Goal: Information Seeking & Learning: Check status

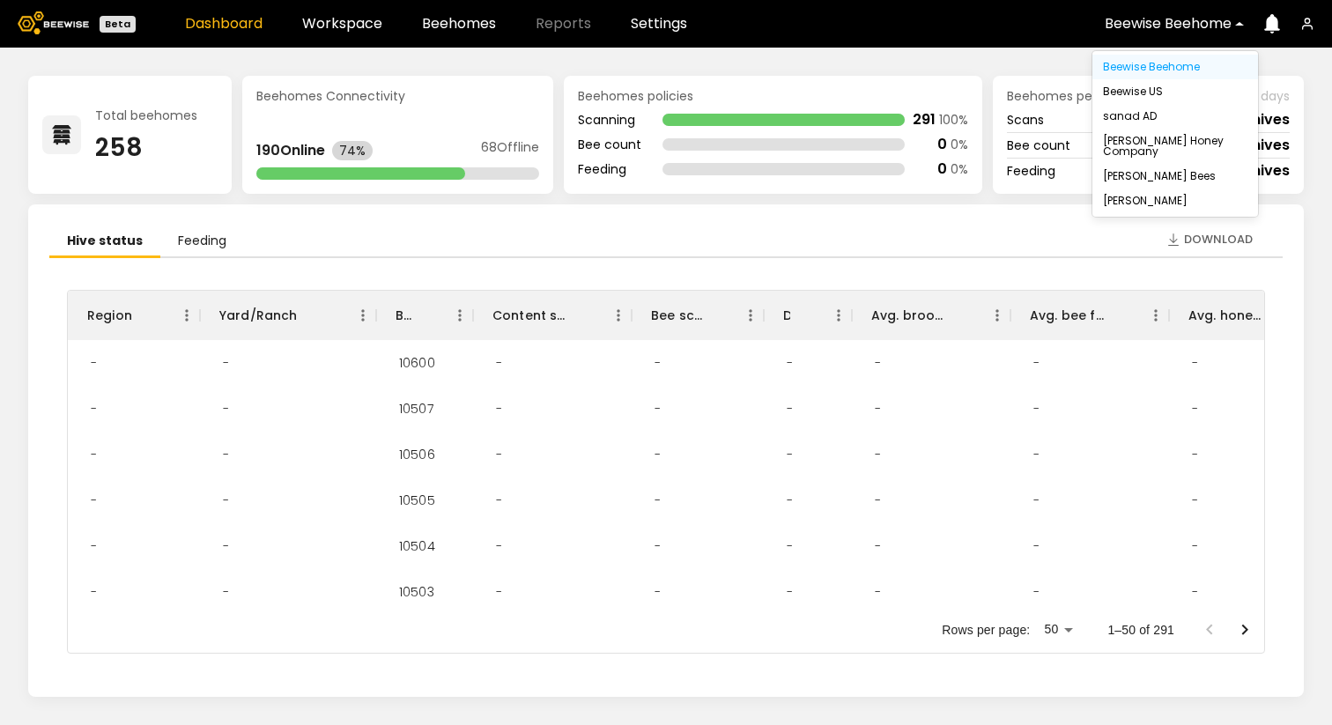
click at [1179, 12] on div "Beewise Beehome" at bounding box center [1169, 24] width 152 height 41
click at [1141, 150] on div "Browning's Honey Company" at bounding box center [1175, 146] width 145 height 21
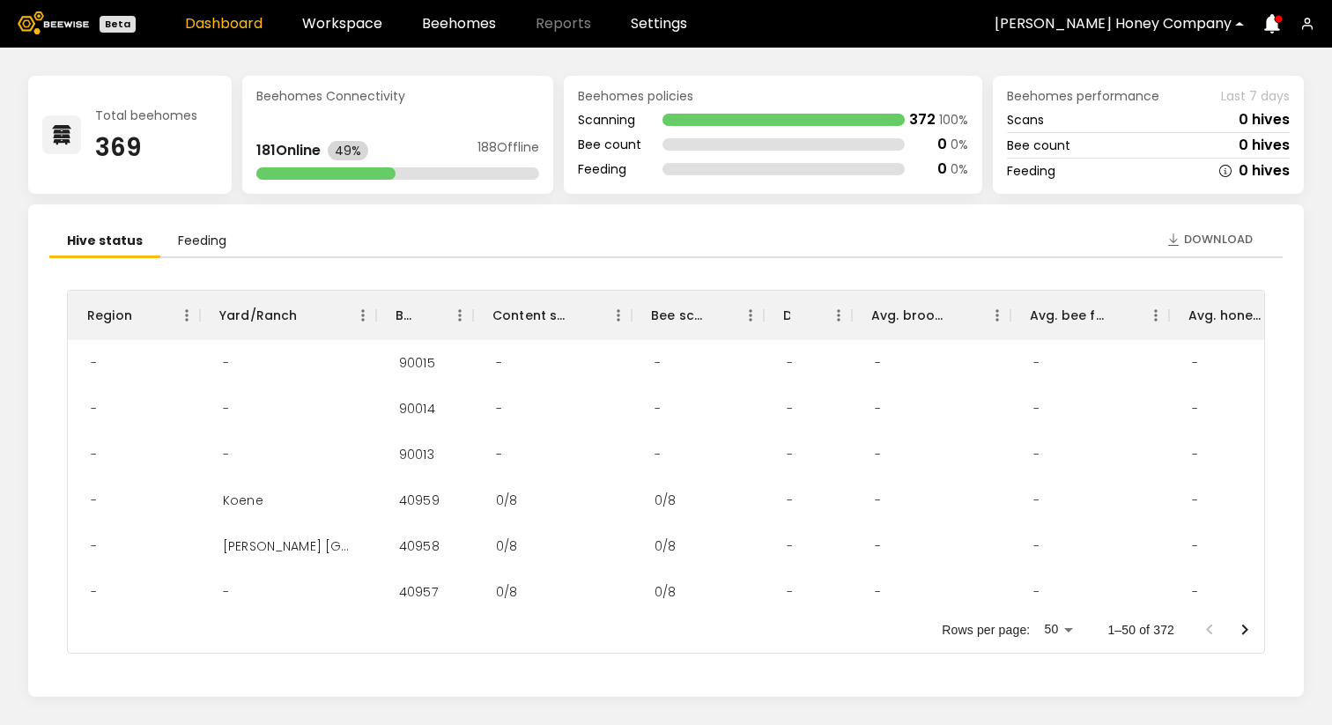
click at [1130, 26] on div at bounding box center [1113, 24] width 237 height 16
click at [884, 60] on div "Total beehomes 369 Beehomes Connectivity 181 Online 49% 188 Offline Beehomes po…" at bounding box center [666, 387] width 1332 height 678
click at [1241, 629] on icon "Go to next page" at bounding box center [1245, 630] width 21 height 21
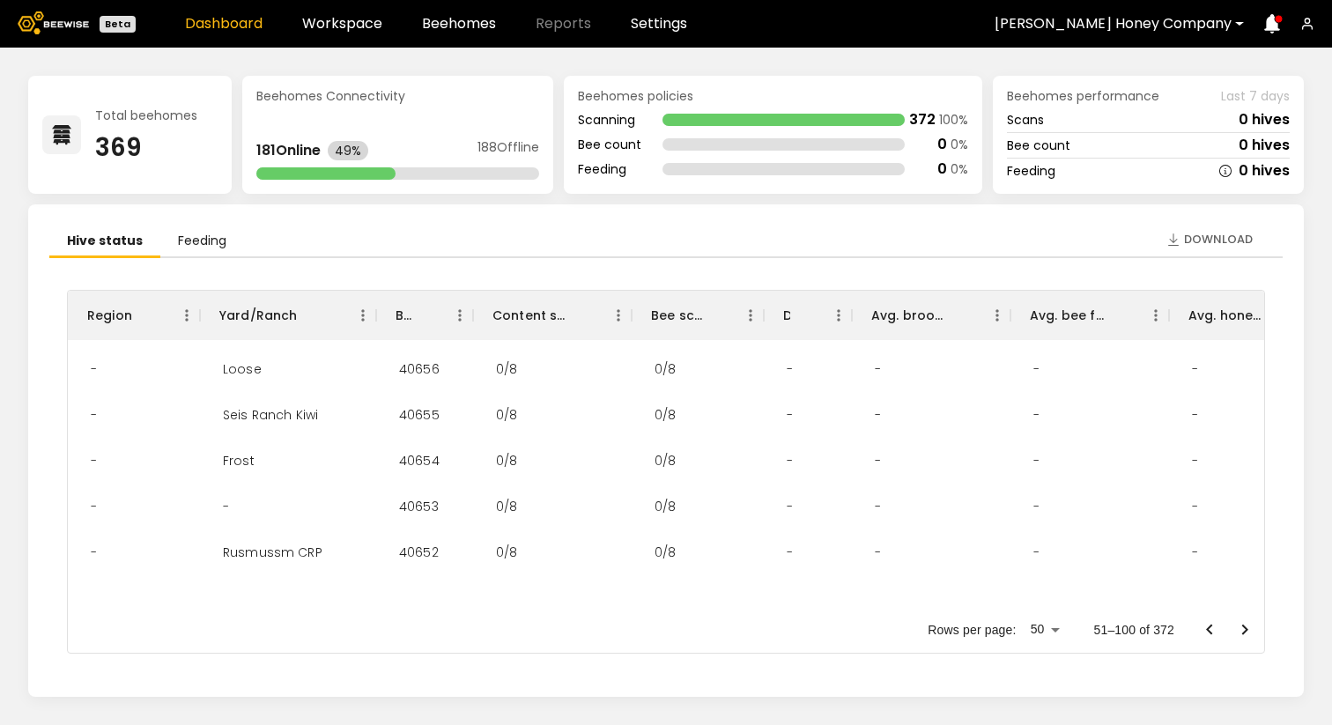
scroll to position [2038, 0]
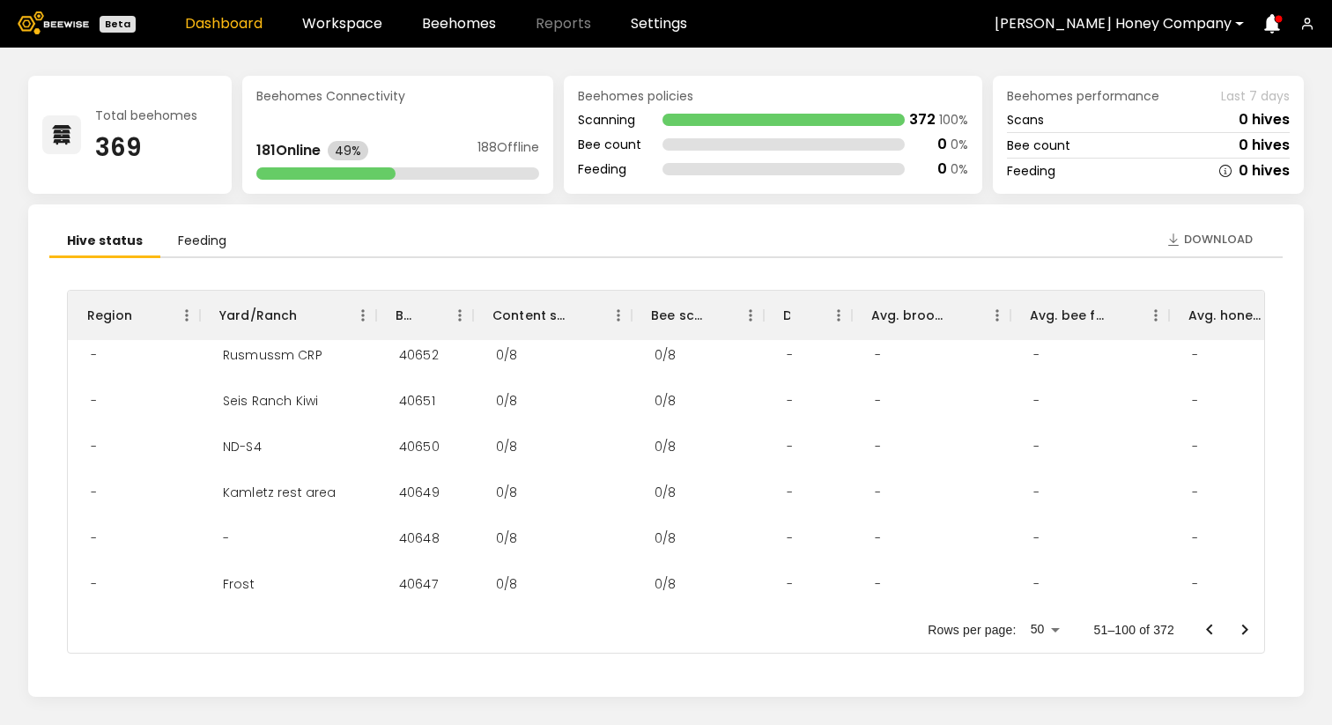
click at [192, 234] on li "Feeding" at bounding box center [202, 242] width 84 height 33
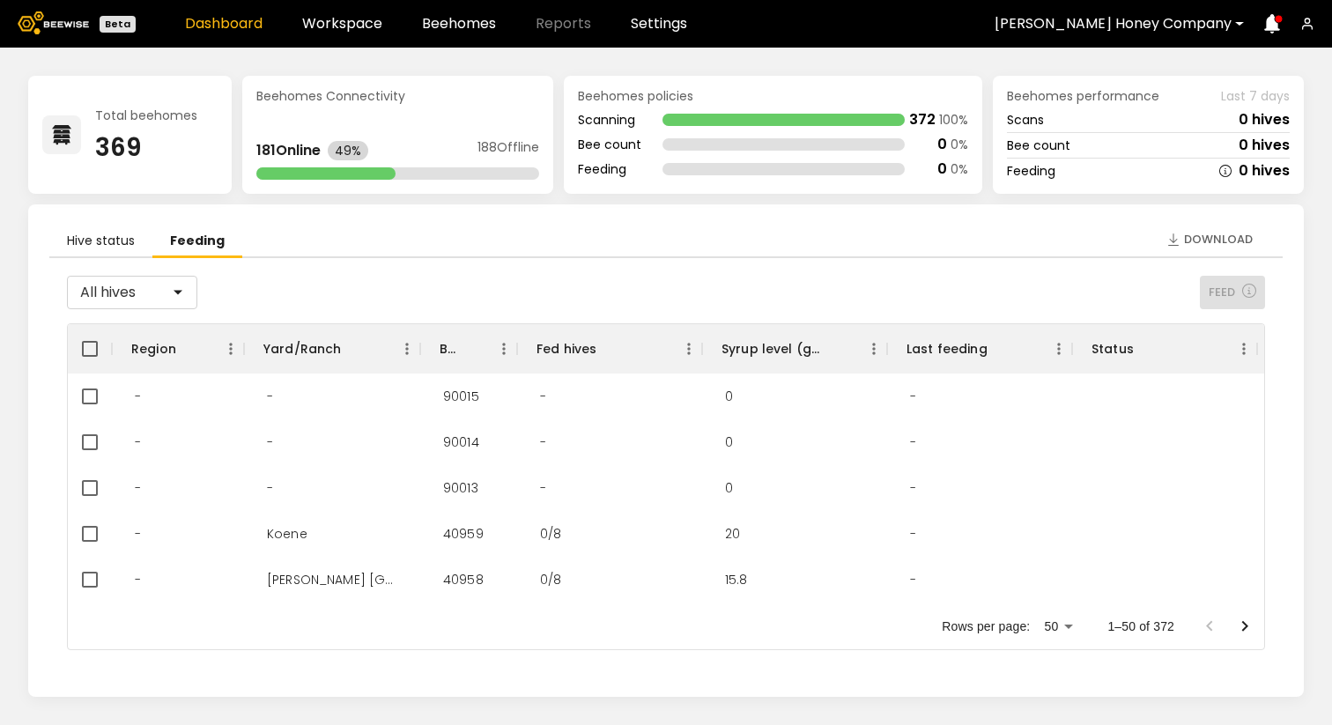
click at [108, 232] on li "Hive status" at bounding box center [100, 242] width 103 height 33
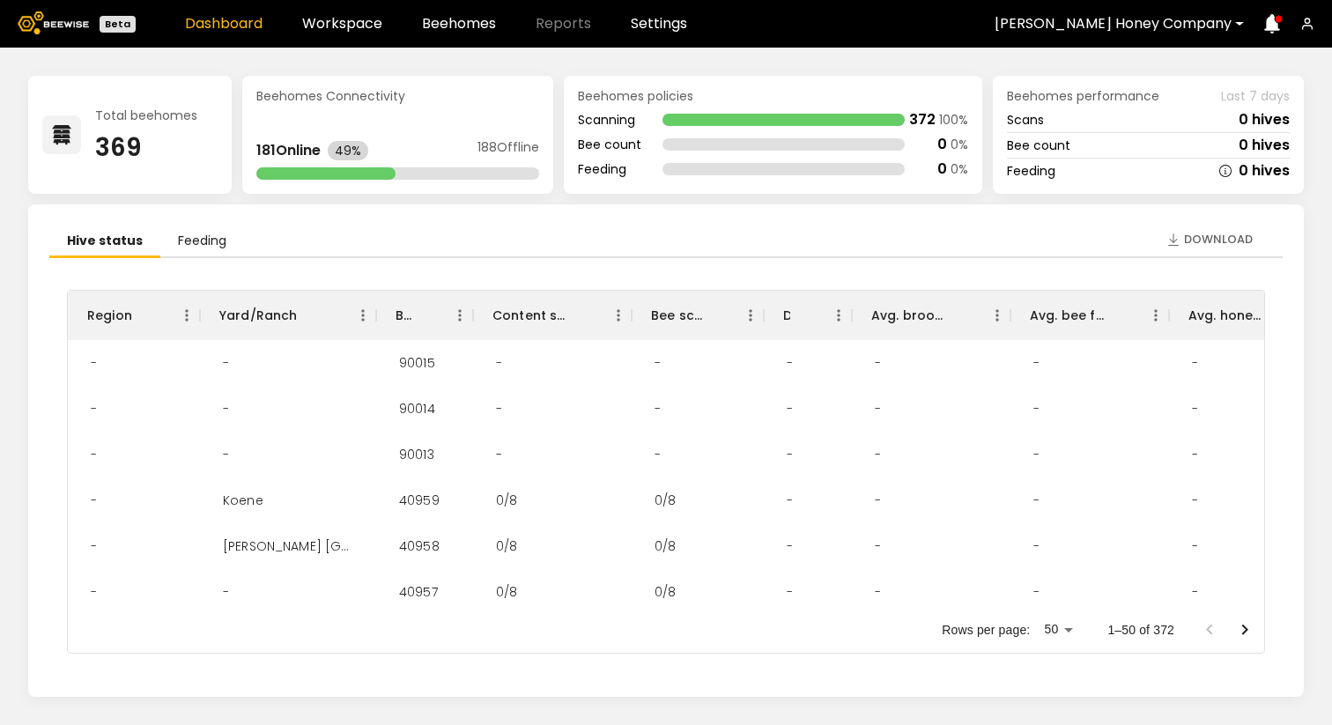
click at [191, 239] on li "Feeding" at bounding box center [202, 242] width 84 height 33
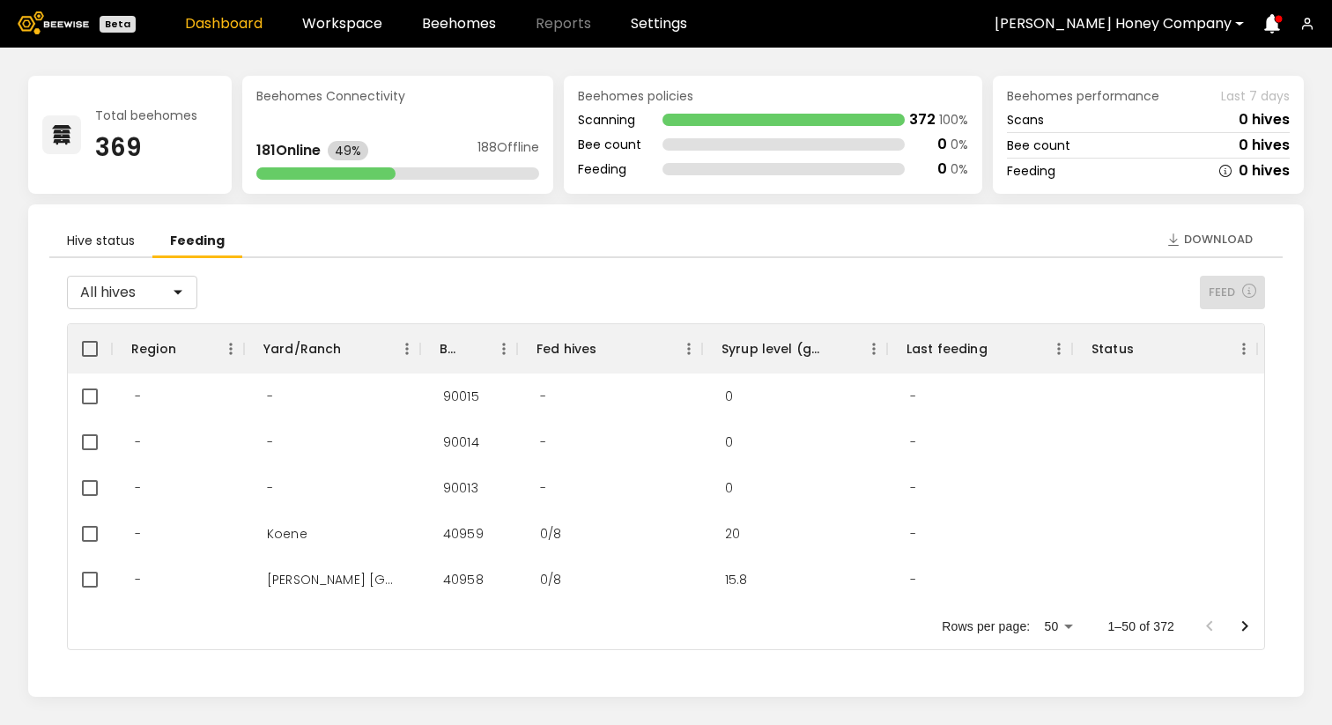
click at [136, 249] on li "Hive status" at bounding box center [100, 242] width 103 height 33
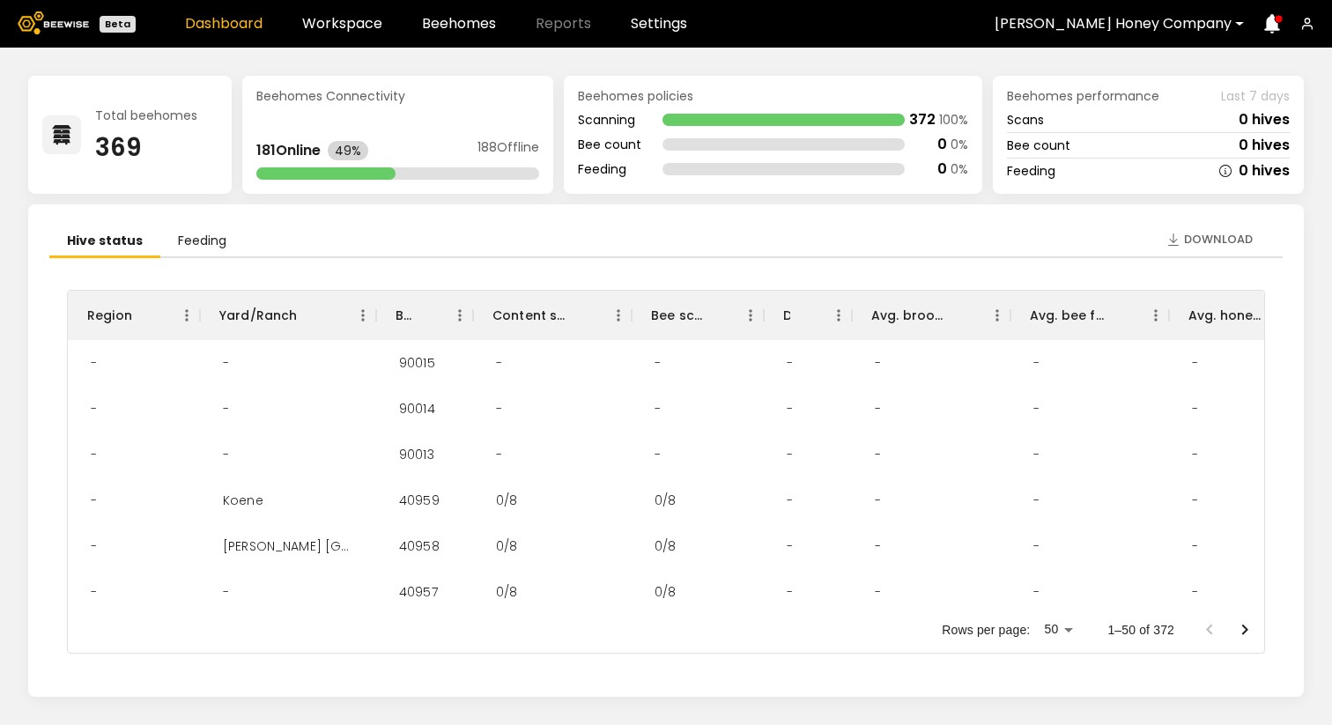
click at [353, 34] on header "Beta Dashboard Workspace Beehomes Reports Settings Browning's Honey Company" at bounding box center [666, 24] width 1332 height 48
click at [353, 12] on header "Beta Dashboard Workspace Beehomes Reports Settings Browning's Honey Company" at bounding box center [666, 24] width 1332 height 48
click at [353, 19] on link "Workspace" at bounding box center [342, 24] width 80 height 14
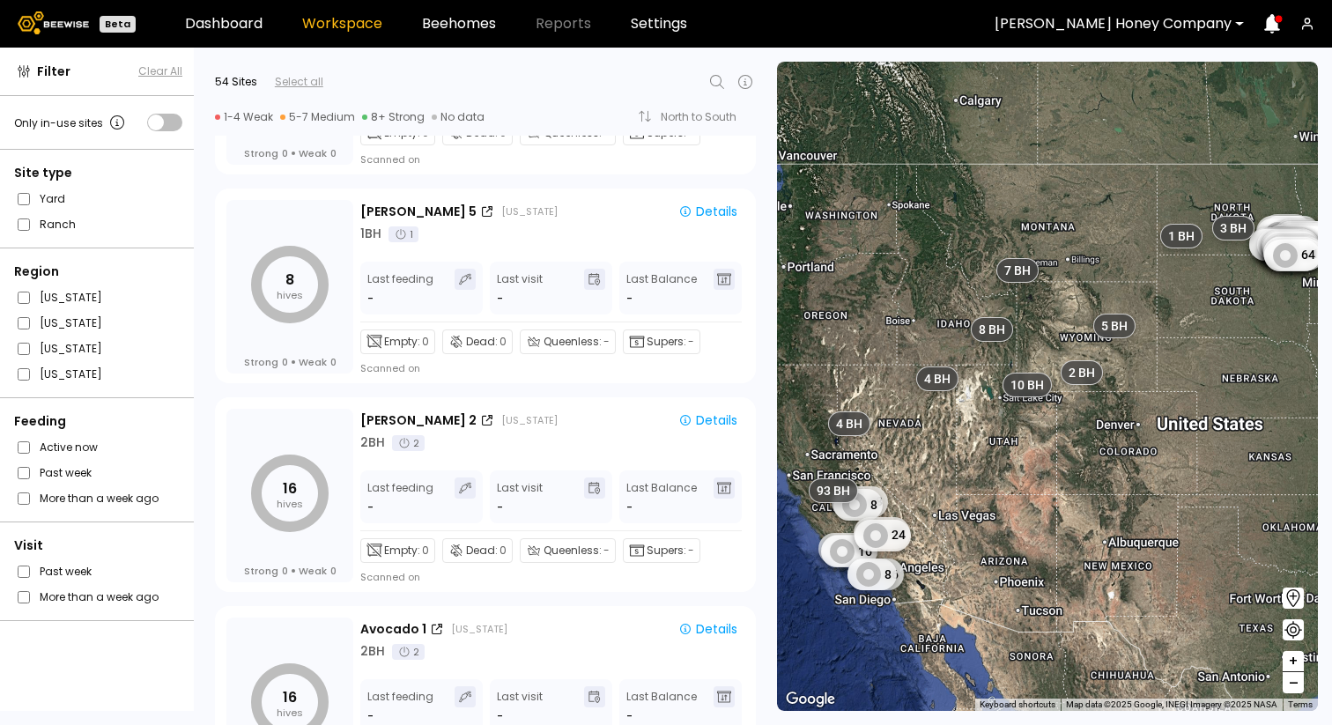
scroll to position [10703, 0]
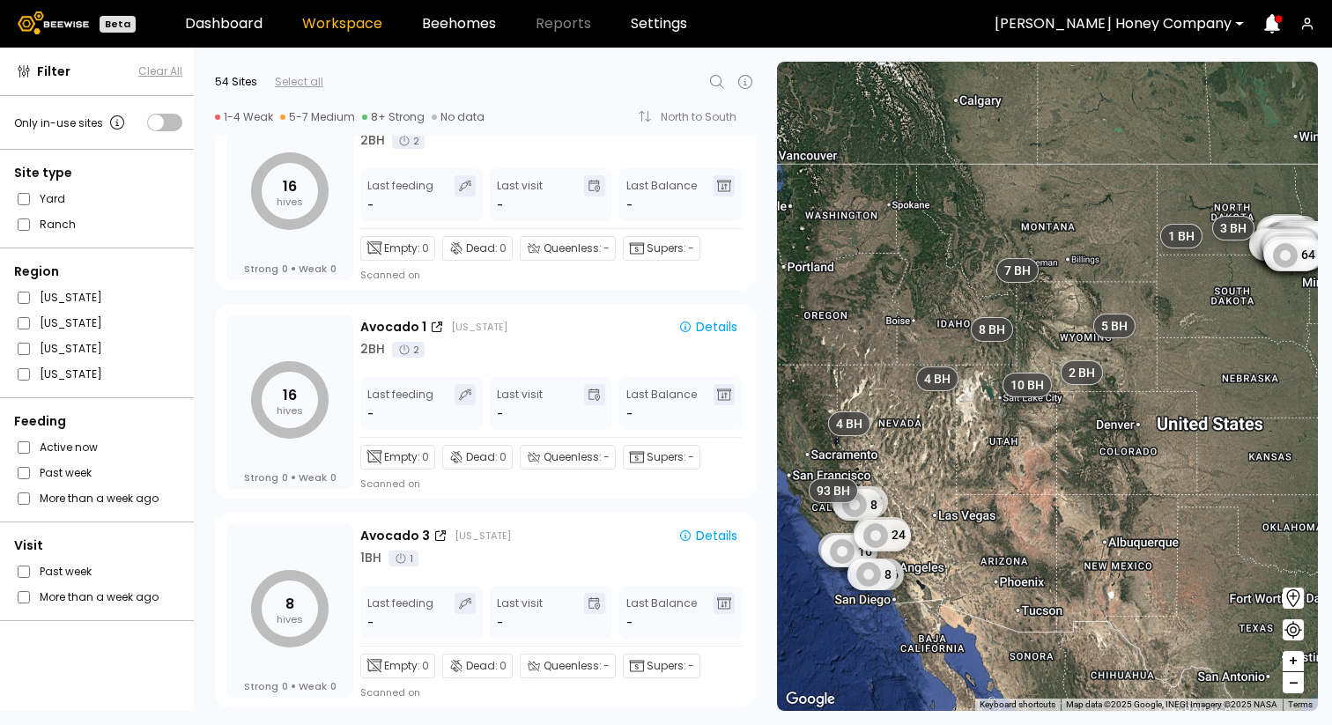
click at [1206, 17] on div at bounding box center [1113, 24] width 237 height 16
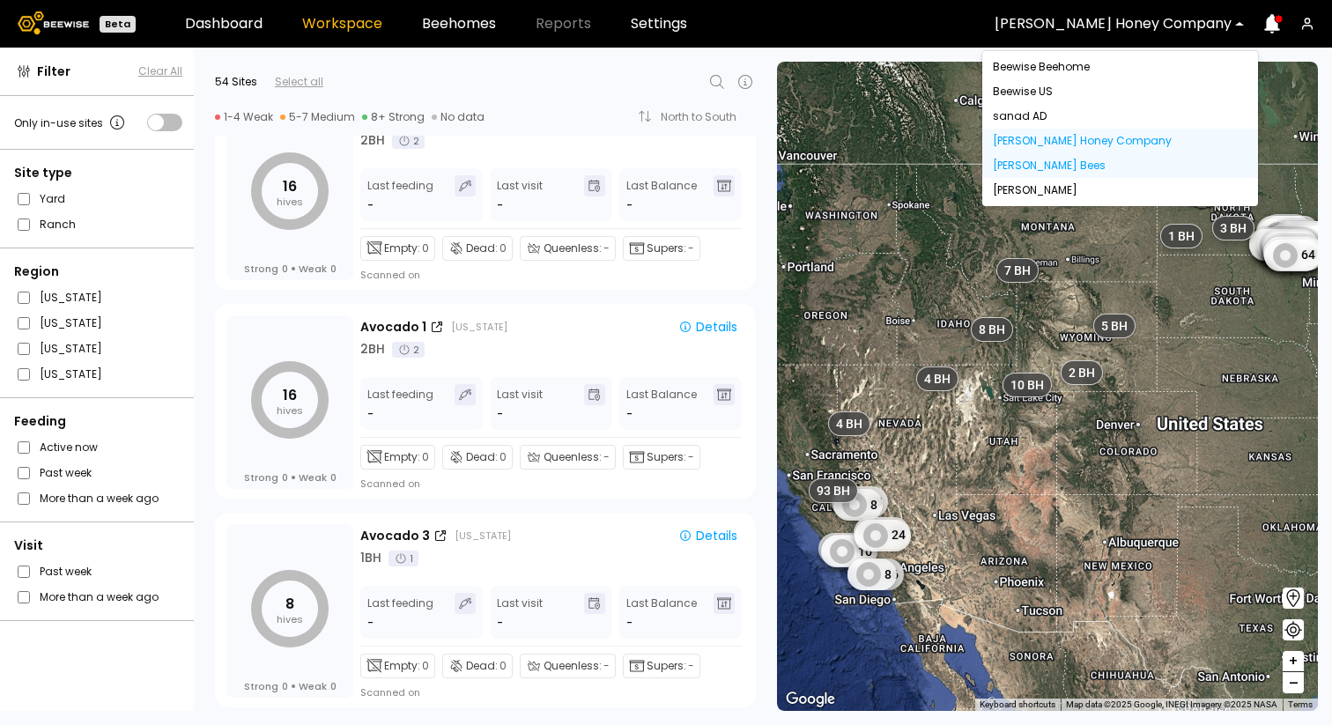
click at [1078, 168] on div "John Peterson Bees" at bounding box center [1120, 165] width 255 height 11
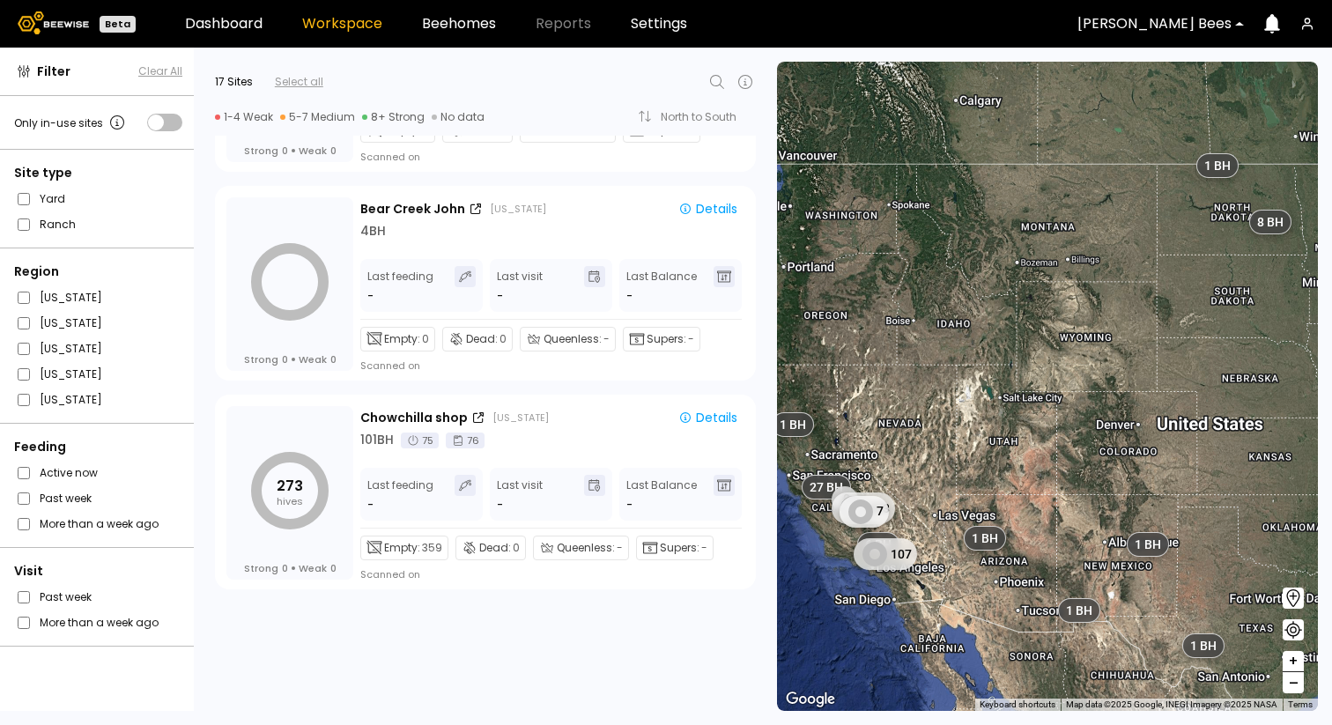
scroll to position [0, 0]
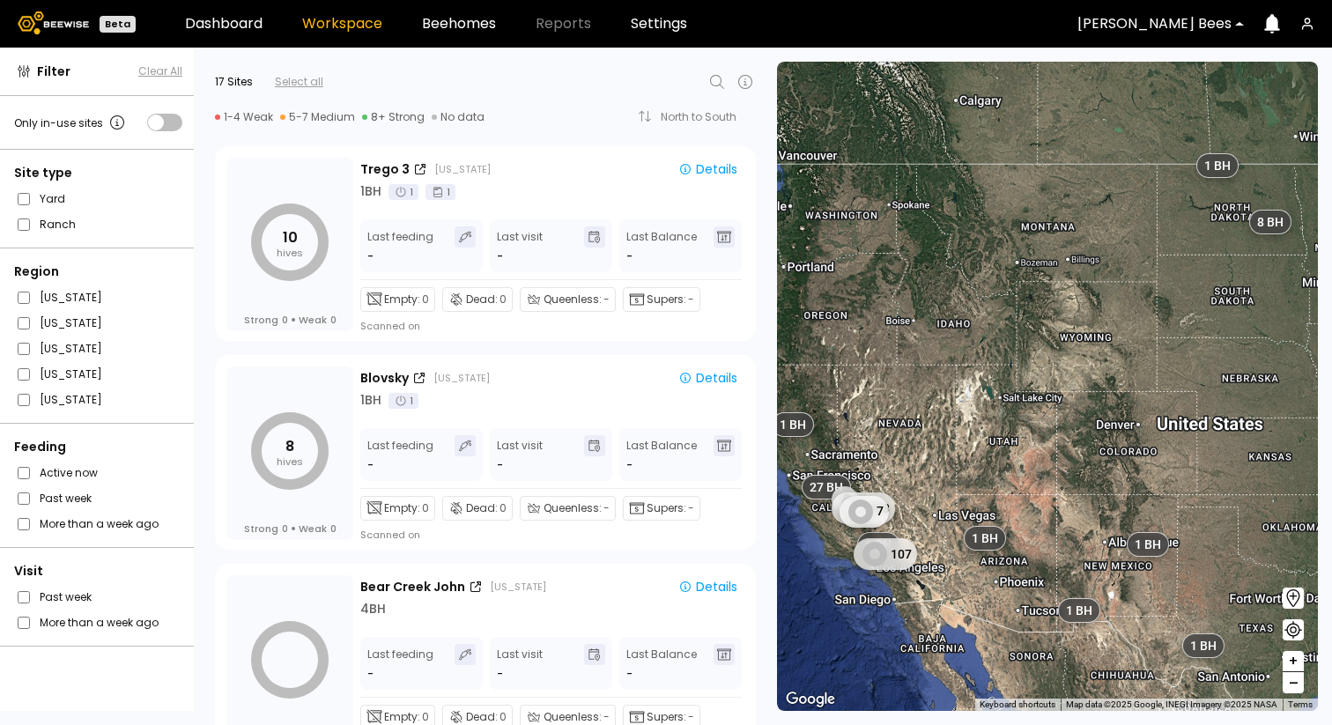
click at [1199, 33] on div "John Peterson Bees" at bounding box center [1154, 24] width 179 height 41
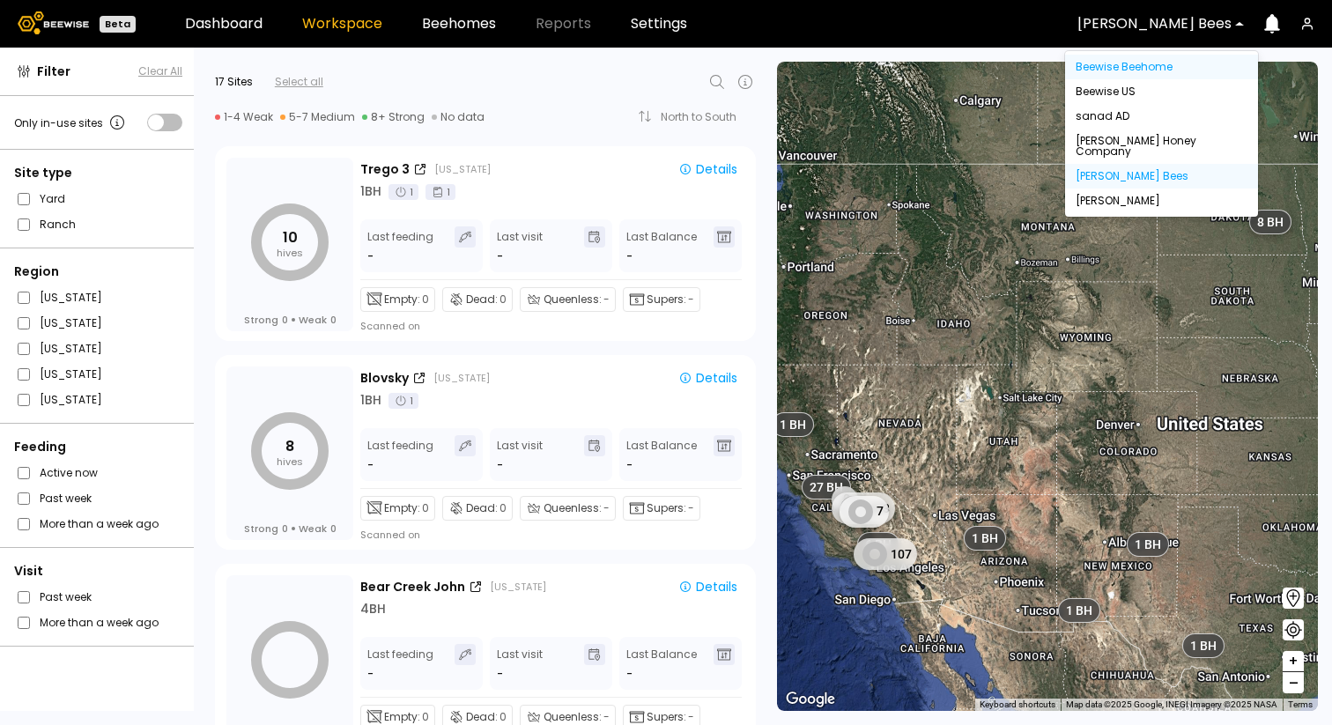
click at [1158, 64] on div "Beewise Beehome" at bounding box center [1162, 67] width 172 height 11
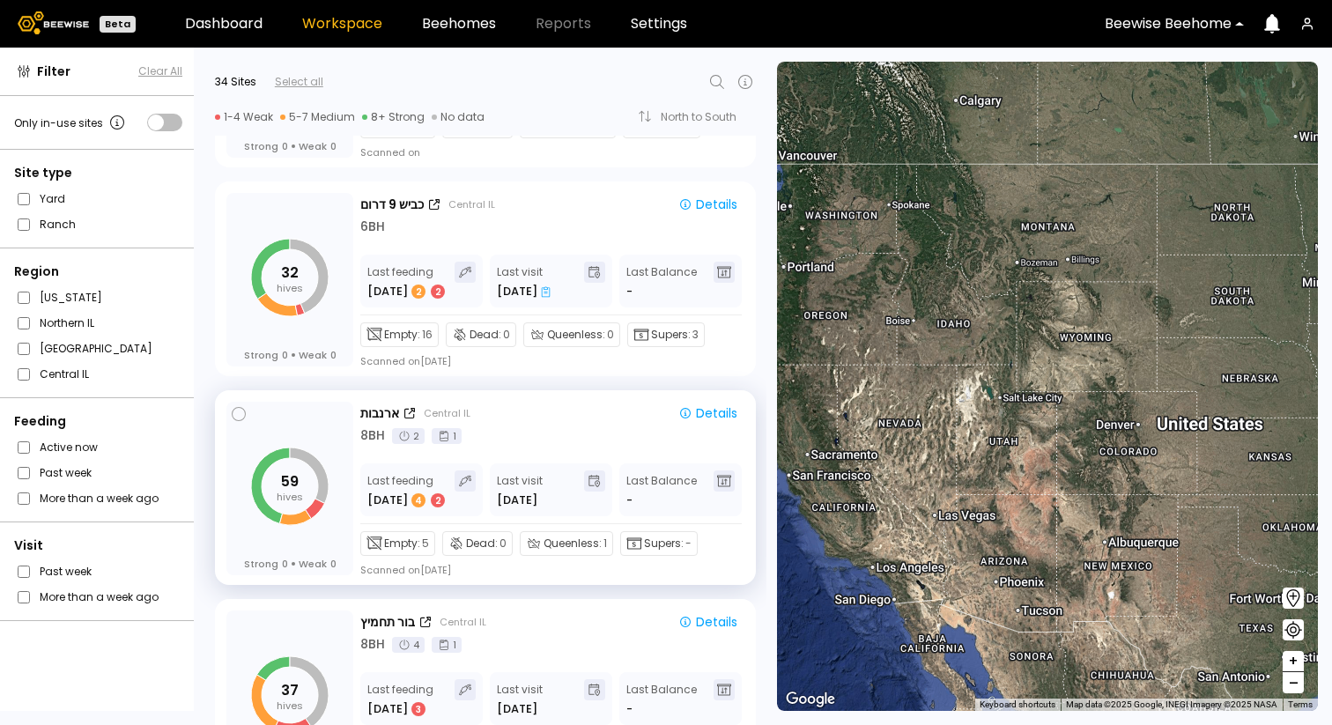
scroll to position [1423, 0]
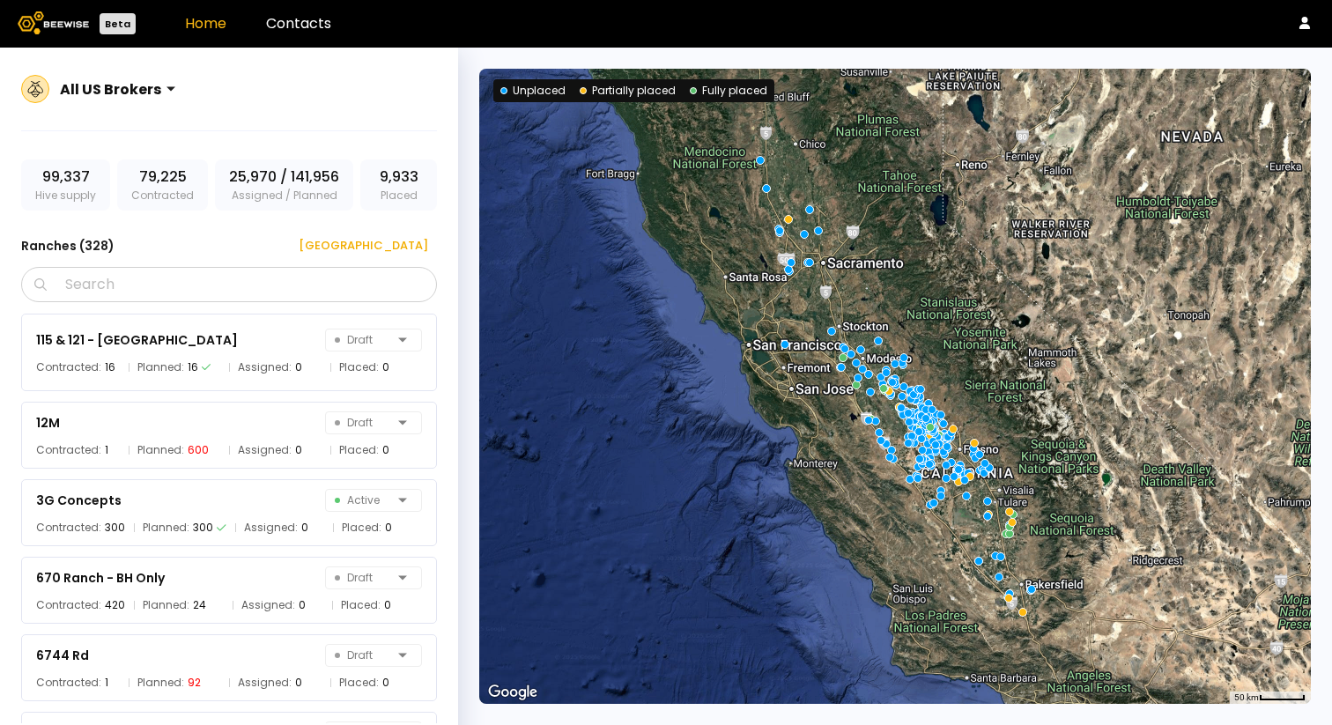
click at [125, 100] on div "All US Brokers" at bounding box center [110, 89] width 115 height 41
click at [262, 113] on div "All US Brokers" at bounding box center [229, 100] width 416 height 63
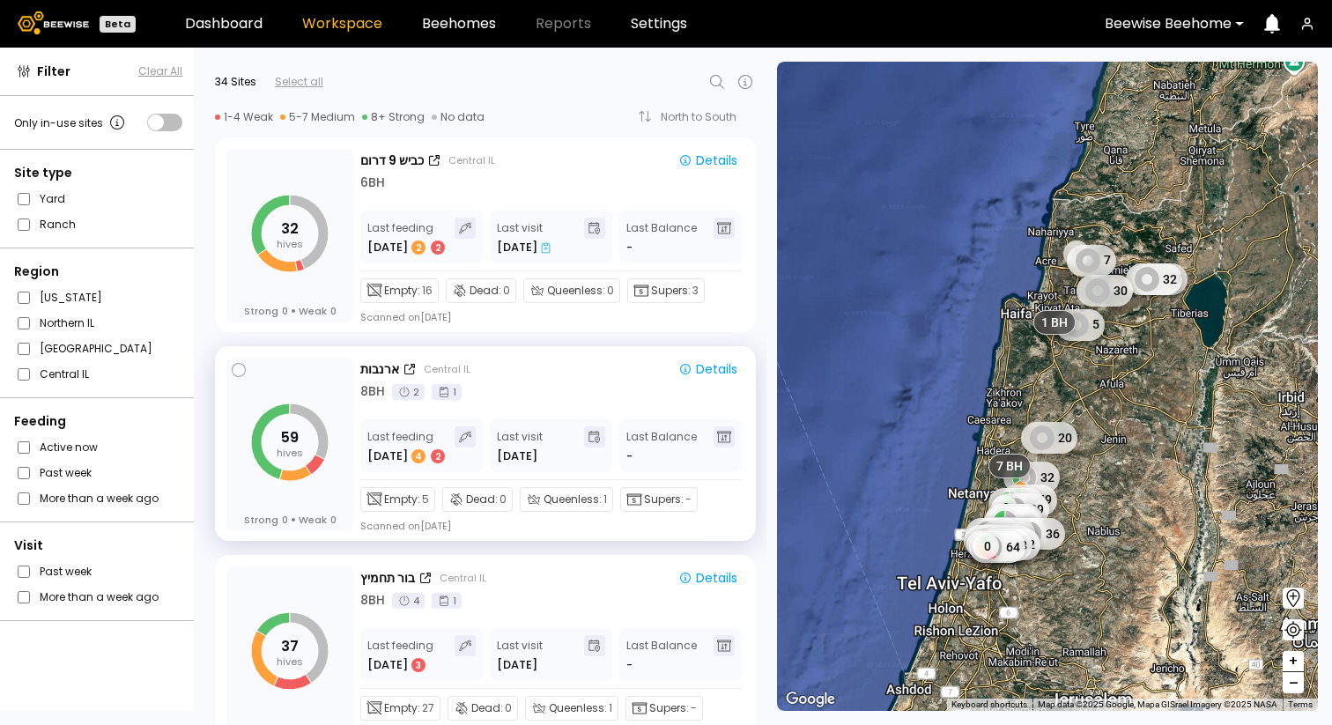
scroll to position [1477, 0]
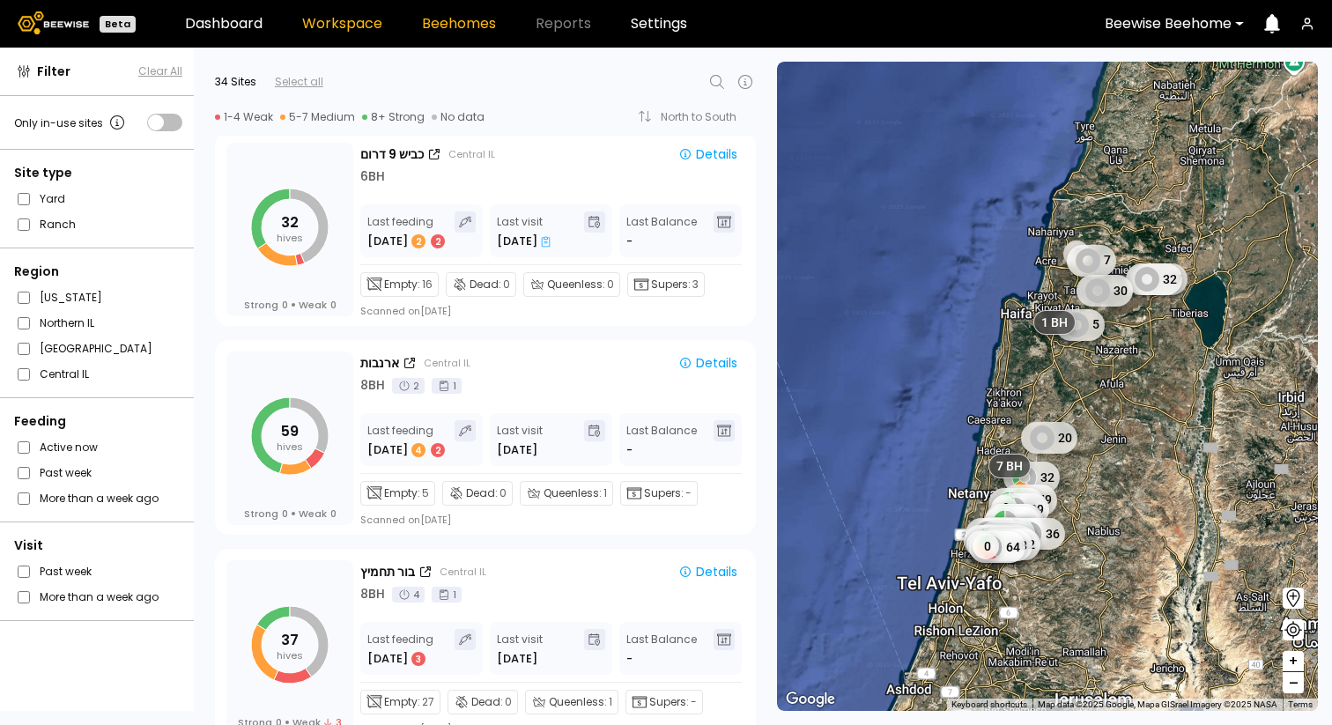
click at [450, 27] on link "Beehomes" at bounding box center [459, 24] width 74 height 14
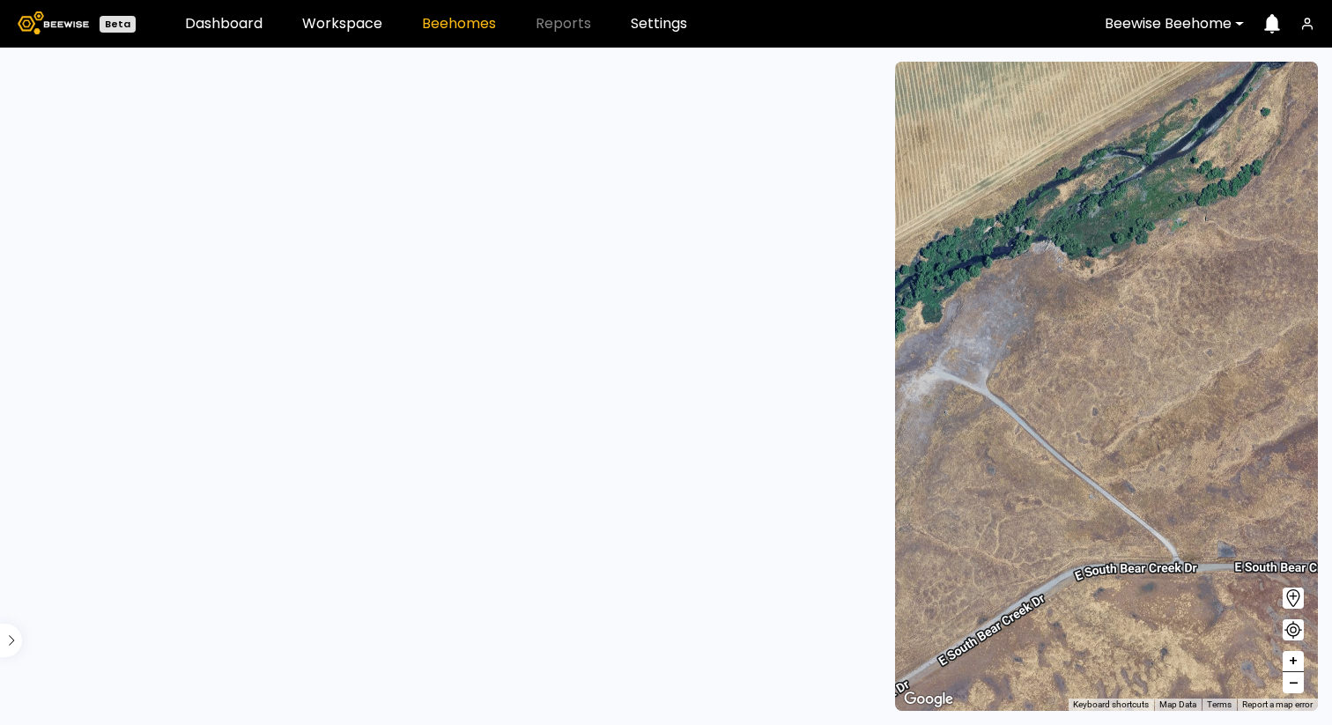
click at [1169, 19] on div at bounding box center [1168, 24] width 127 height 16
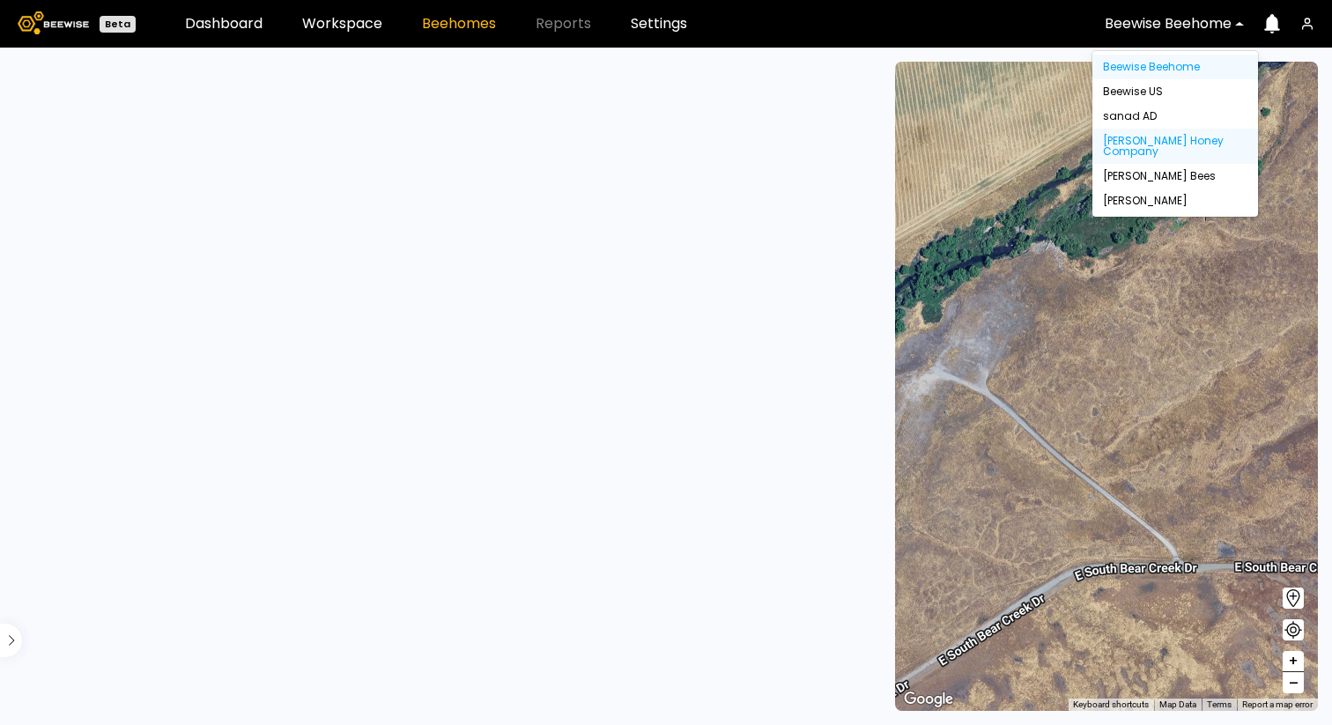
click at [1129, 139] on div "Browning's Honey Company" at bounding box center [1175, 146] width 145 height 21
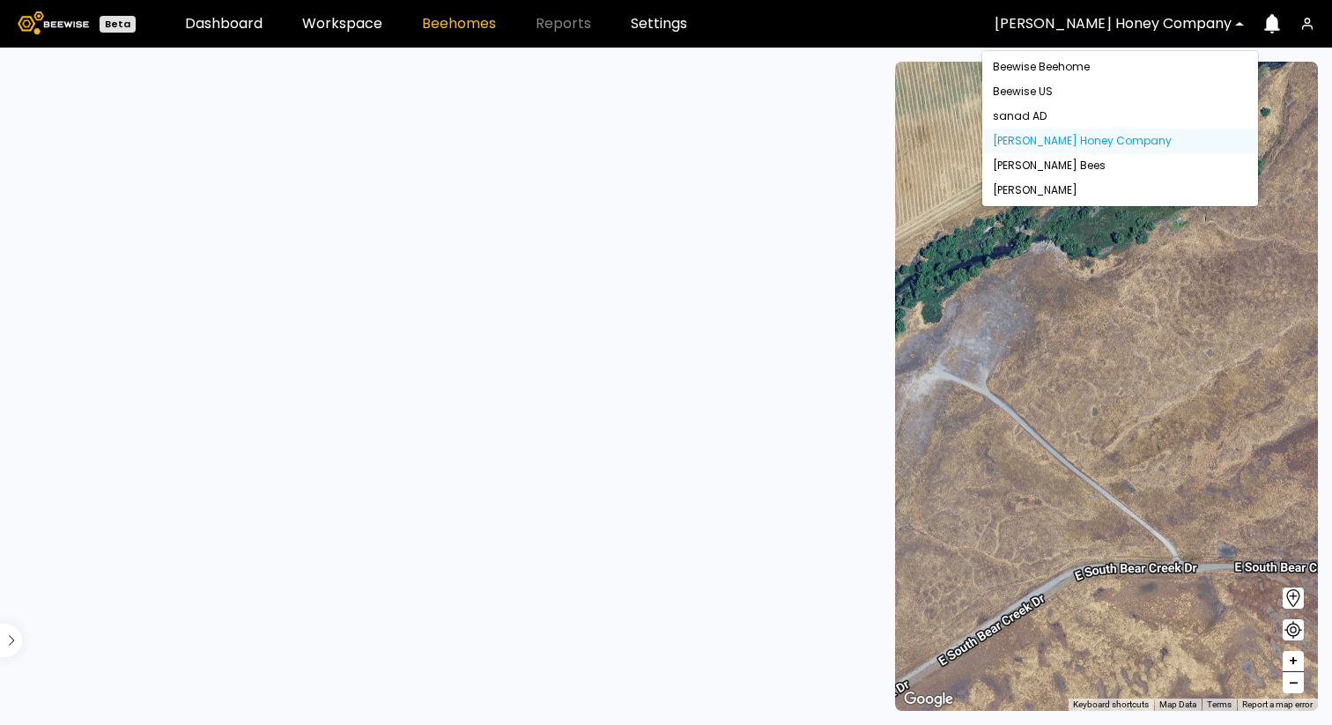
click at [1161, 21] on div at bounding box center [1113, 24] width 237 height 16
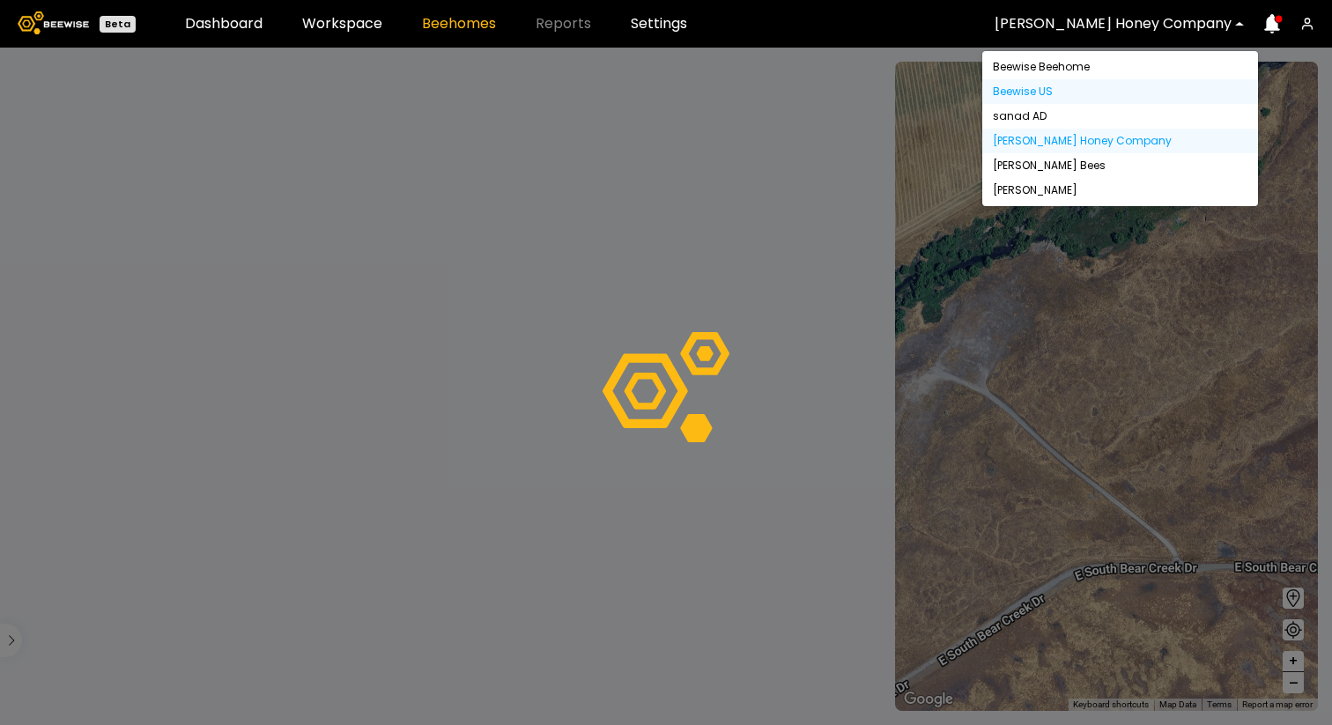
click at [1133, 85] on div "Beewise US" at bounding box center [1121, 91] width 276 height 25
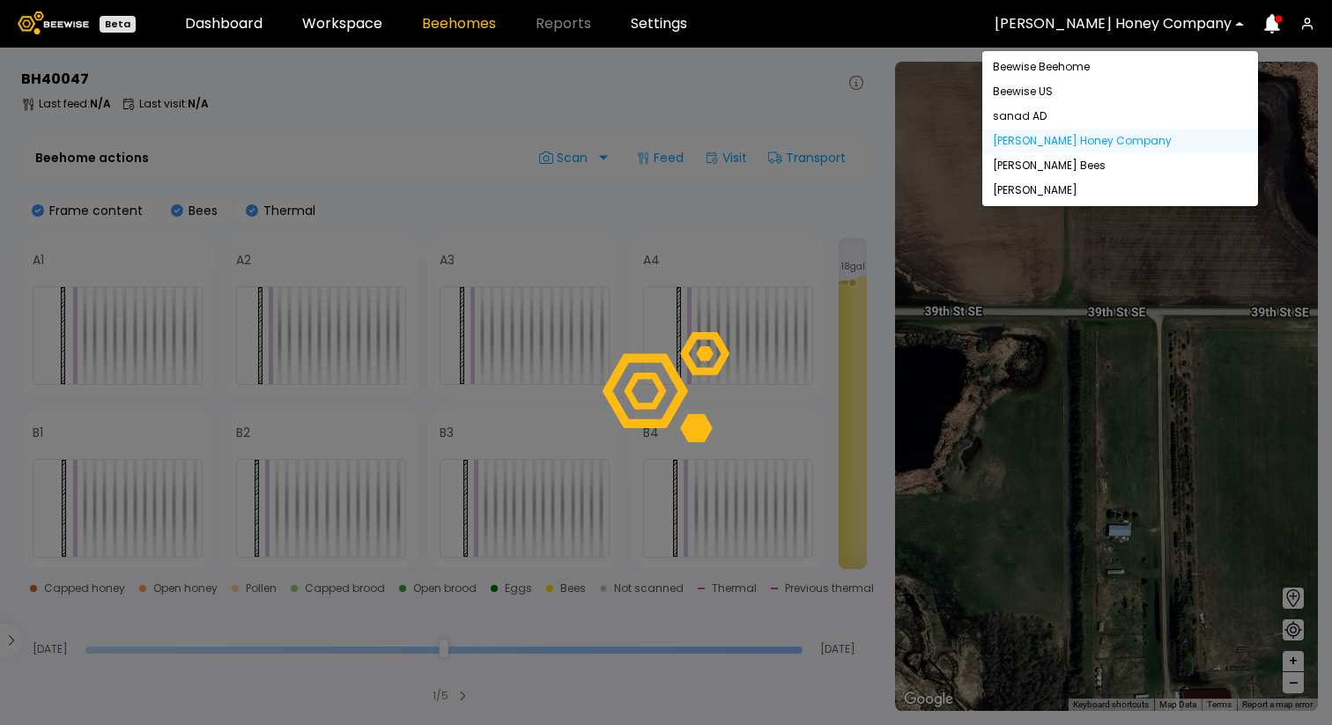
click at [1133, 85] on div "Beewise US" at bounding box center [1121, 91] width 276 height 25
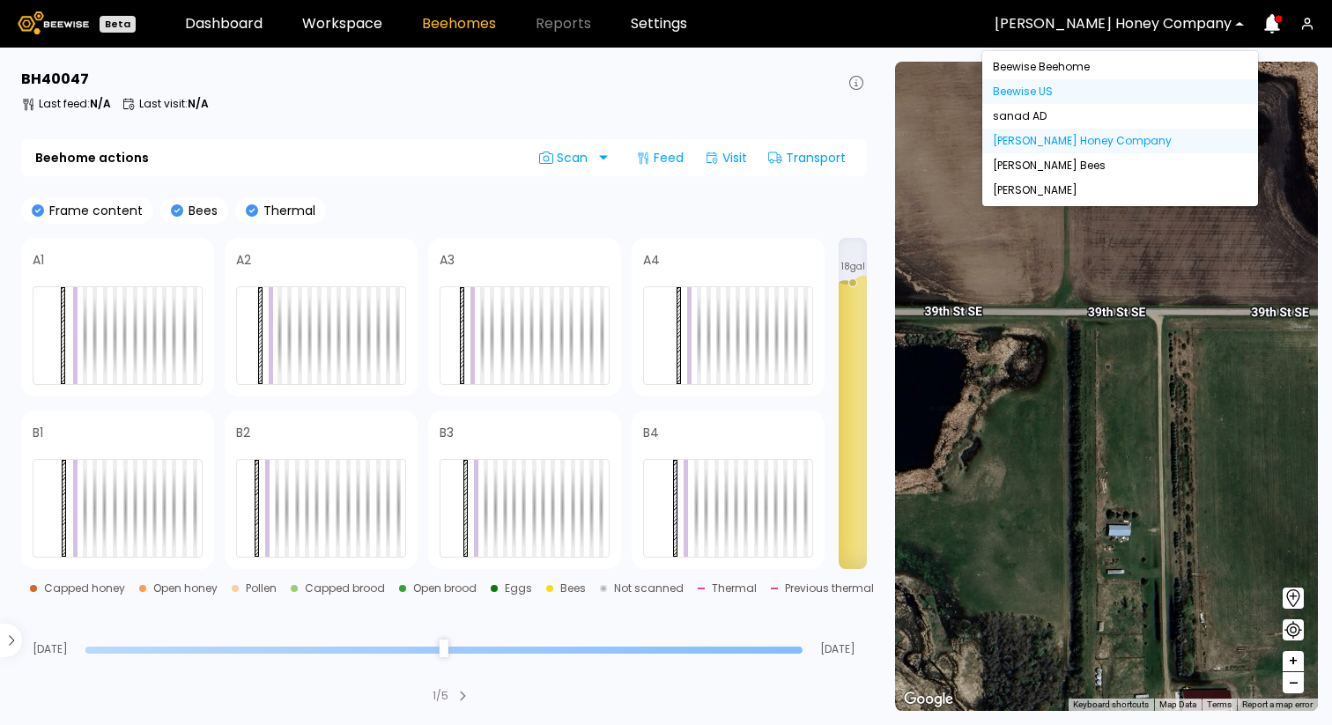
click at [1090, 91] on div "Beewise US" at bounding box center [1120, 91] width 255 height 11
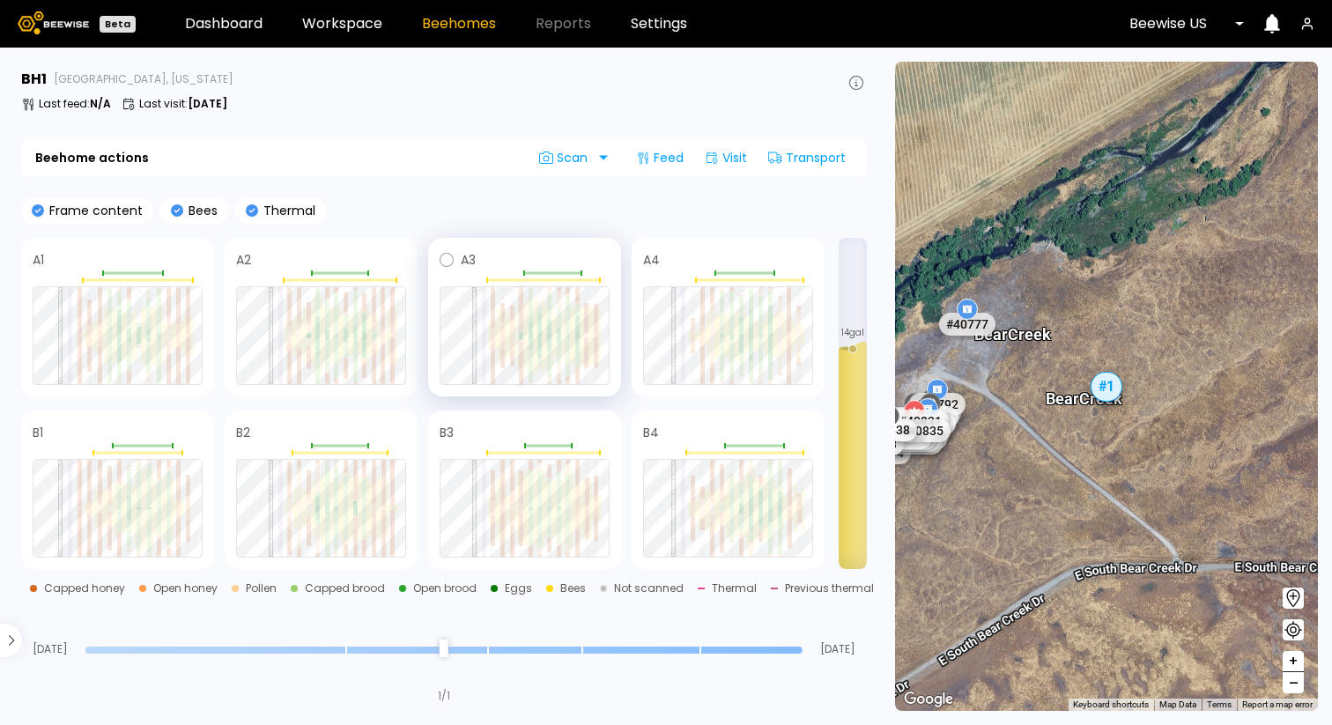
click at [523, 323] on div at bounding box center [521, 308] width 4 height 42
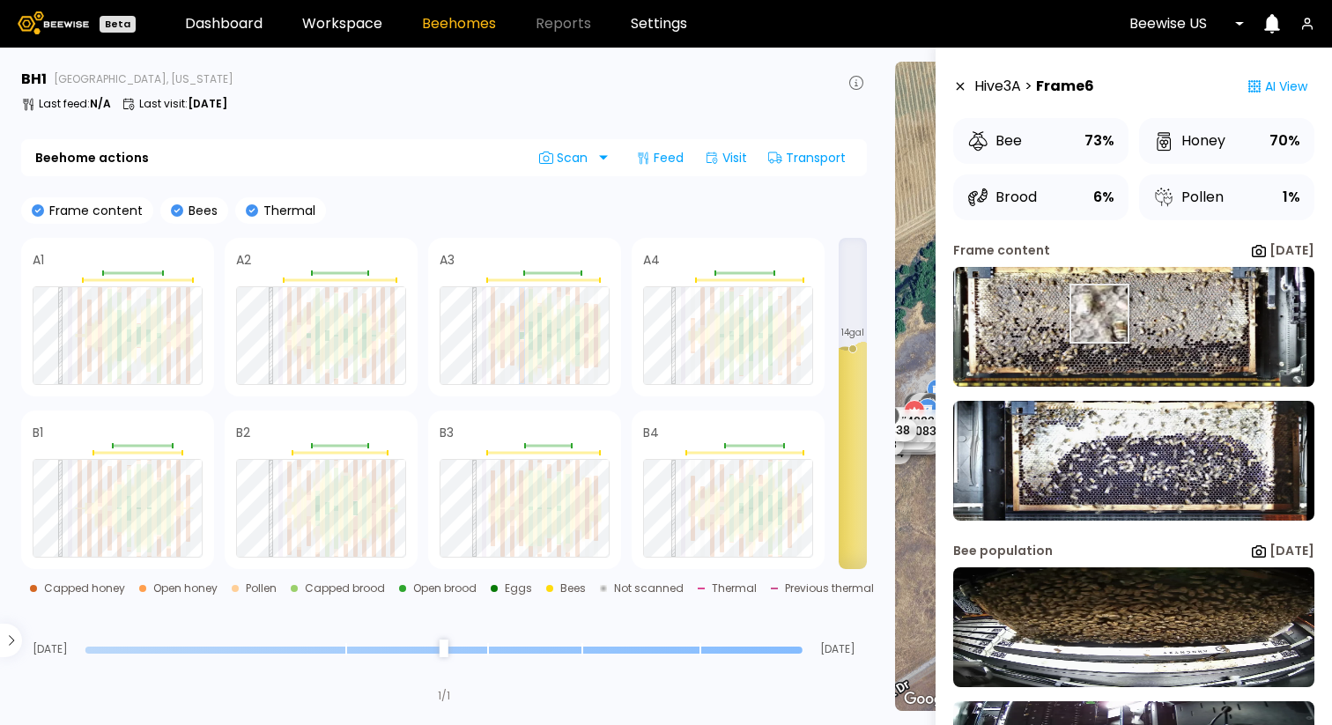
click at [1099, 315] on img at bounding box center [1134, 327] width 361 height 120
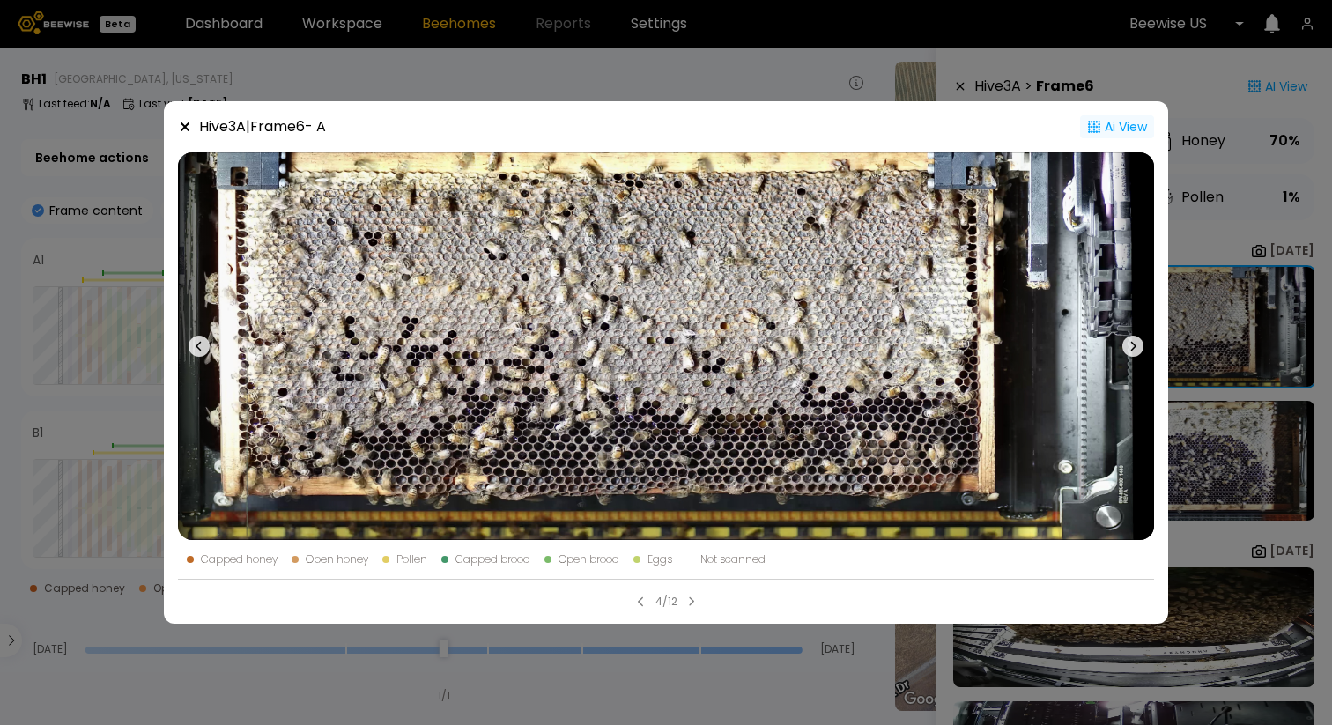
click at [1099, 122] on circle at bounding box center [1100, 123] width 2 height 2
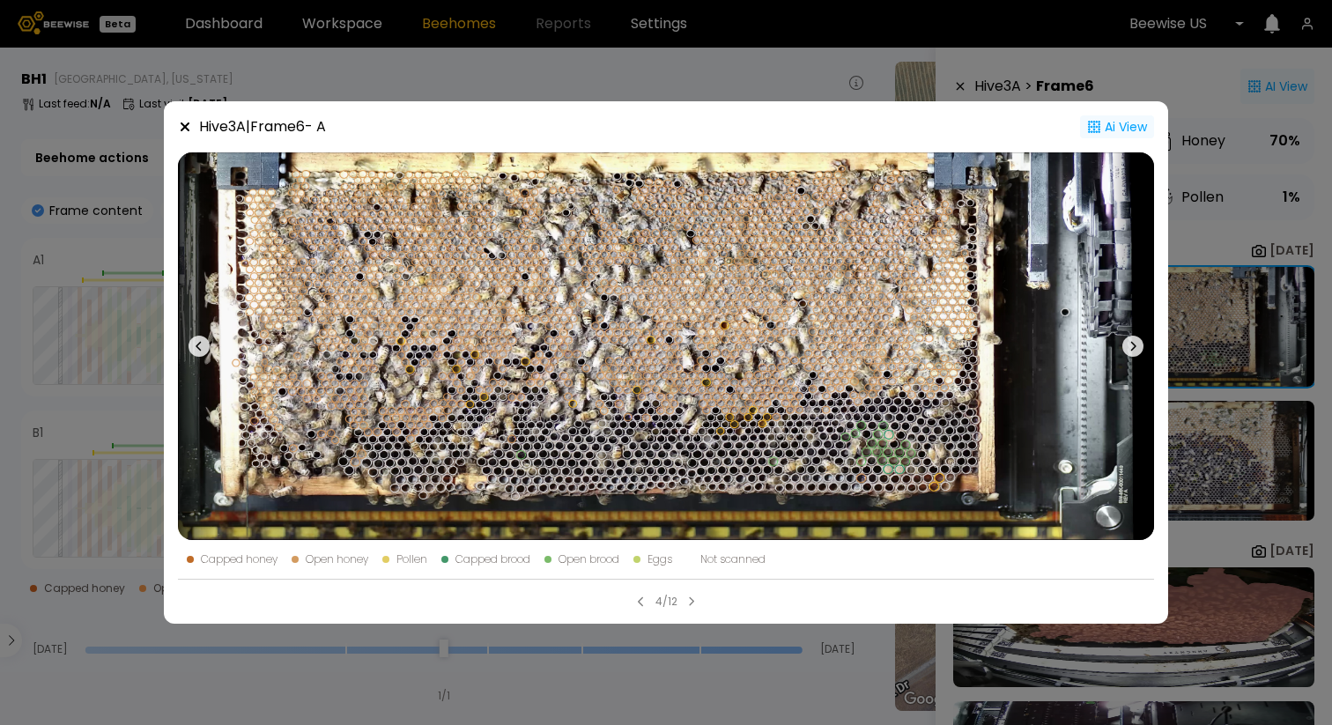
click at [1138, 347] on icon at bounding box center [1133, 346] width 21 height 21
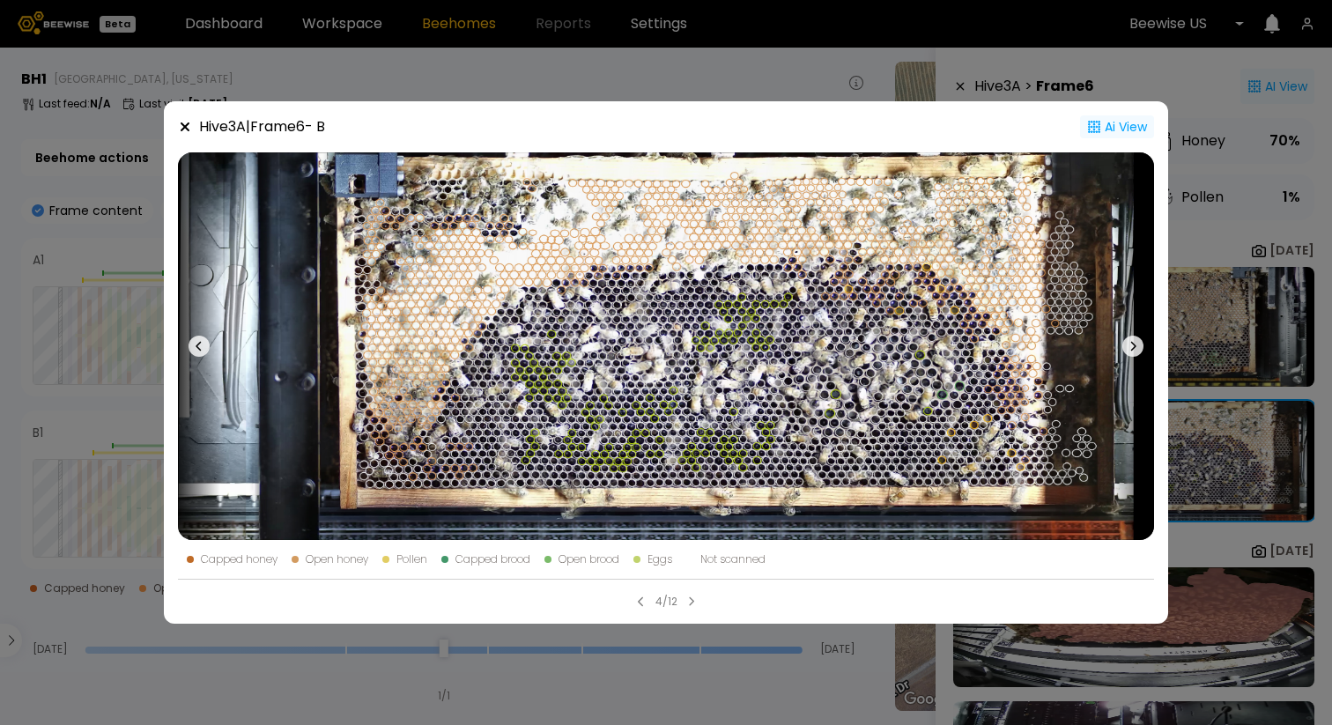
click at [1134, 123] on div "Ai View" at bounding box center [1117, 126] width 74 height 23
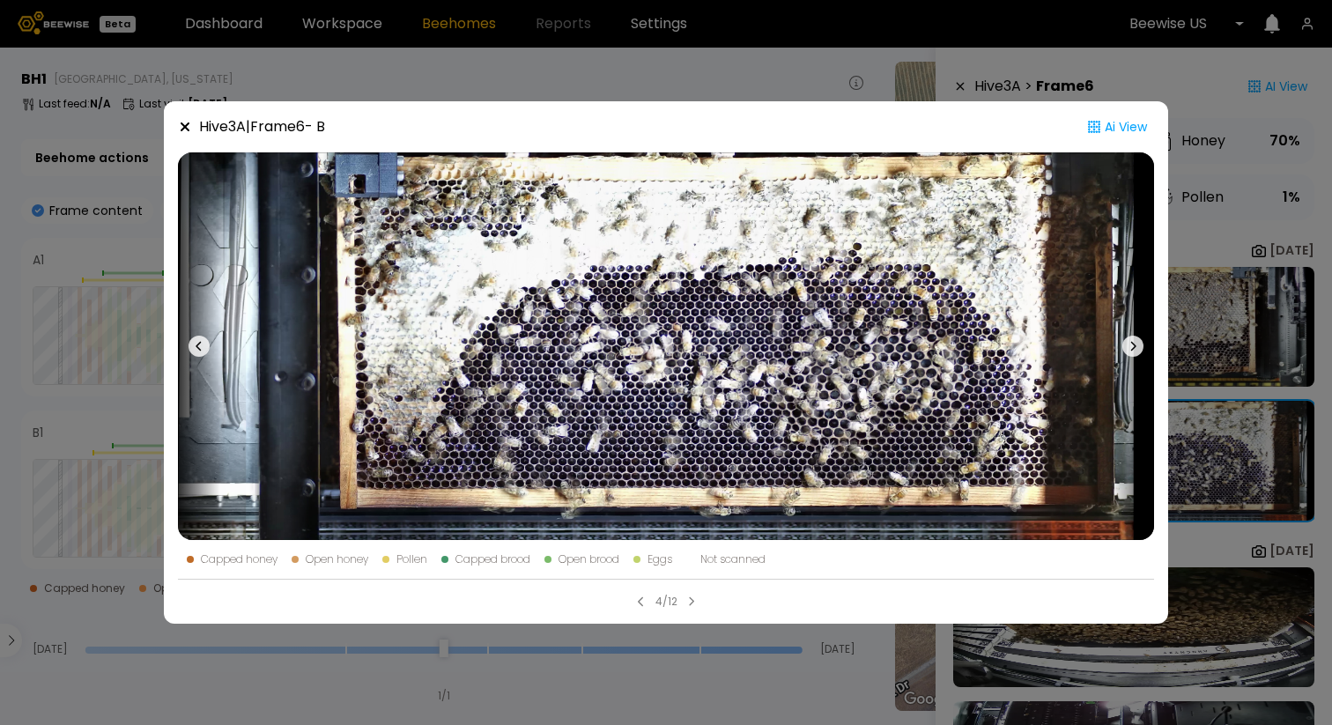
click at [1161, 76] on div "Hive 3 A | Frame 6 - B Ai View Capped honey Open honey Pollen Capped brood Open…" at bounding box center [666, 362] width 1332 height 725
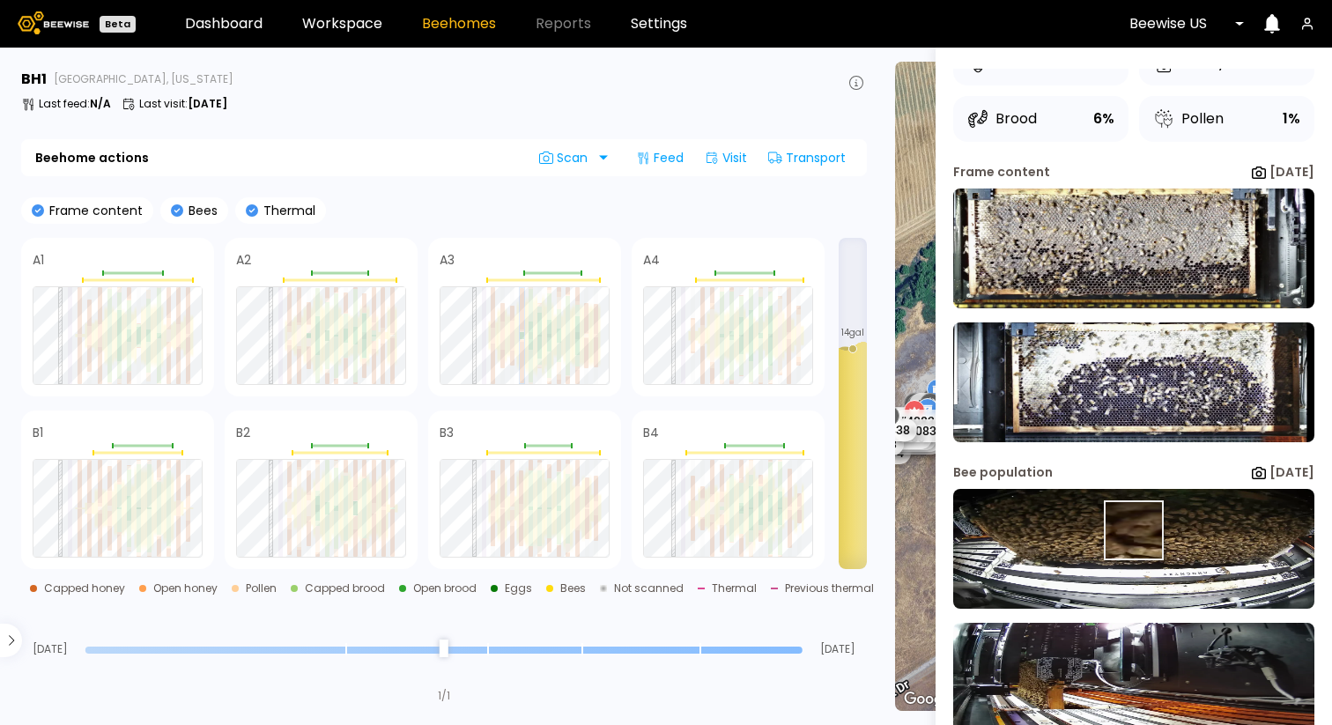
scroll to position [122, 0]
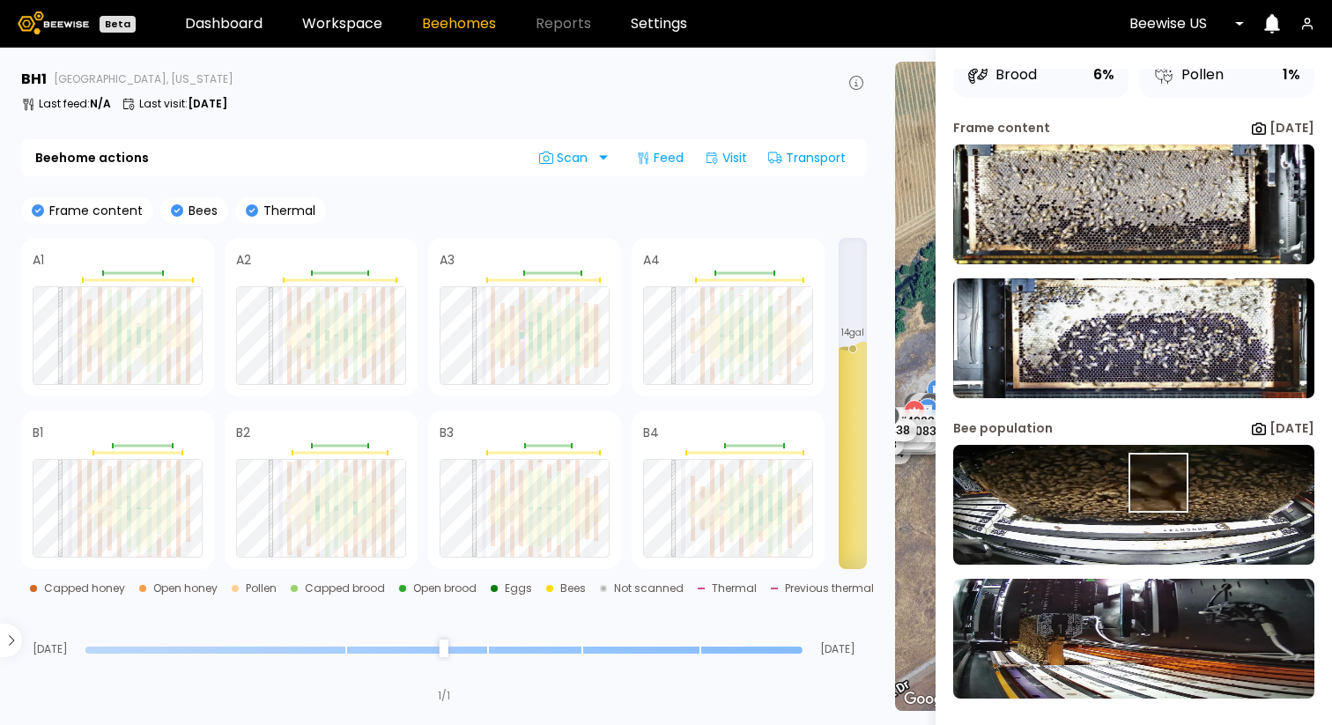
click at [1157, 483] on img at bounding box center [1134, 505] width 361 height 120
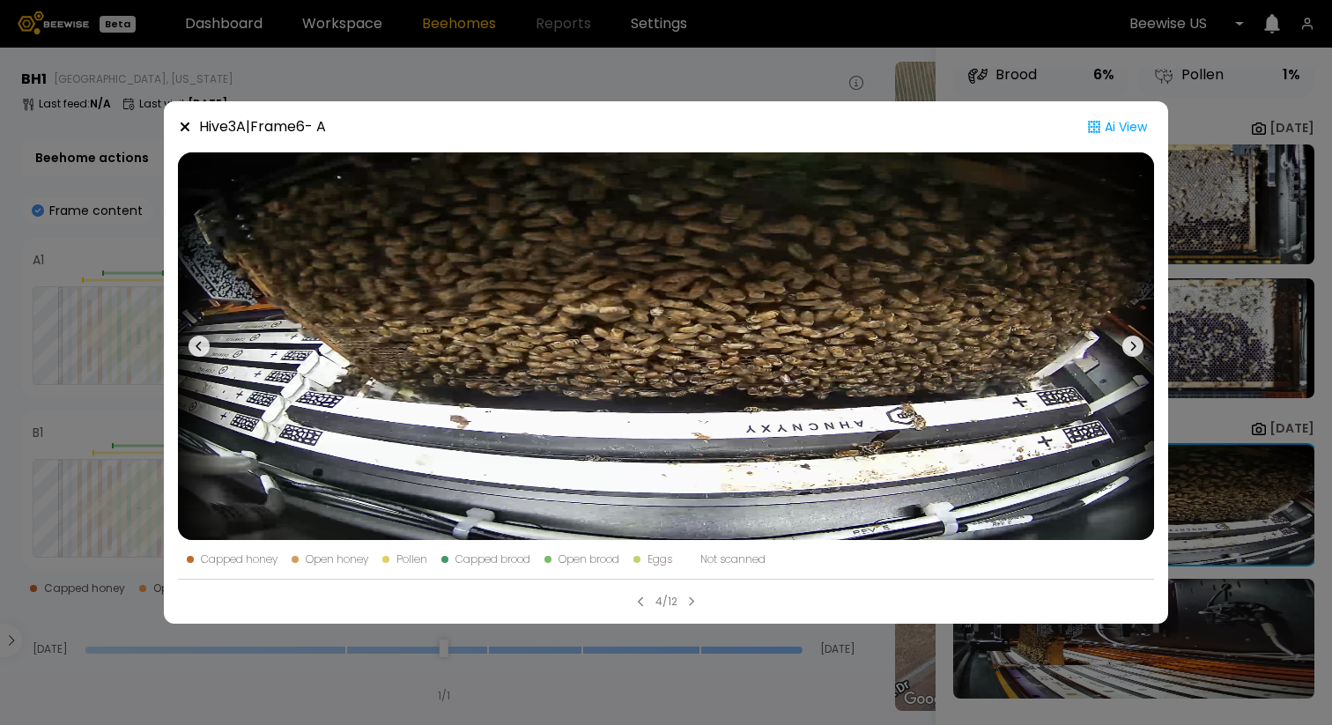
click at [1194, 117] on div "Hive 3 A | Frame 6 - A Ai View Capped honey Open honey Pollen Capped brood Open…" at bounding box center [666, 362] width 1332 height 725
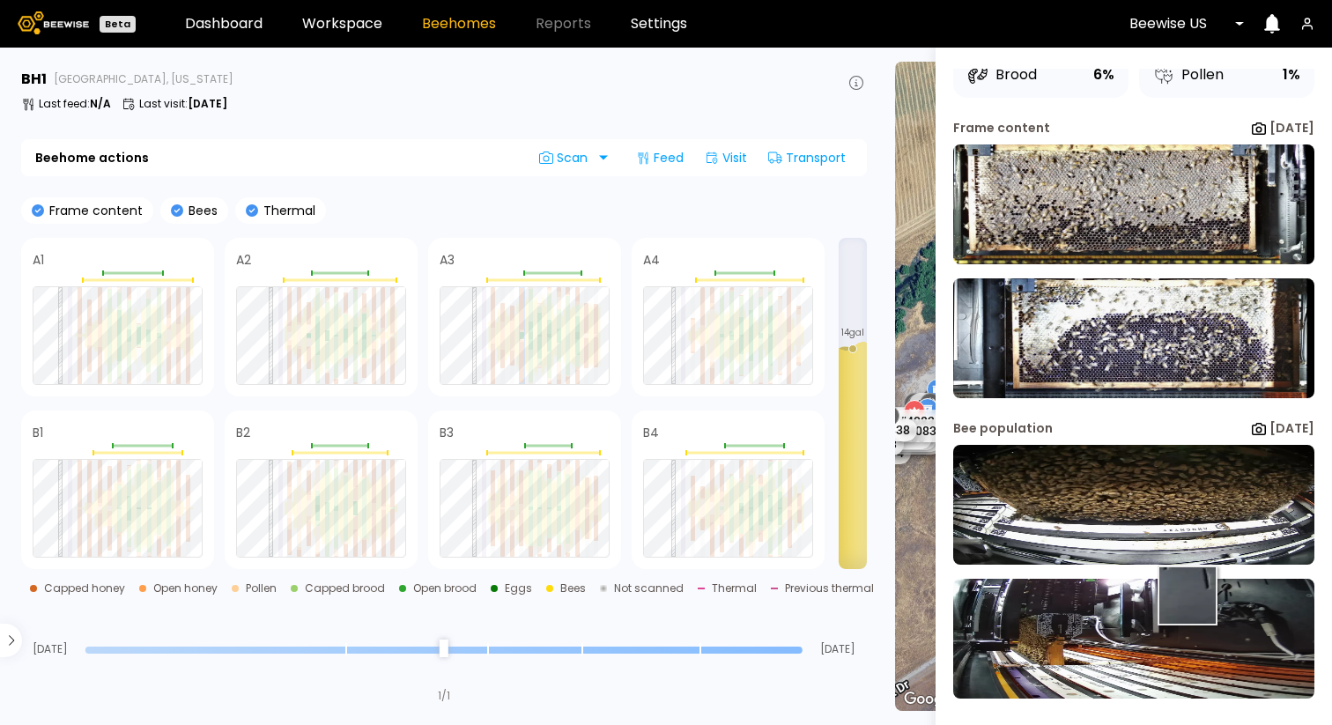
click at [1184, 595] on img at bounding box center [1134, 639] width 361 height 120
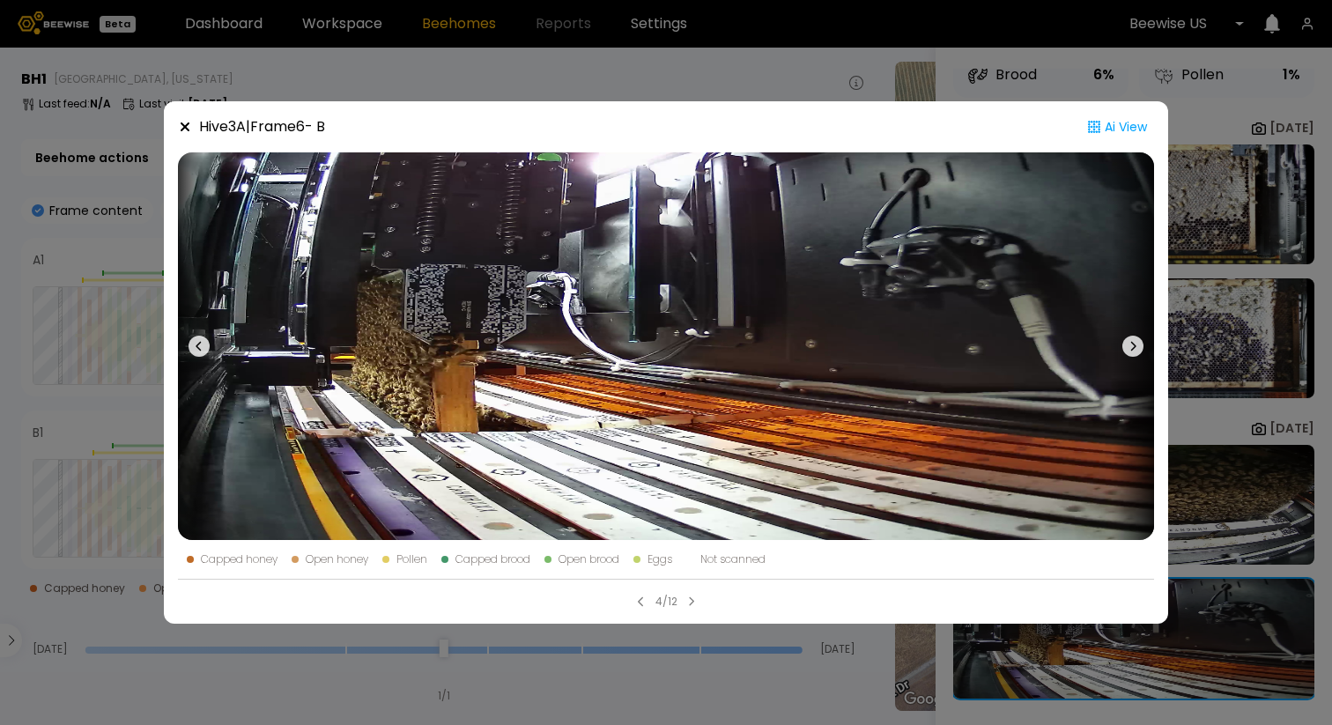
click at [1225, 111] on div "Hive 3 A | Frame 6 - B Ai View Capped honey Open honey Pollen Capped brood Open…" at bounding box center [666, 362] width 1332 height 725
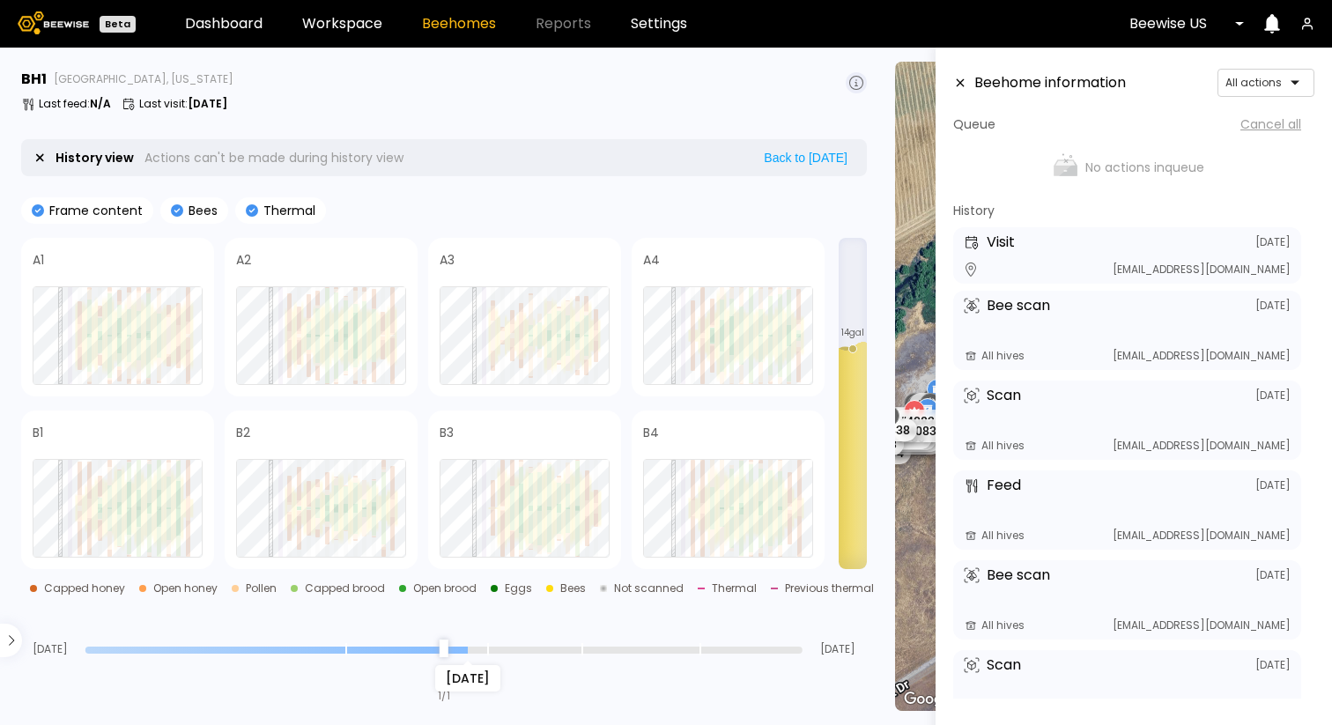
drag, startPoint x: 798, startPoint y: 649, endPoint x: 472, endPoint y: 623, distance: 327.1
click at [472, 647] on input "range" at bounding box center [443, 650] width 717 height 7
click at [557, 501] on div at bounding box center [559, 493] width 4 height 21
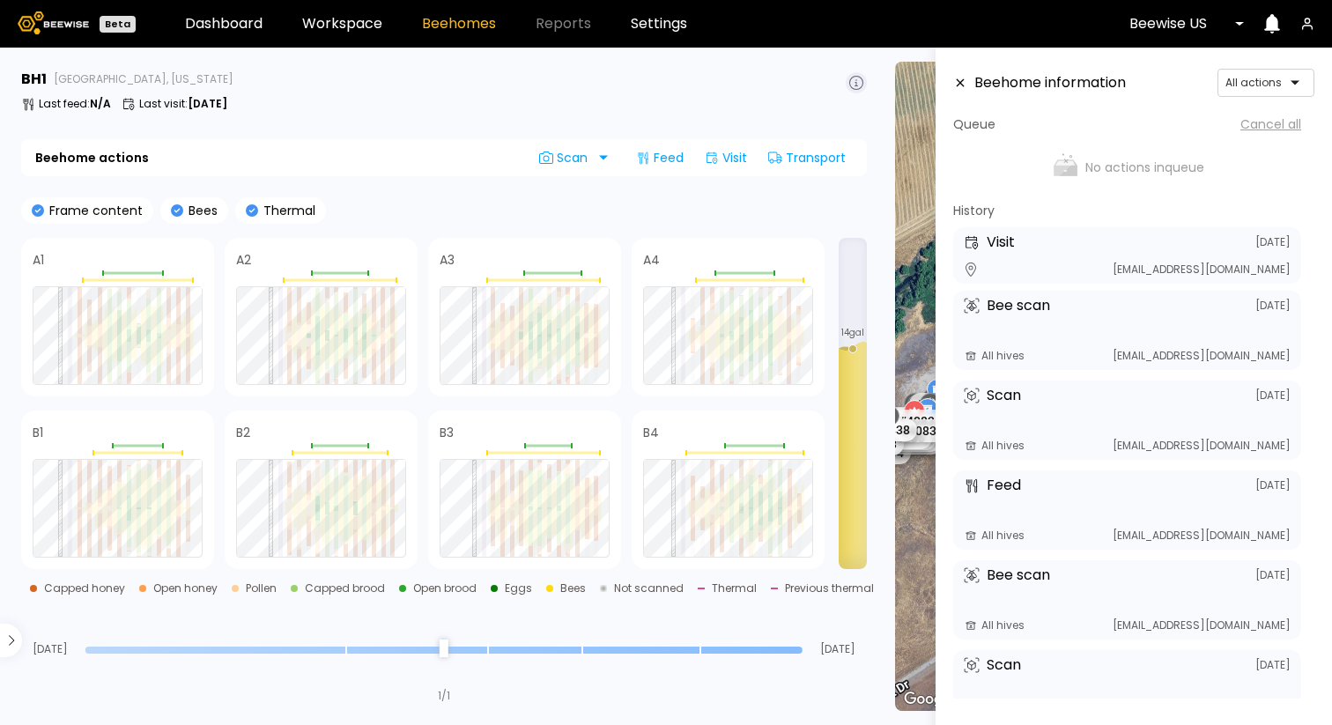
drag, startPoint x: 466, startPoint y: 647, endPoint x: 810, endPoint y: 653, distance: 343.7
type input "*"
click at [803, 652] on input "range" at bounding box center [443, 650] width 717 height 7
click at [33, 201] on div "Frame content" at bounding box center [87, 210] width 132 height 26
click at [36, 212] on icon at bounding box center [38, 210] width 12 height 12
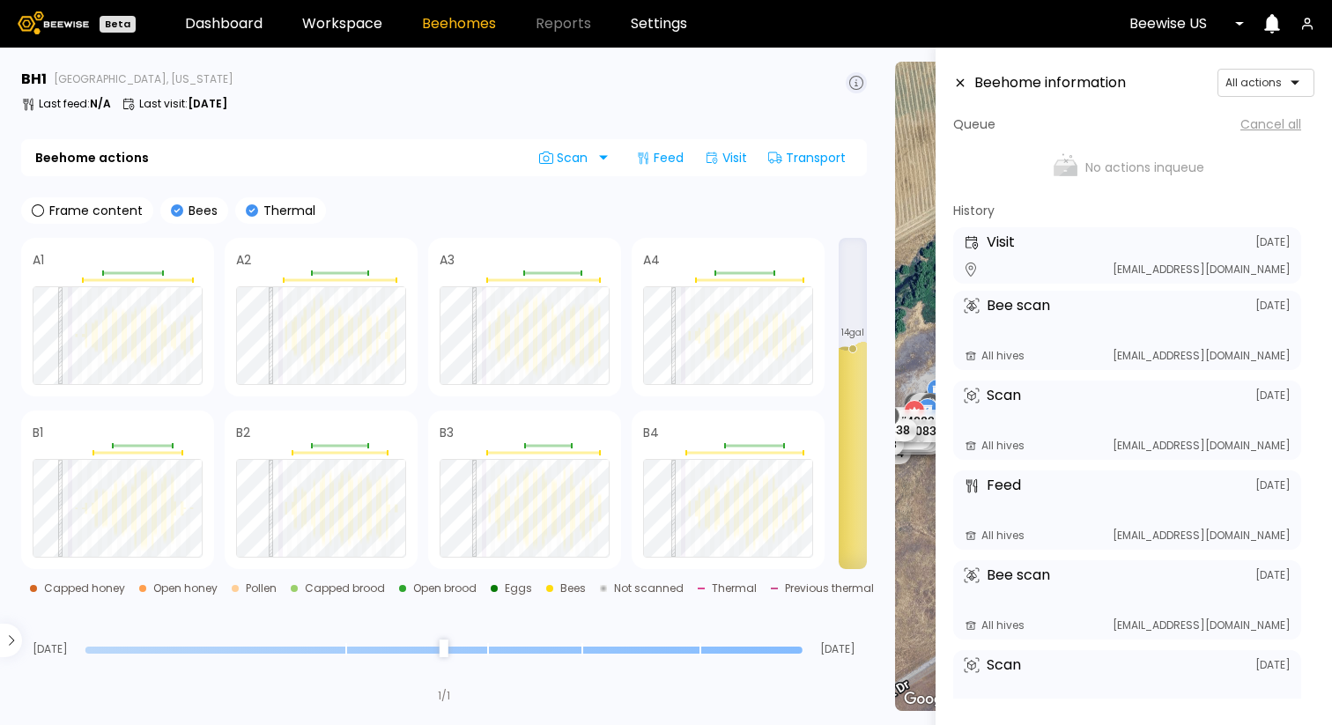
click at [175, 210] on icon at bounding box center [177, 210] width 12 height 12
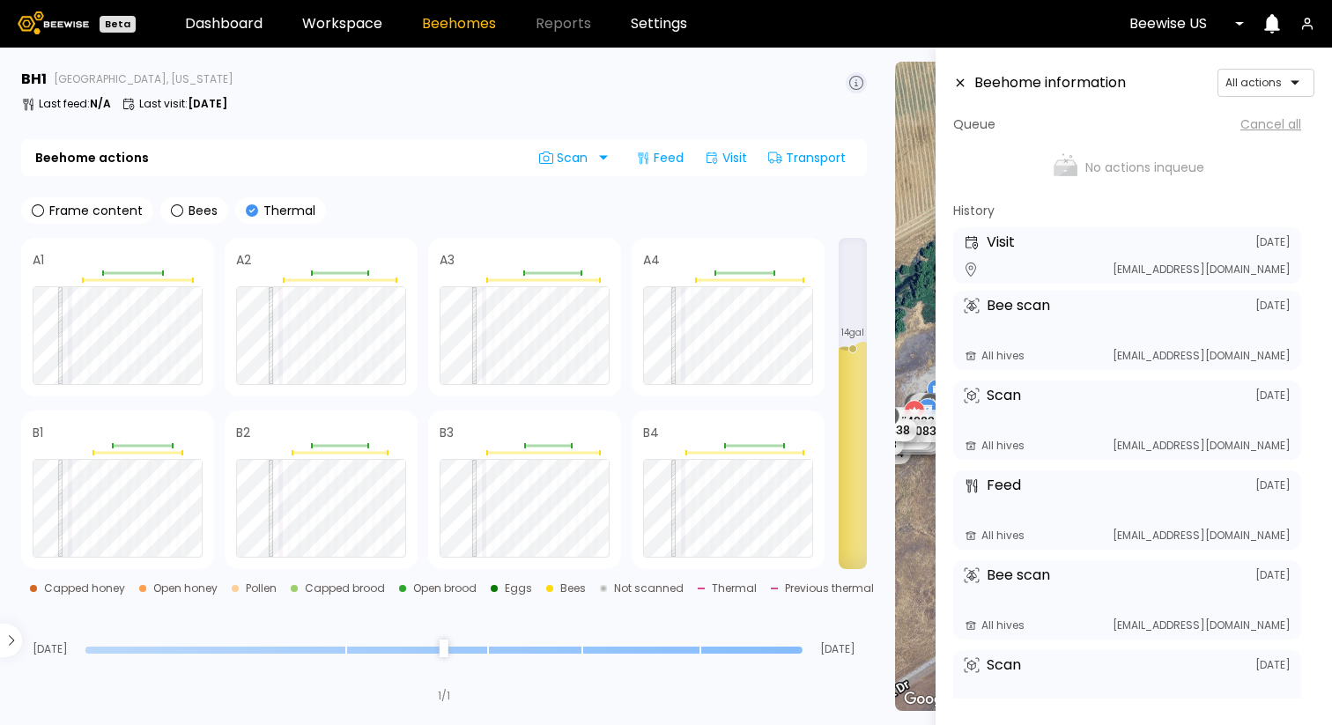
click at [250, 210] on icon at bounding box center [252, 210] width 12 height 12
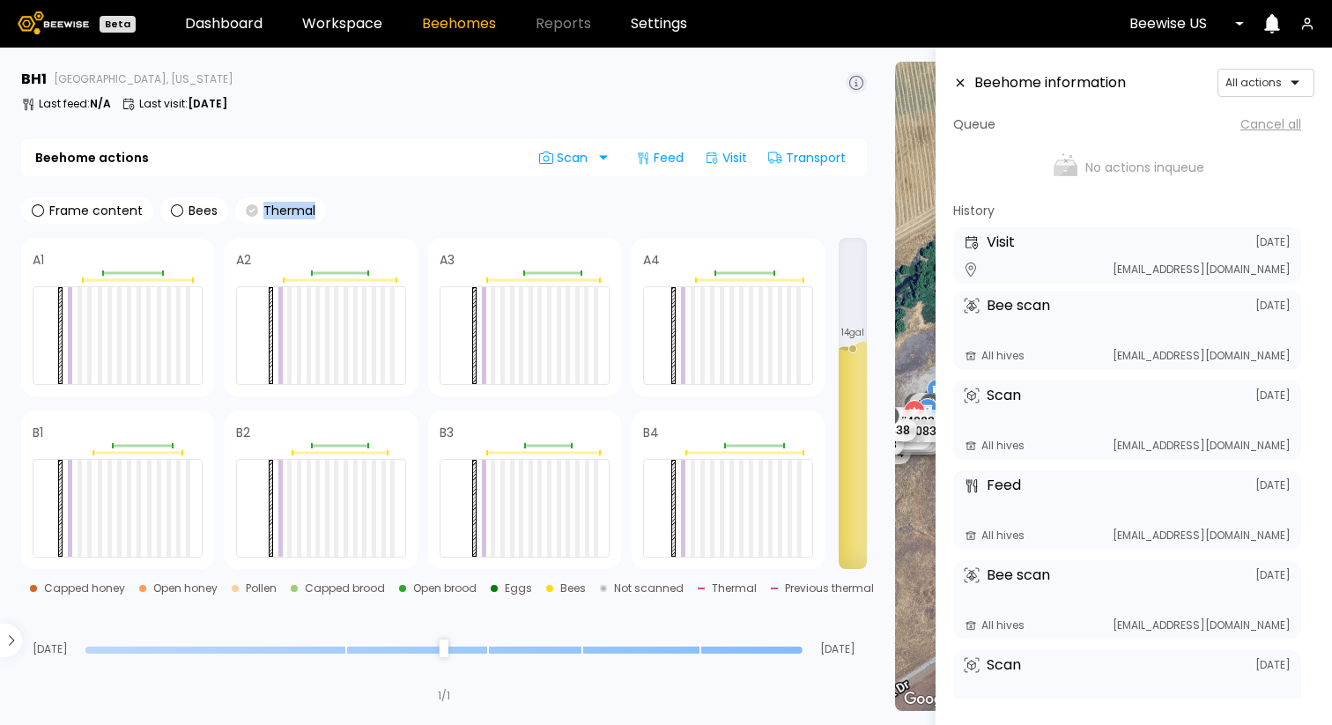
click at [250, 210] on icon at bounding box center [252, 210] width 12 height 12
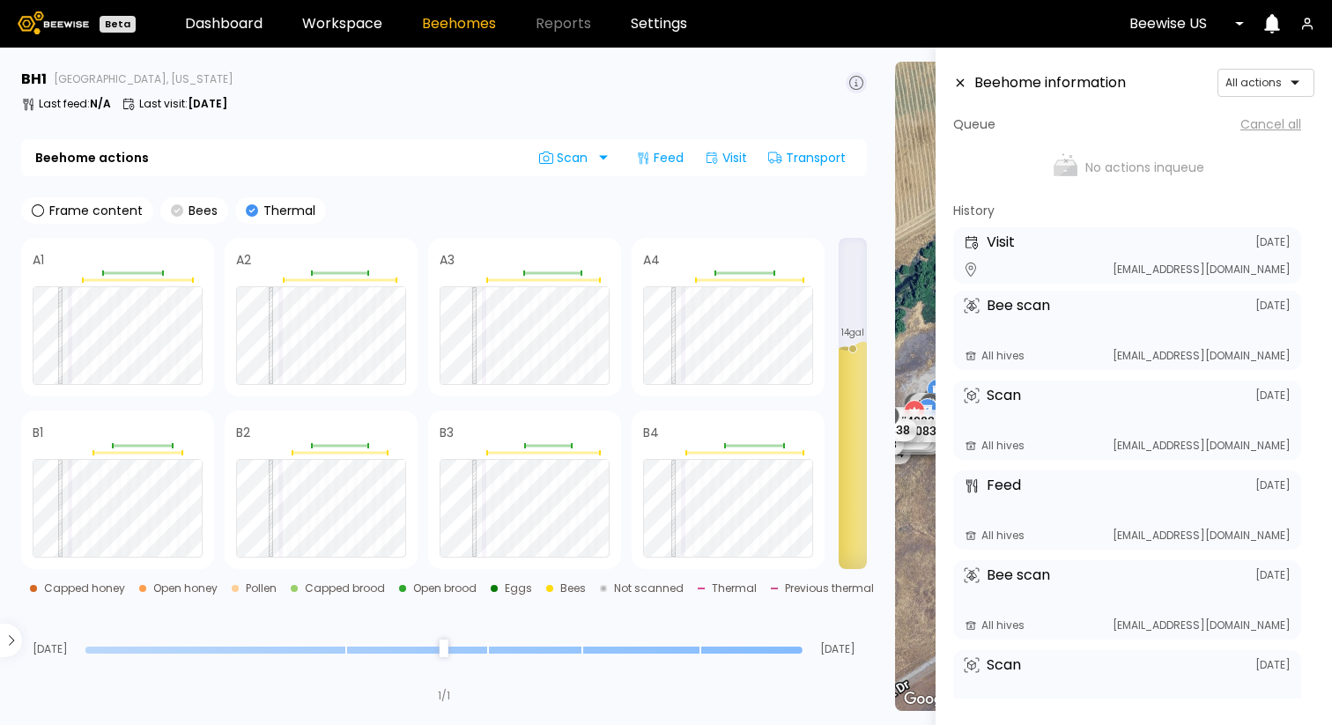
click at [174, 206] on icon at bounding box center [177, 210] width 12 height 12
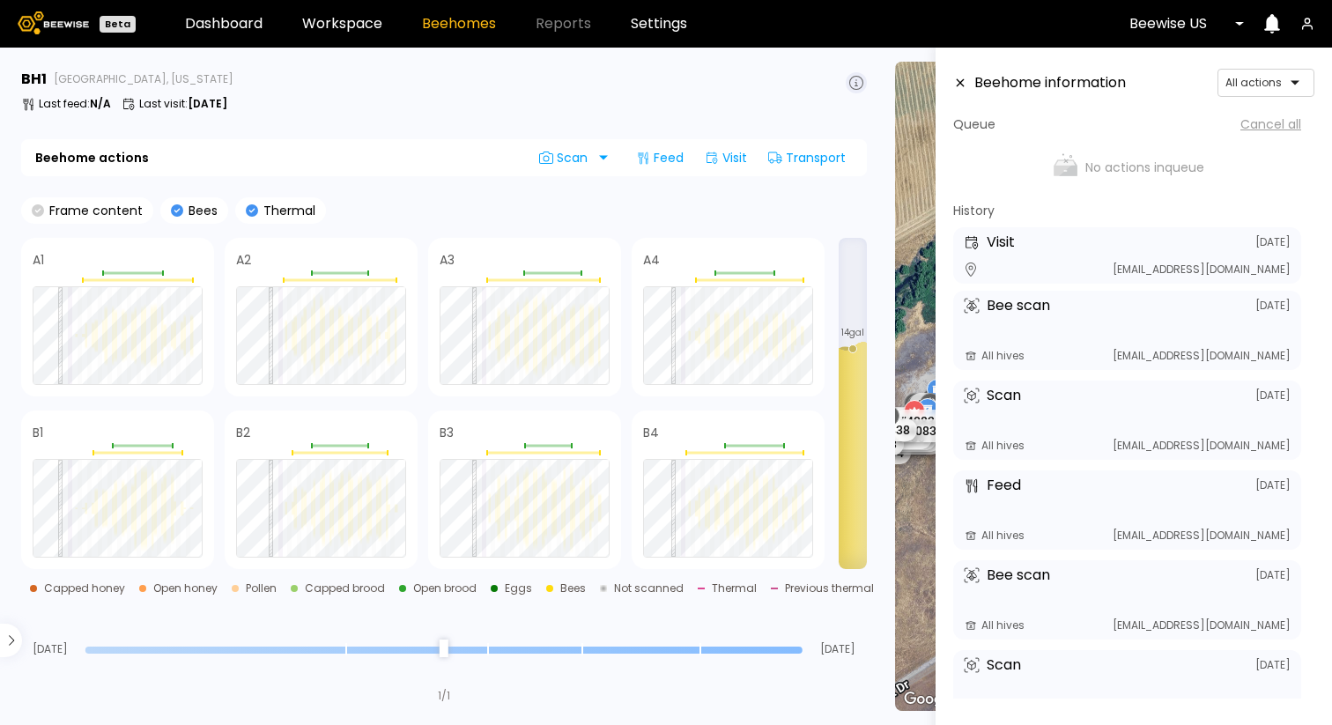
click at [35, 210] on icon at bounding box center [38, 210] width 12 height 12
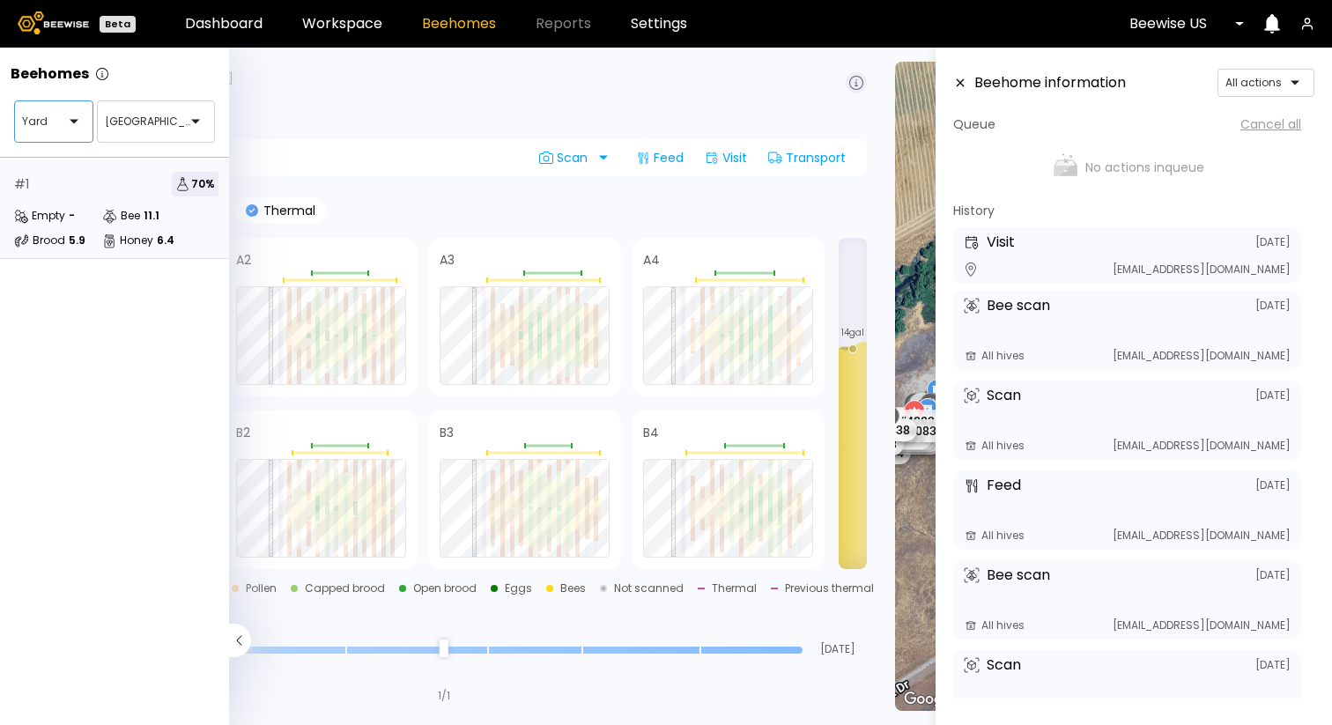
click at [58, 123] on div at bounding box center [46, 122] width 49 height 16
click at [51, 165] on div "Ranch" at bounding box center [54, 165] width 58 height 11
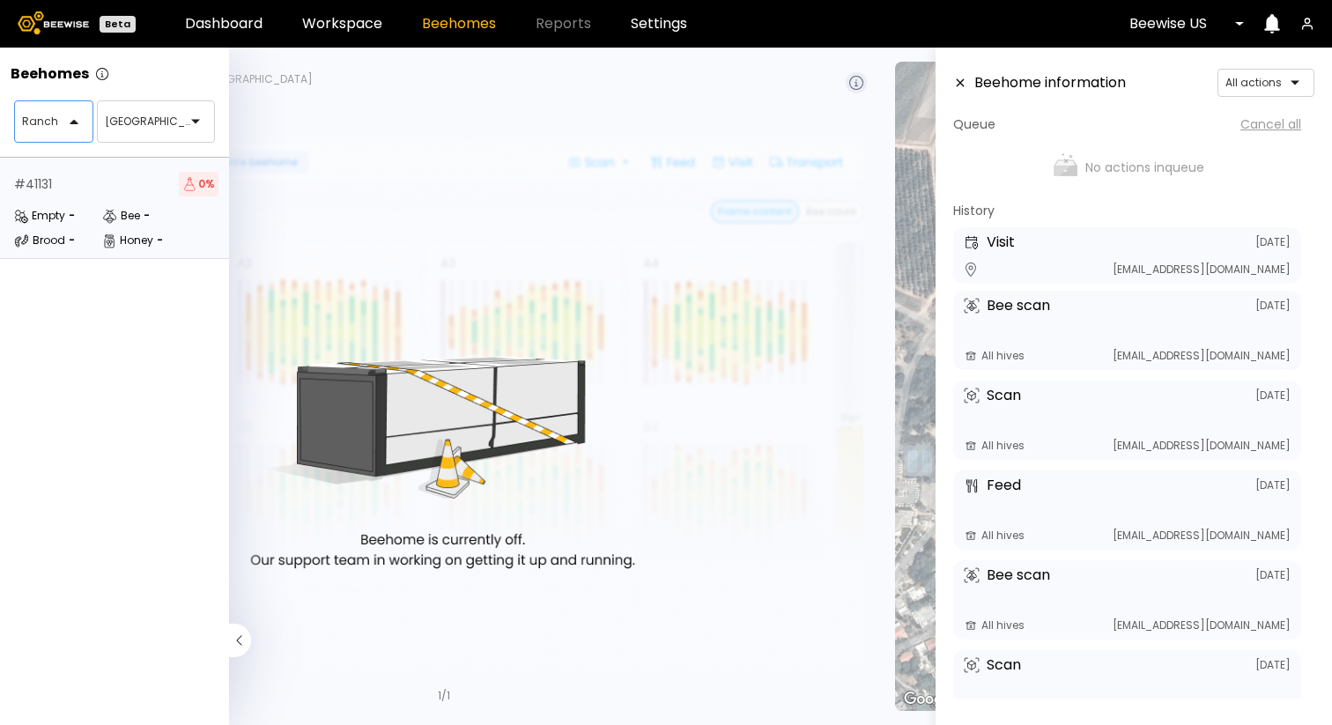
click at [77, 131] on div "Ranch" at bounding box center [46, 121] width 63 height 41
click at [39, 161] on div "Yard" at bounding box center [54, 165] width 58 height 11
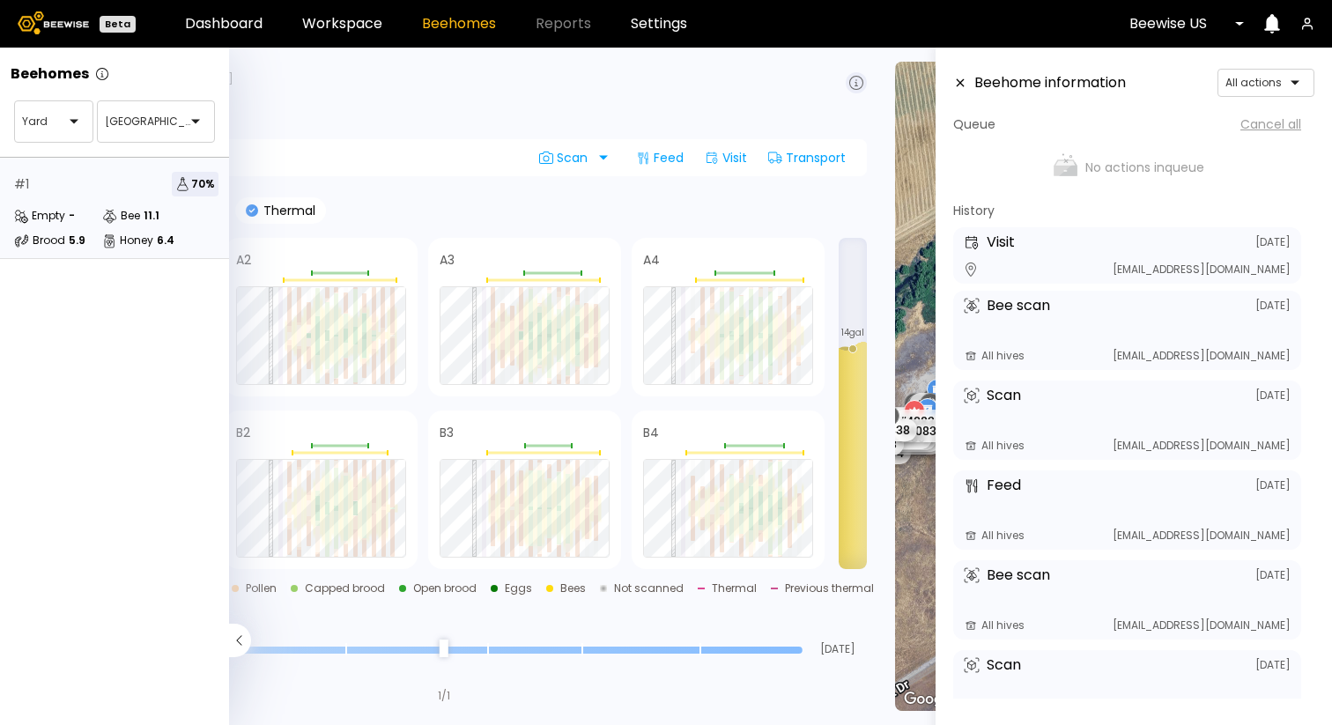
click at [961, 82] on icon at bounding box center [961, 83] width 8 height 8
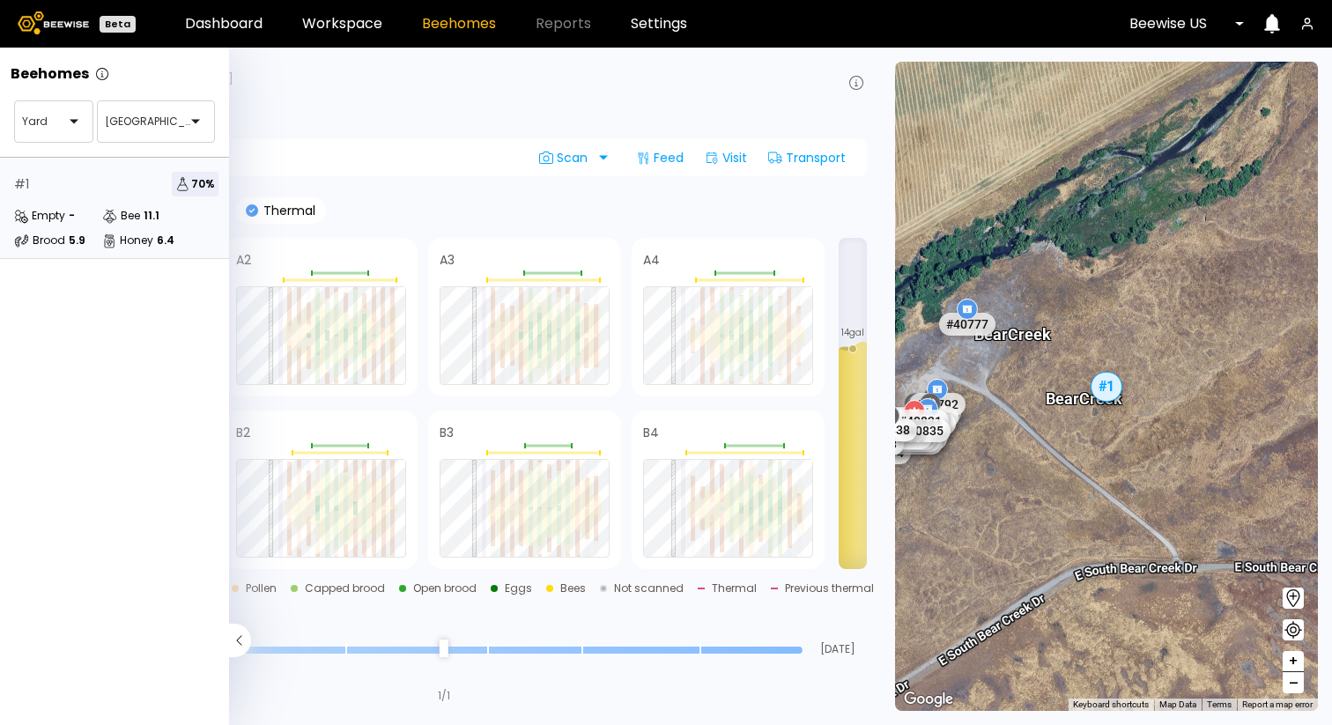
click at [690, 81] on div "BH 1 Bear Creek, California" at bounding box center [444, 79] width 846 height 21
click at [292, 112] on div "BH 1 Bear Creek, California Last feed : N/A Last visit : Sep 17" at bounding box center [444, 93] width 846 height 49
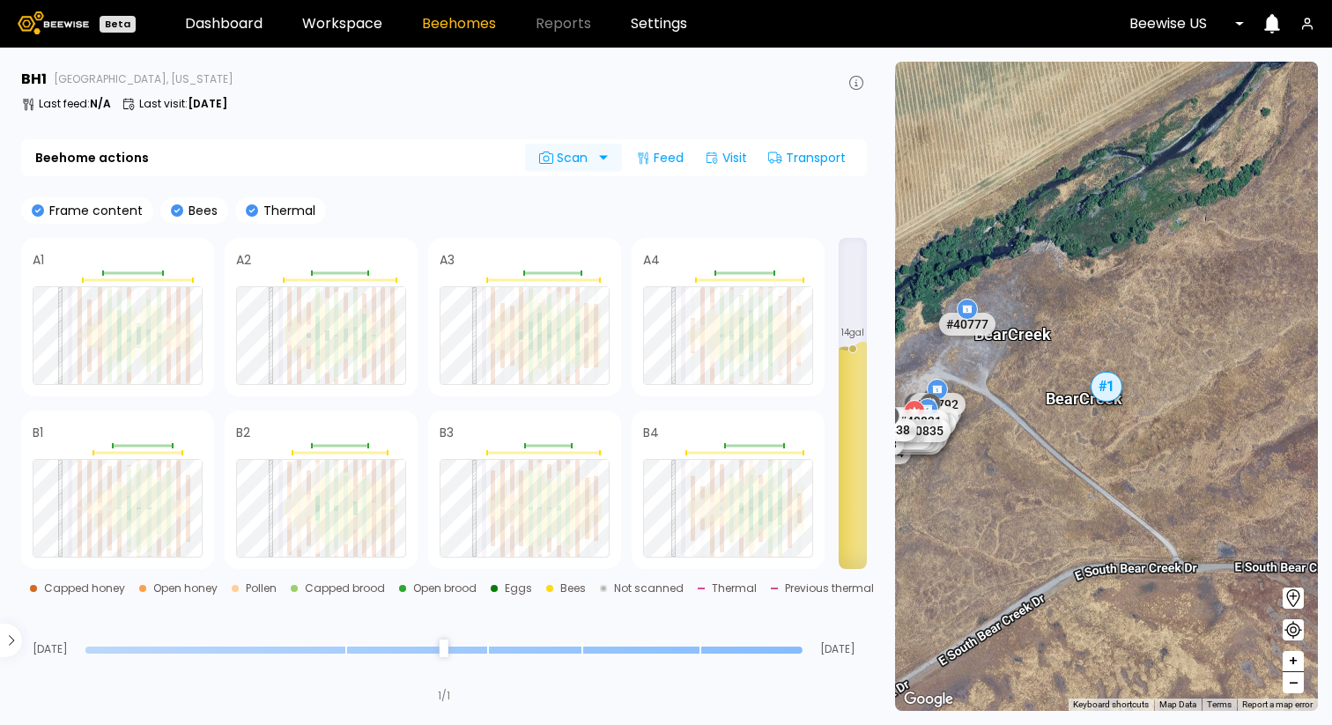
click at [596, 165] on div "Scan" at bounding box center [566, 158] width 83 height 28
click at [734, 204] on div "Frame content Bees Thermal" at bounding box center [444, 210] width 846 height 26
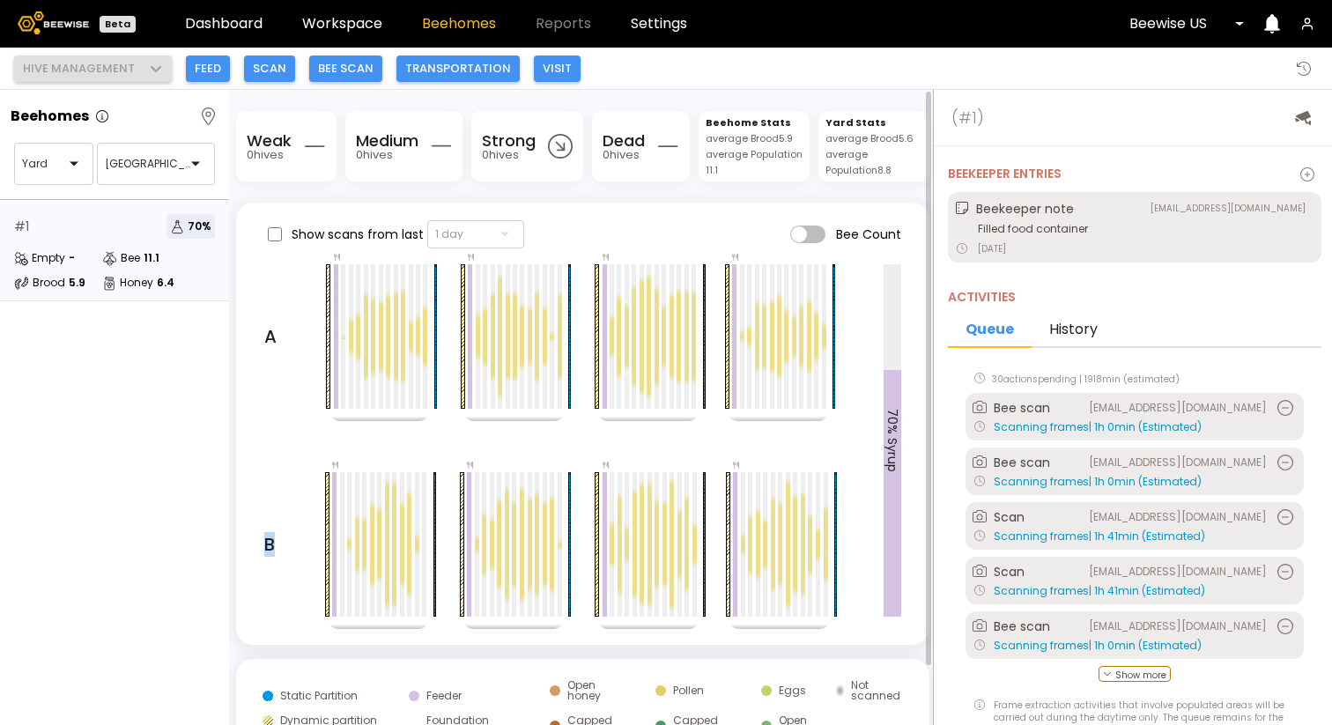
drag, startPoint x: 395, startPoint y: 296, endPoint x: 638, endPoint y: 469, distance: 298.3
click at [648, 468] on div "A B" at bounding box center [574, 440] width 620 height 353
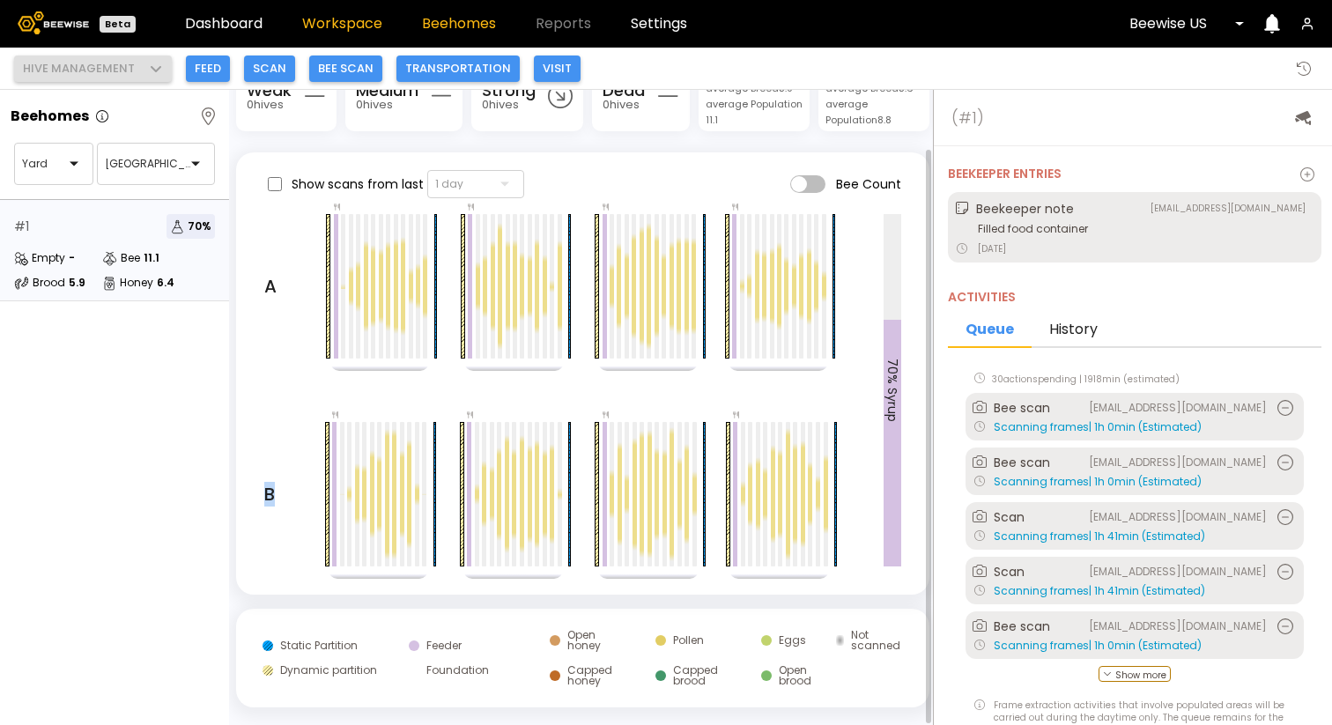
click at [330, 26] on link "Workspace" at bounding box center [342, 24] width 80 height 14
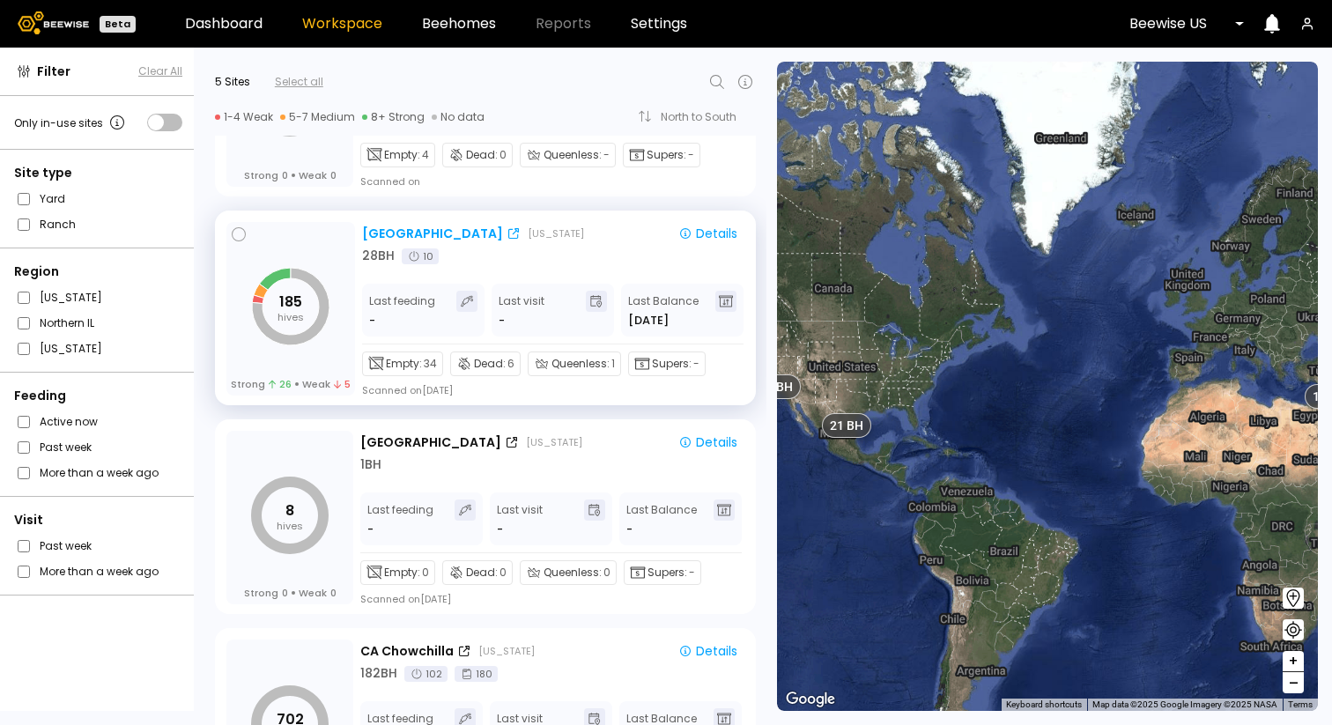
scroll to position [162, 0]
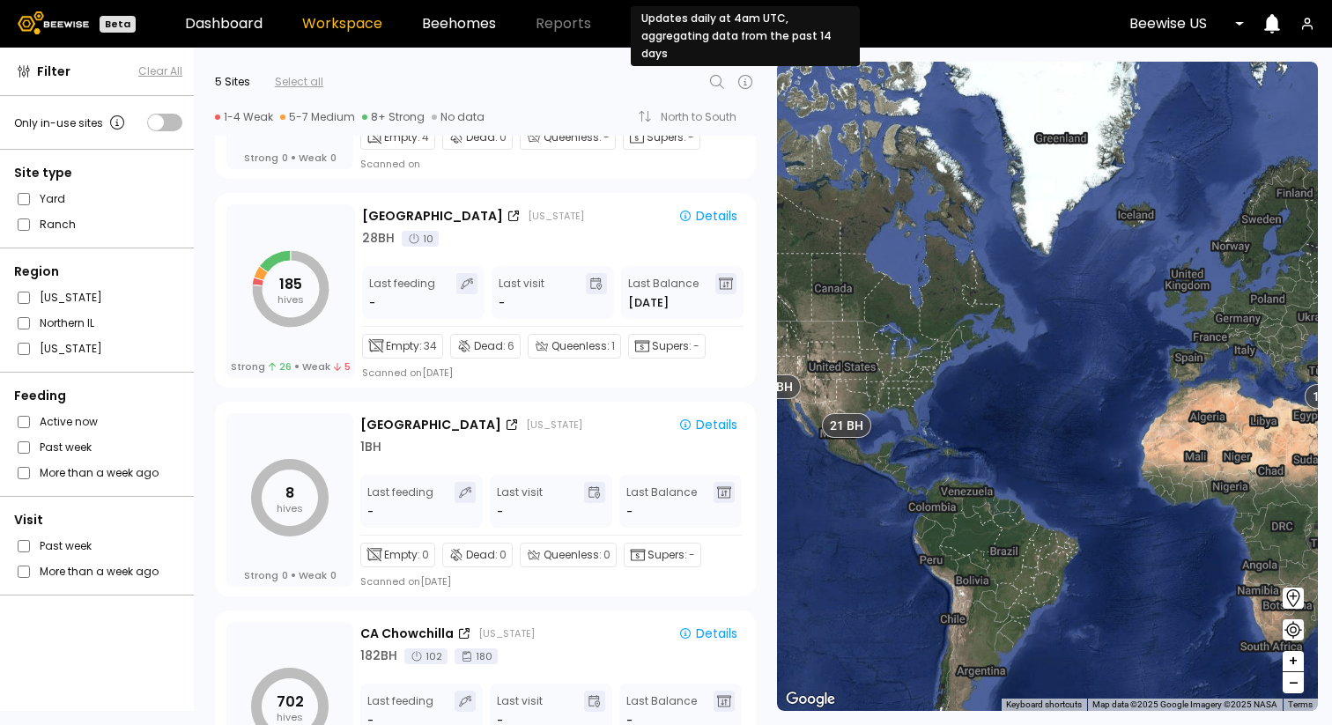
click at [744, 82] on icon at bounding box center [745, 81] width 21 height 21
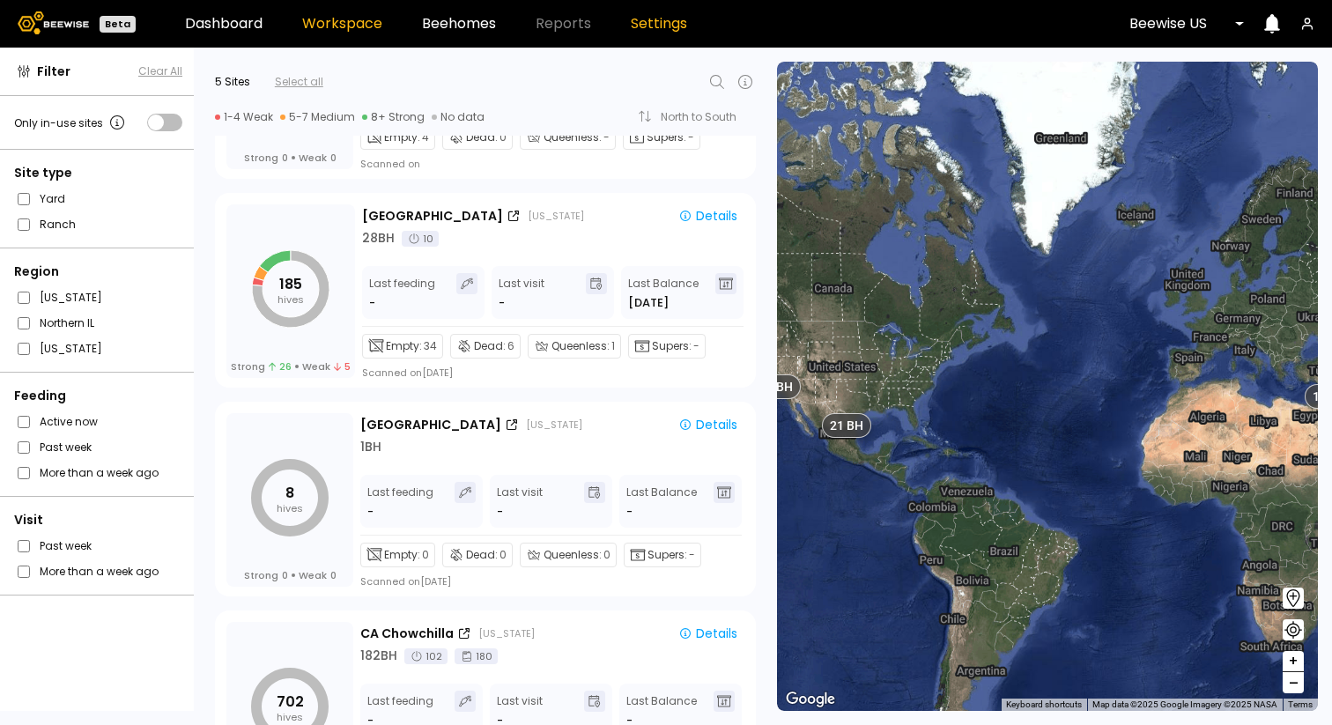
click at [669, 21] on link "Settings" at bounding box center [659, 24] width 56 height 14
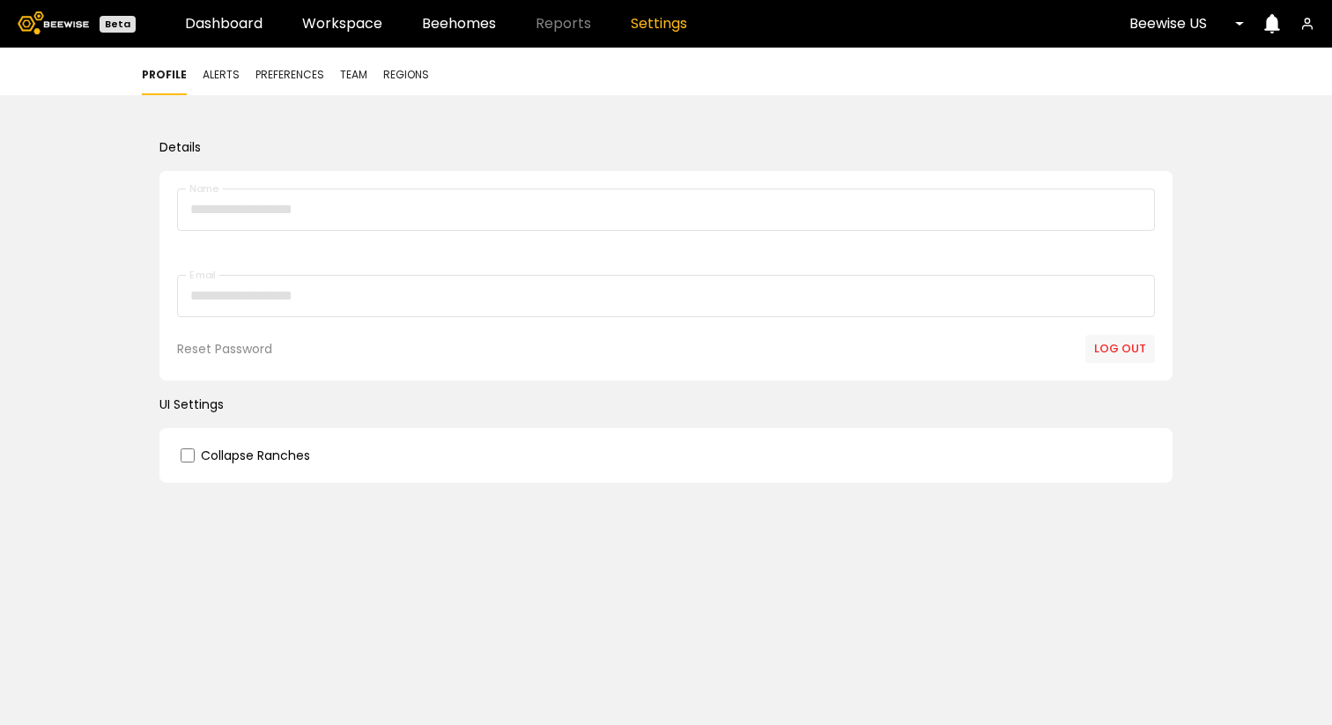
click at [220, 77] on span "Alerts" at bounding box center [221, 75] width 37 height 16
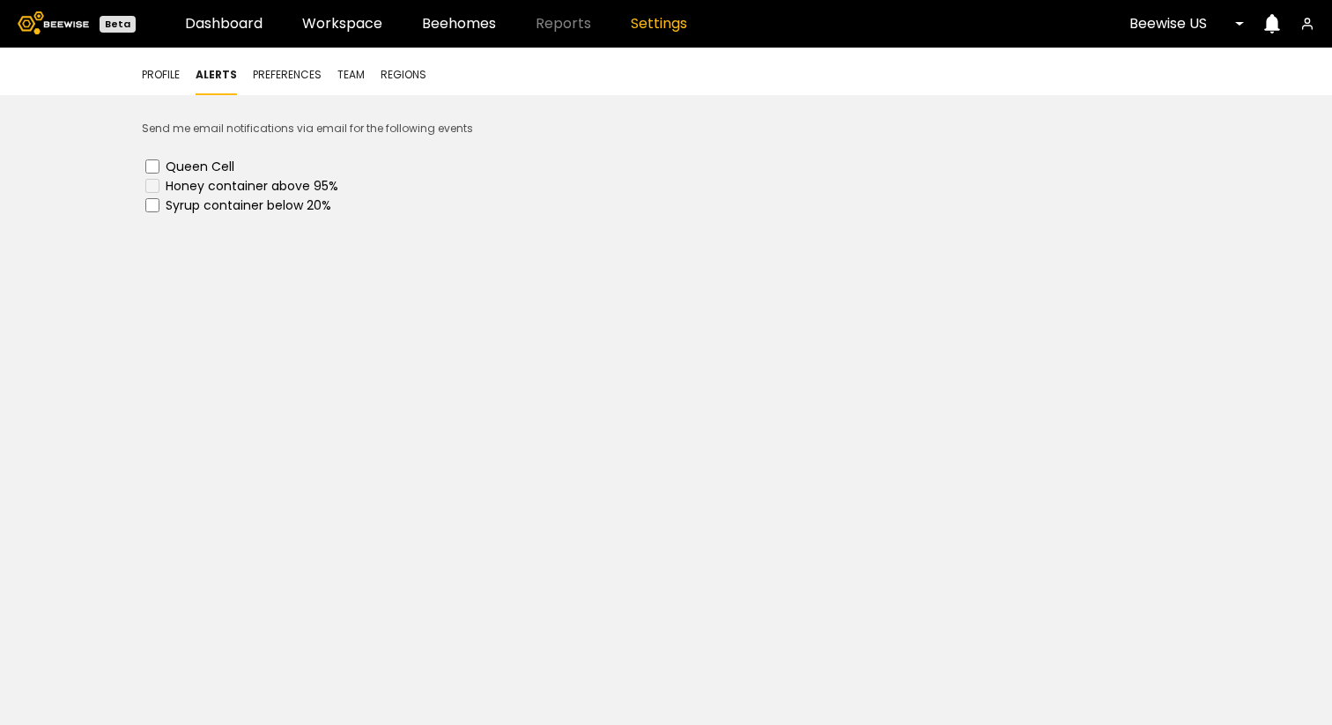
click at [281, 59] on div "Profile Alerts Preferences Team Regions" at bounding box center [666, 72] width 1332 height 48
click at [281, 77] on span "Preferences" at bounding box center [287, 75] width 69 height 16
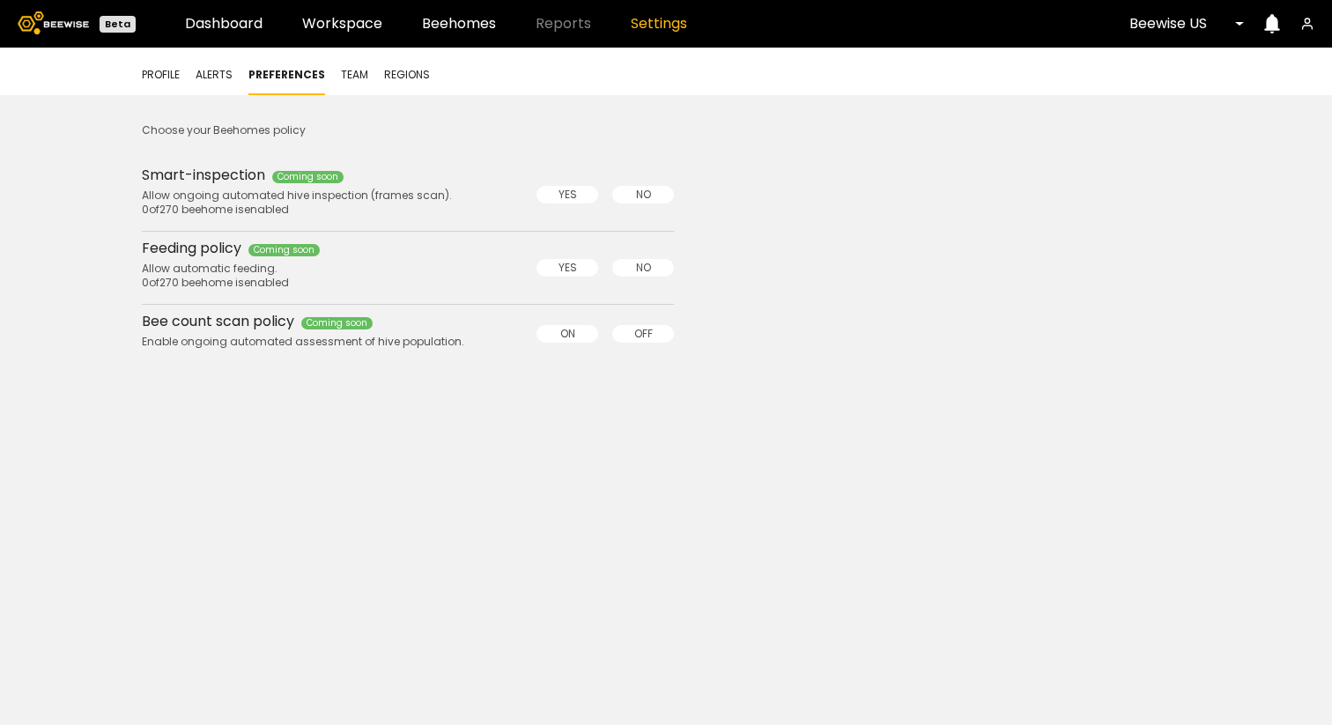
click at [346, 69] on span "Team" at bounding box center [354, 75] width 27 height 16
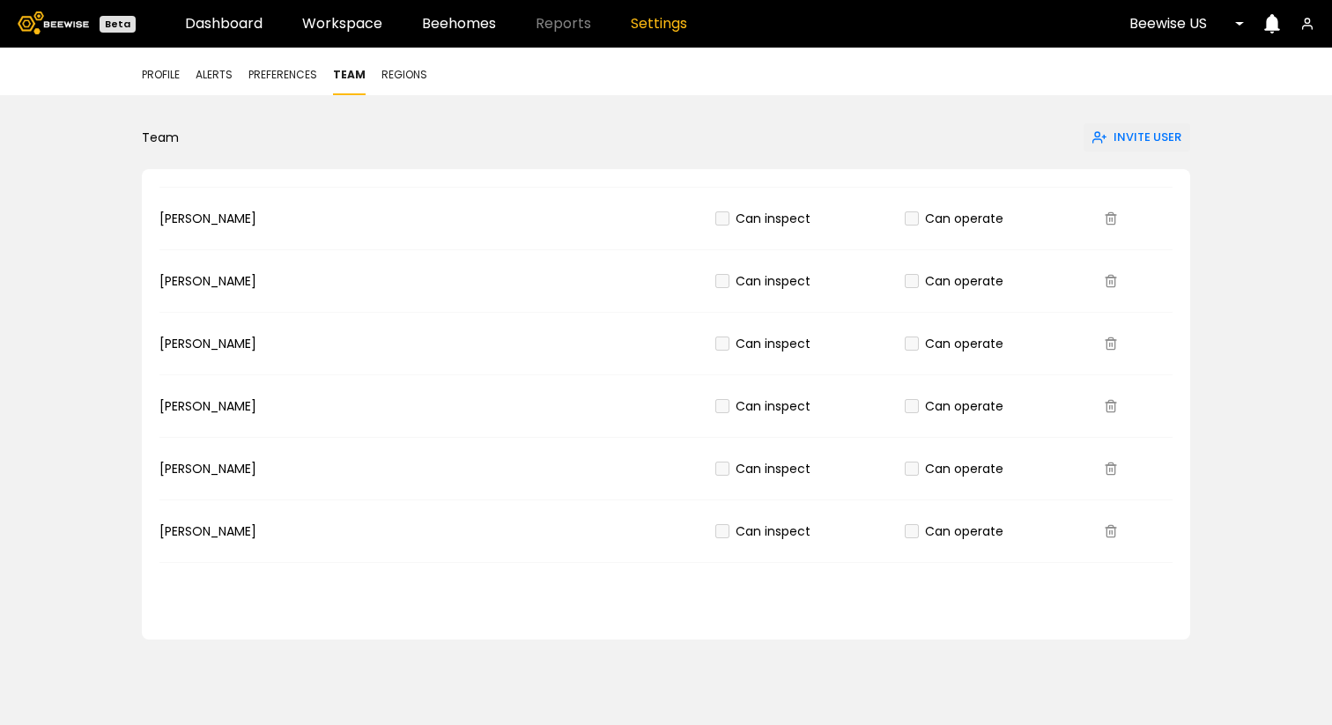
click at [412, 71] on span "Regions" at bounding box center [405, 75] width 46 height 16
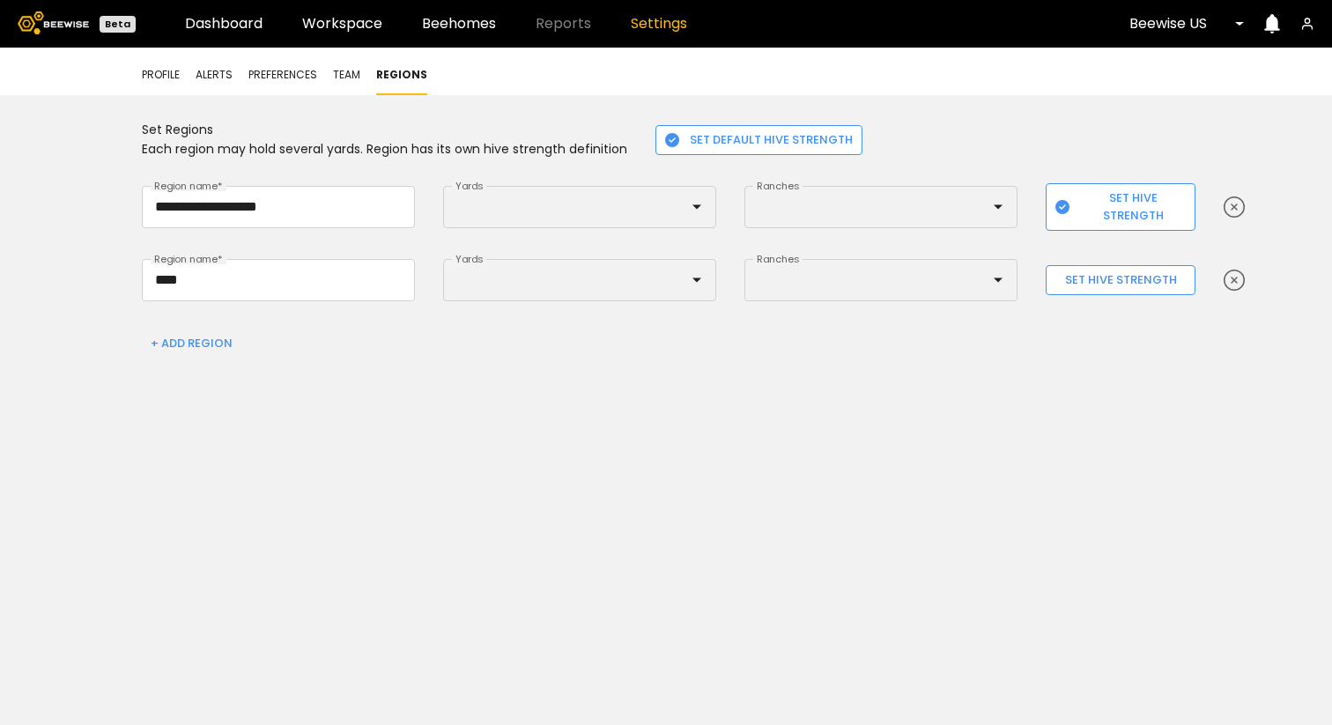
click at [364, 38] on header "Beta Dashboard Workspace Beehomes Reports Settings Beewise US" at bounding box center [666, 24] width 1332 height 48
click at [354, 30] on link "Workspace" at bounding box center [342, 24] width 80 height 14
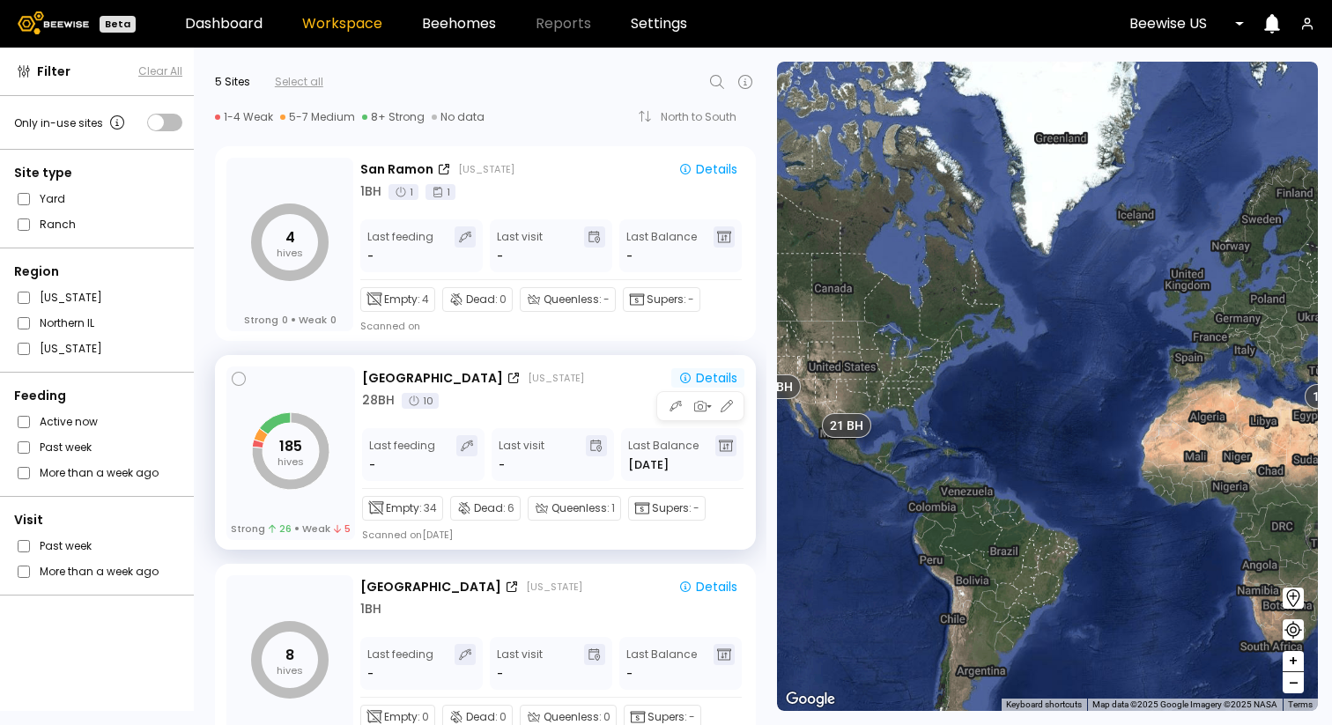
click at [698, 375] on div "Details" at bounding box center [708, 378] width 59 height 16
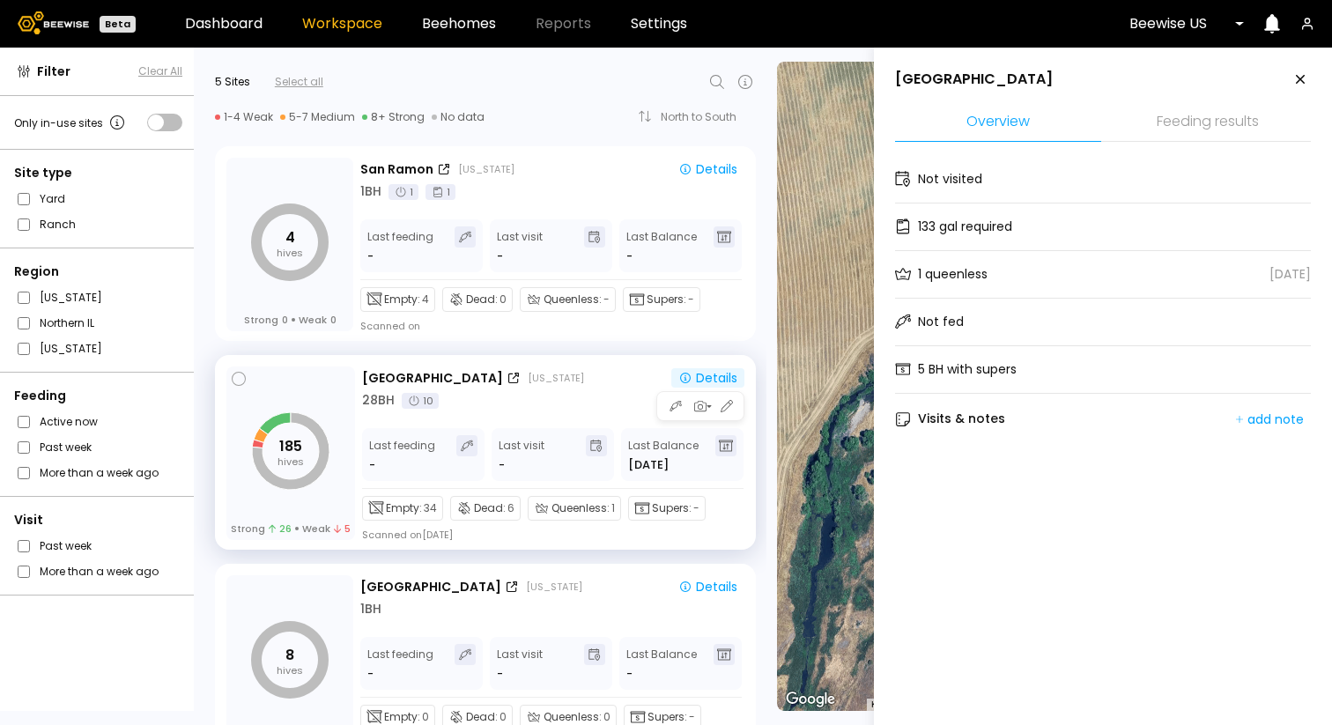
click at [698, 375] on div "Details" at bounding box center [708, 378] width 59 height 16
click at [1166, 122] on li "Feeding results" at bounding box center [1208, 123] width 206 height 38
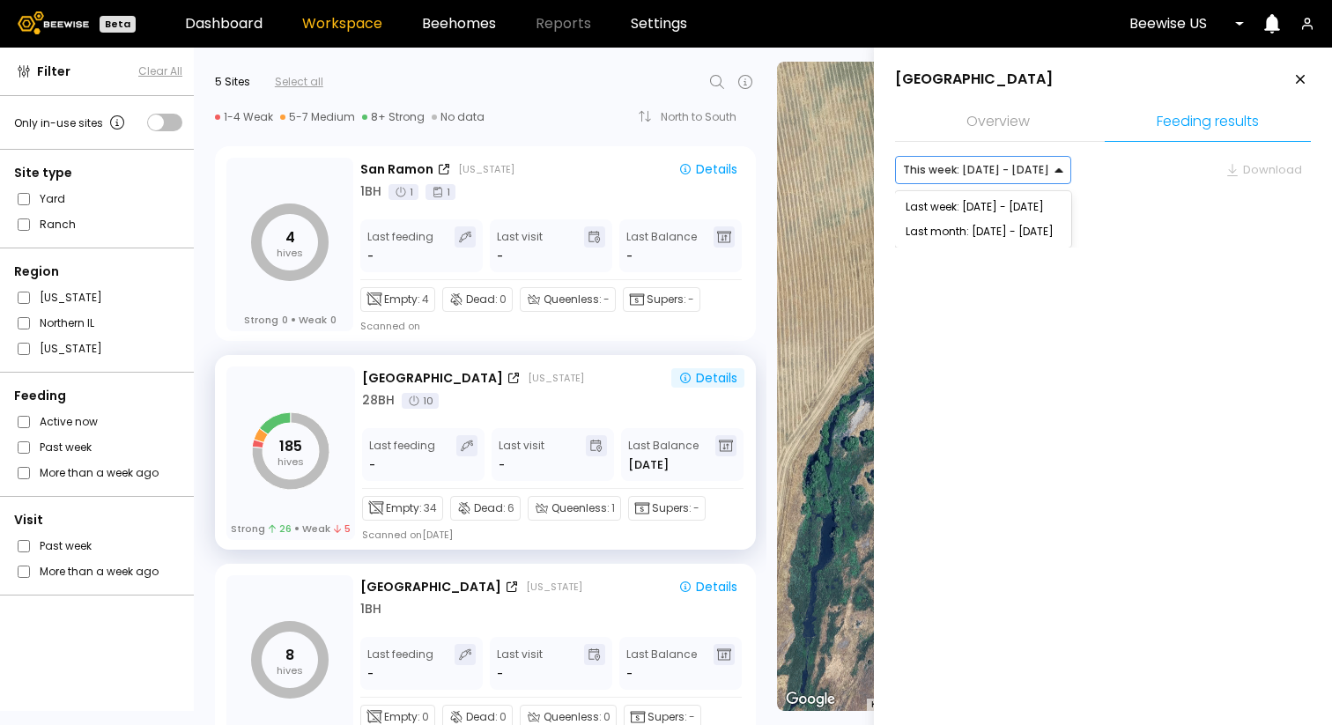
click at [1031, 176] on div at bounding box center [976, 170] width 146 height 16
click at [1008, 212] on div "Last week: Sep 14 - Sep 20" at bounding box center [983, 207] width 155 height 11
click at [1029, 174] on div at bounding box center [976, 170] width 146 height 16
click at [1007, 226] on div "Last month: Aug - Sep 2025" at bounding box center [983, 231] width 155 height 11
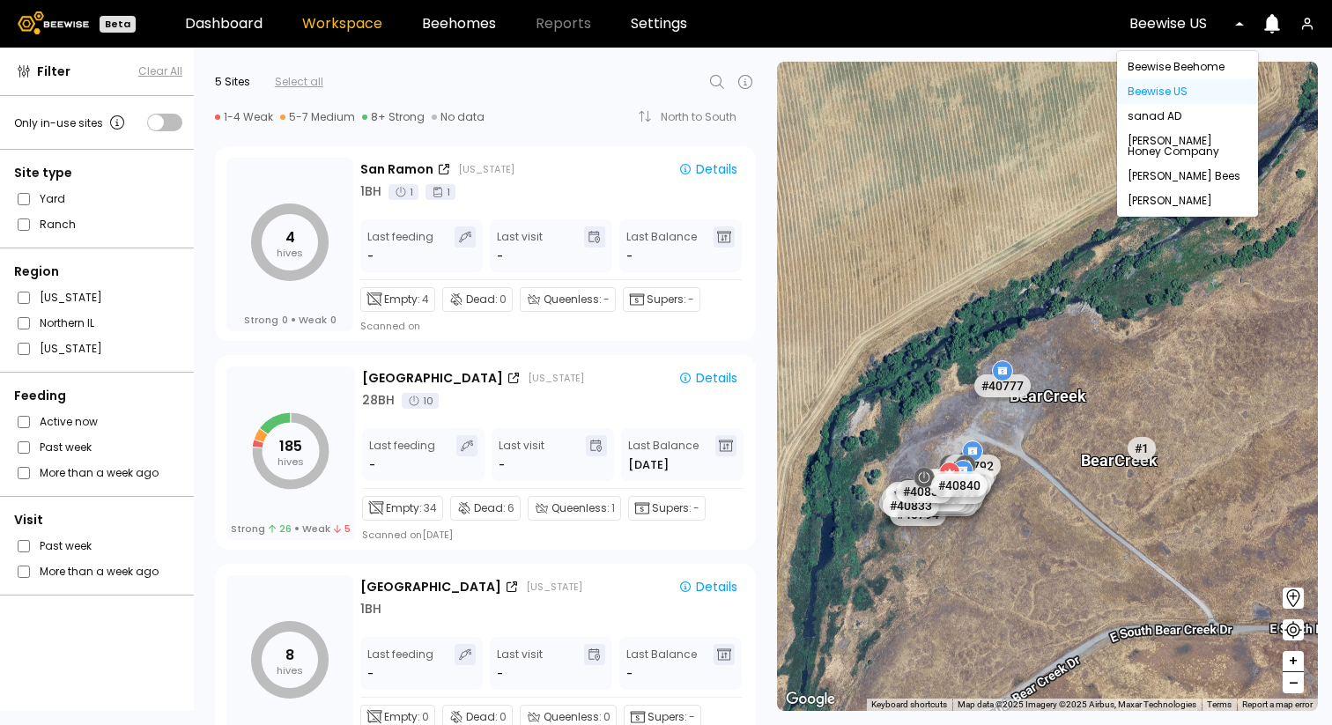
click at [1155, 33] on div "Beewise US" at bounding box center [1180, 24] width 127 height 41
click at [1139, 201] on div "Dixon" at bounding box center [1188, 201] width 120 height 11
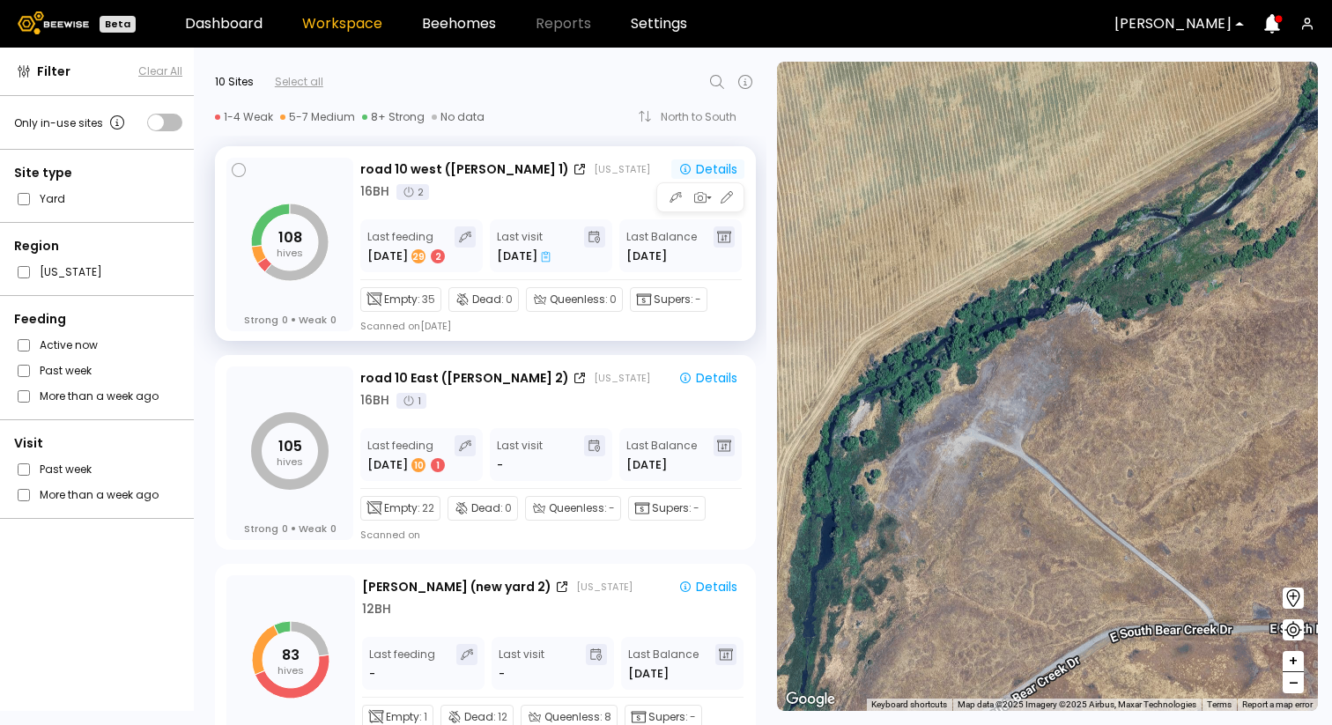
click at [708, 161] on div "Details" at bounding box center [708, 169] width 59 height 16
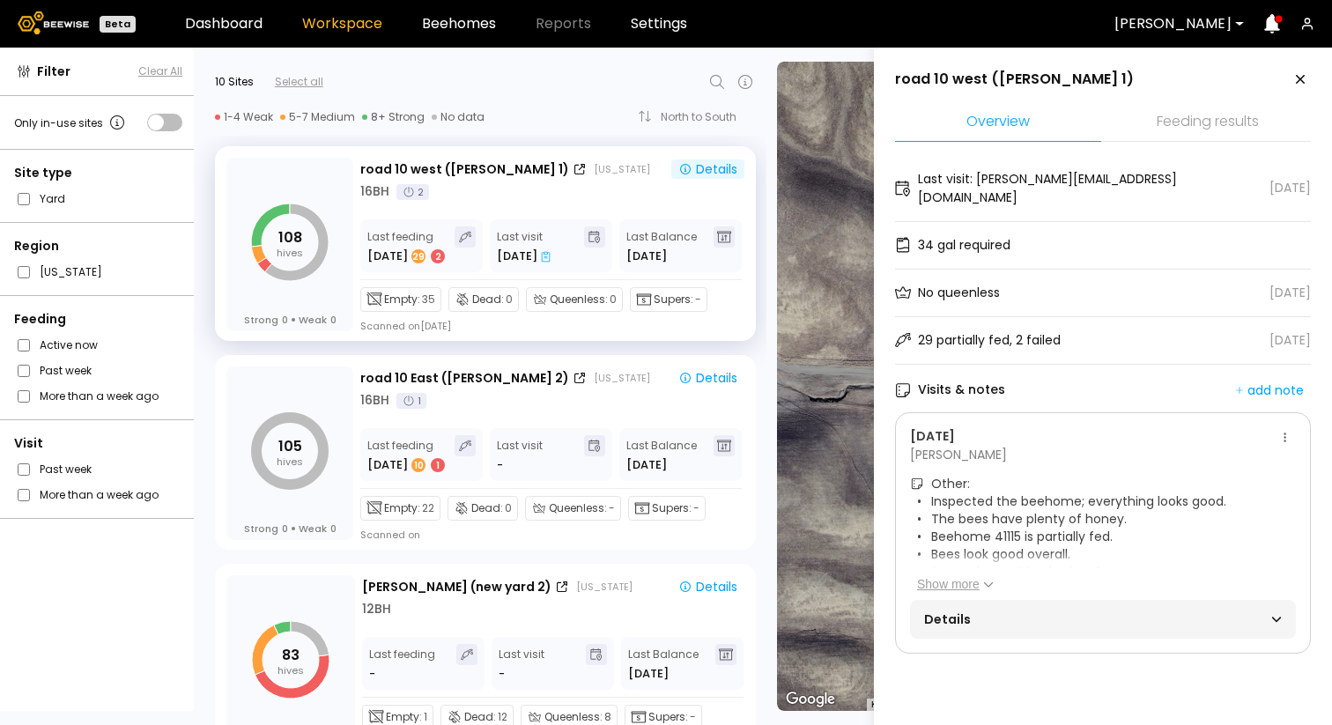
click at [1213, 125] on li "Feeding results" at bounding box center [1208, 123] width 206 height 38
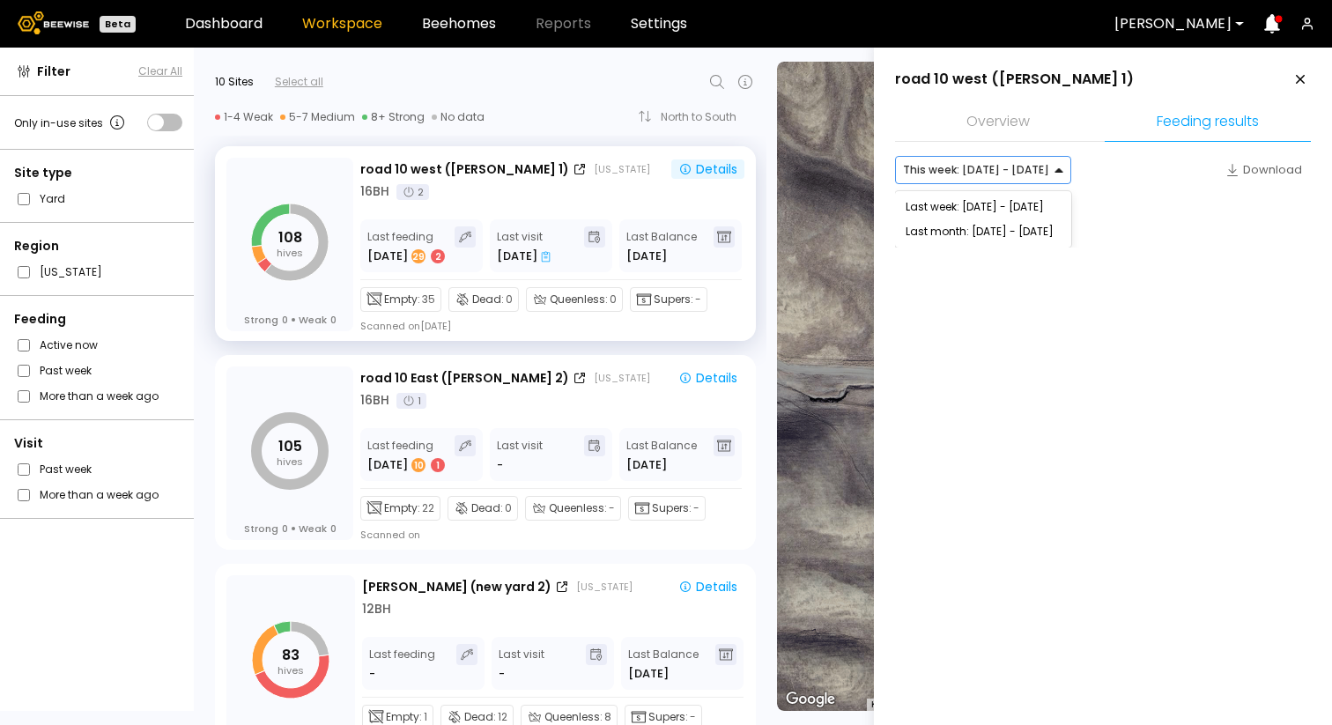
click at [1051, 161] on div "This week: Sep 21 - Sep 27" at bounding box center [983, 170] width 176 height 28
click at [1012, 207] on div "Last week: Sep 14 - Sep 20" at bounding box center [983, 207] width 155 height 11
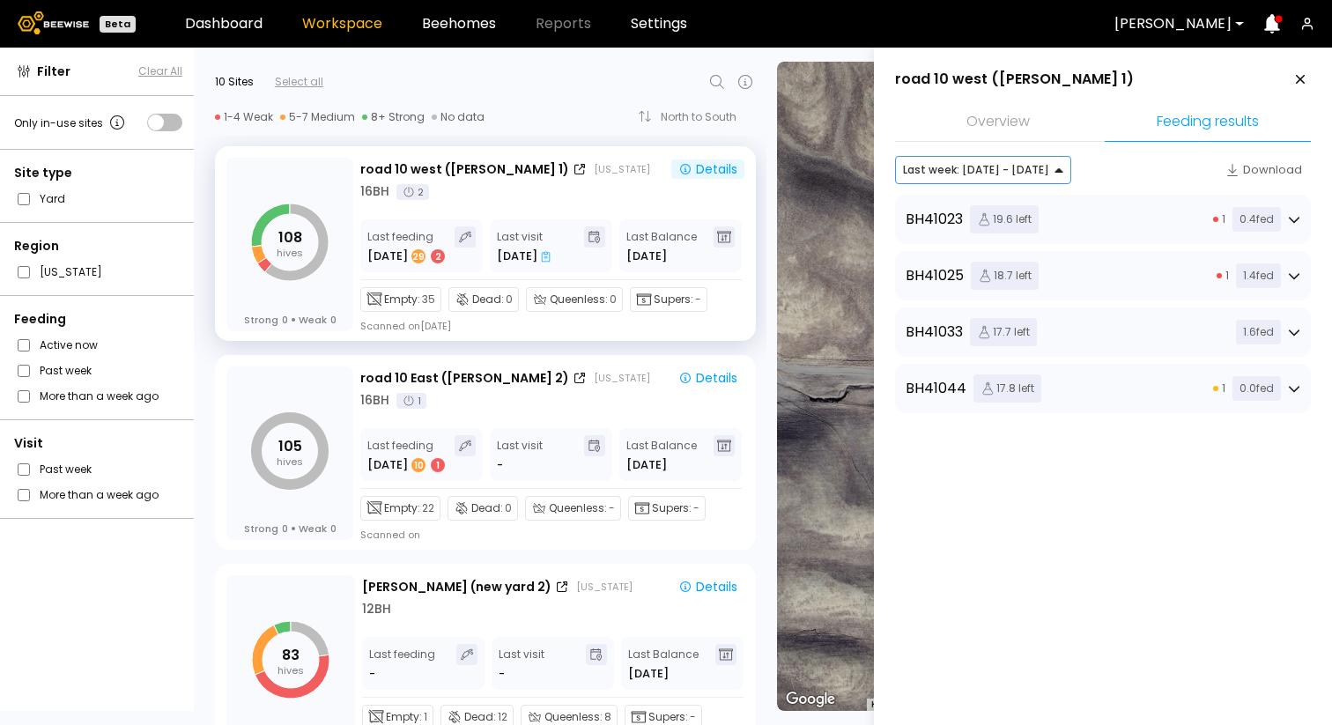
click at [1024, 174] on div at bounding box center [976, 170] width 146 height 16
click at [1111, 174] on div "option [object Object], selected. [object Object], 1 of 2. 2 results available.…" at bounding box center [1103, 170] width 416 height 28
click at [1138, 217] on div "BH 41023 19.6 left 1 0.4 fed" at bounding box center [1103, 219] width 395 height 28
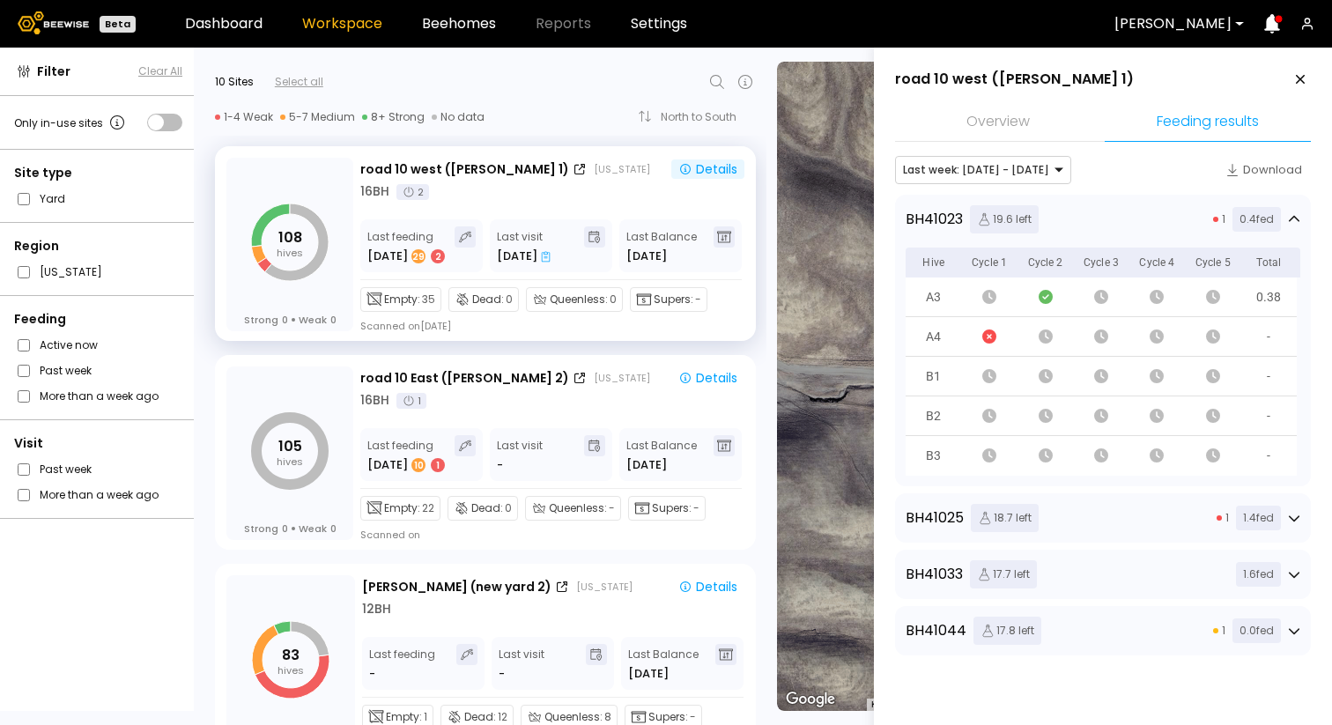
click at [1296, 212] on div "1 0.4 fed" at bounding box center [1256, 219] width 87 height 25
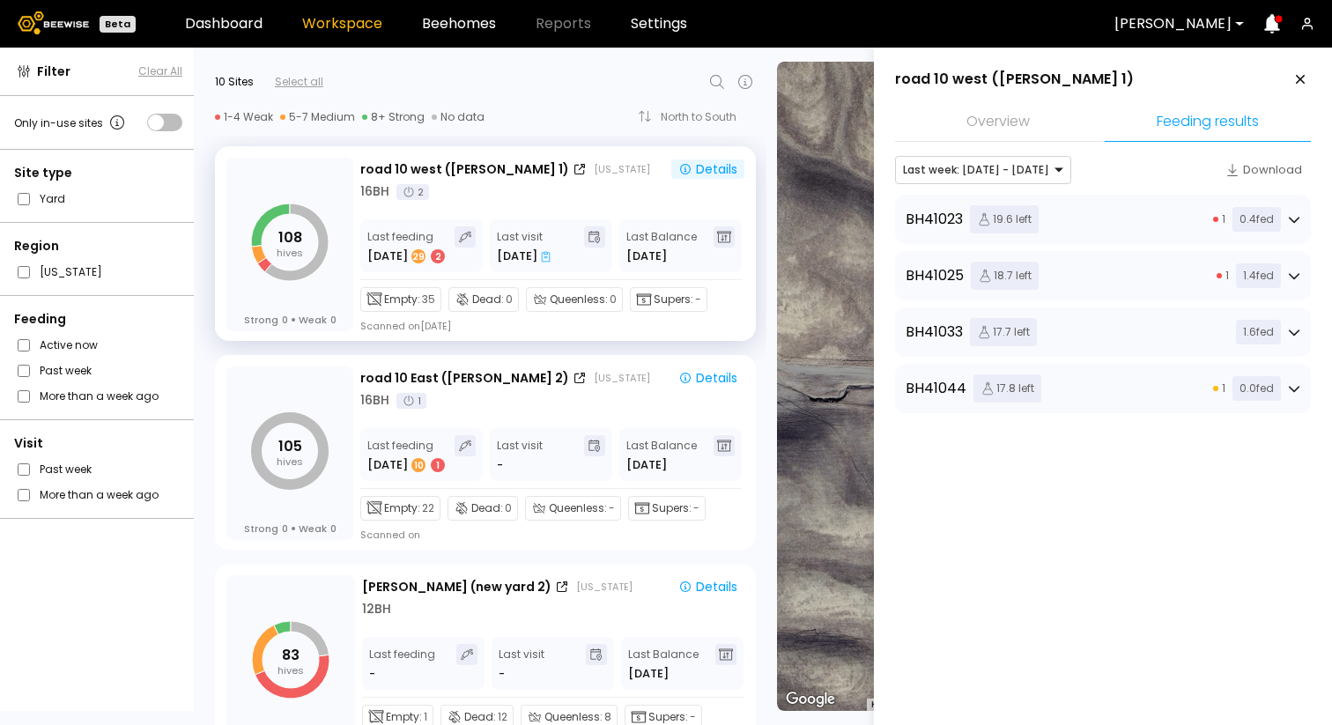
click at [1095, 405] on div "BH 41044 17.8 left 1 0.0 fed" at bounding box center [1103, 388] width 416 height 49
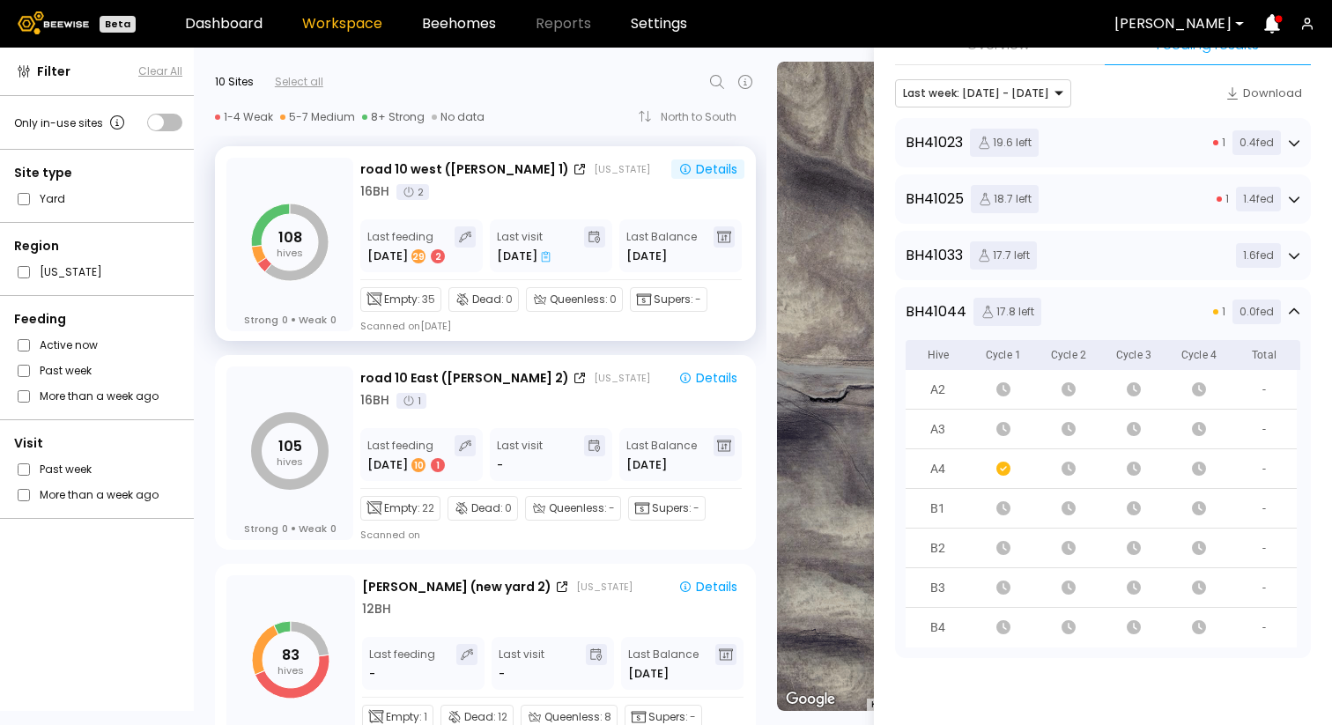
scroll to position [103, 0]
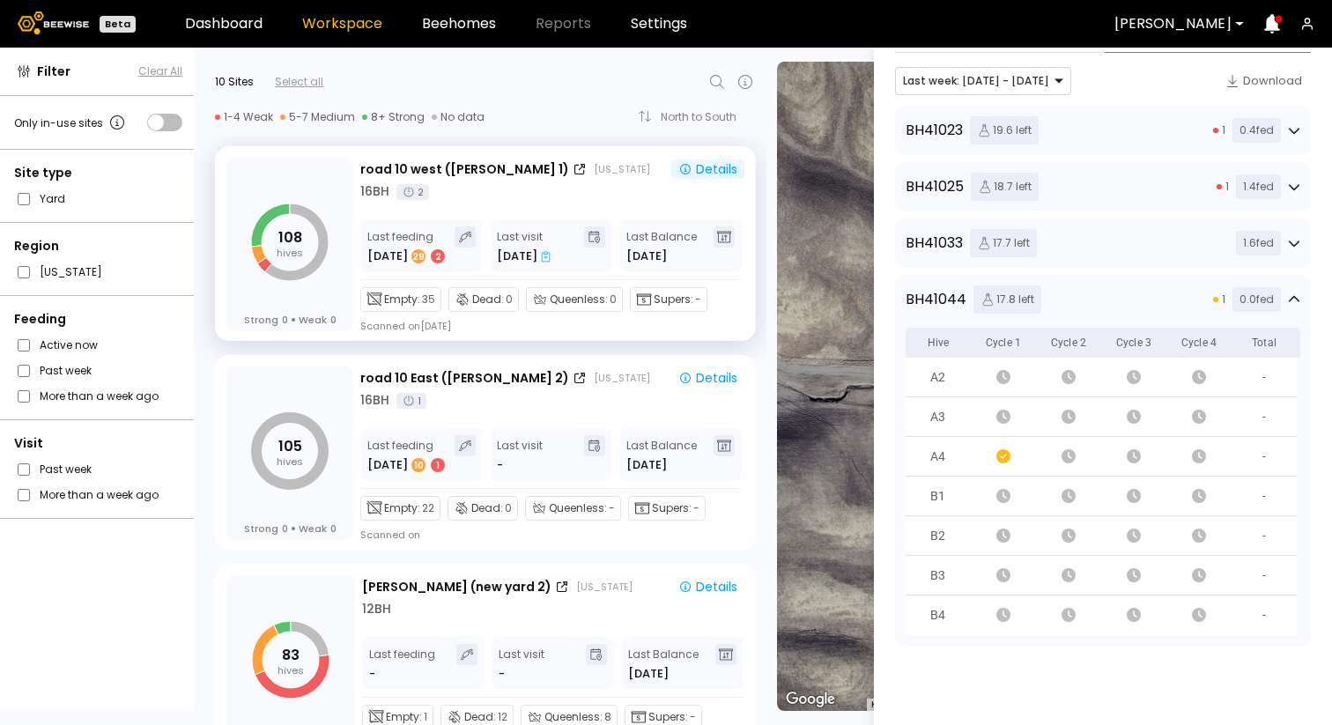
click at [1122, 229] on div "BH 41033 17.7 left 1.6 fed" at bounding box center [1103, 243] width 395 height 28
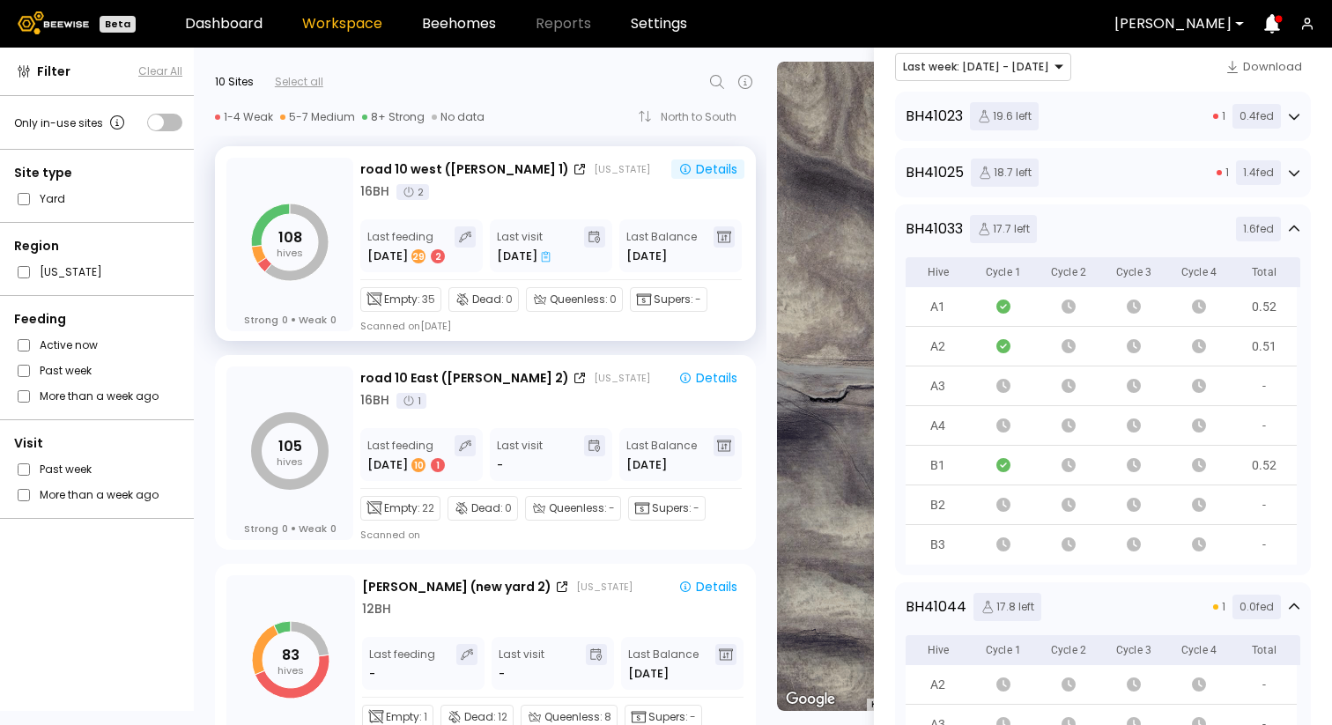
click at [1092, 178] on div "BH 41025 18.7 left 1 1.4 fed" at bounding box center [1103, 173] width 395 height 28
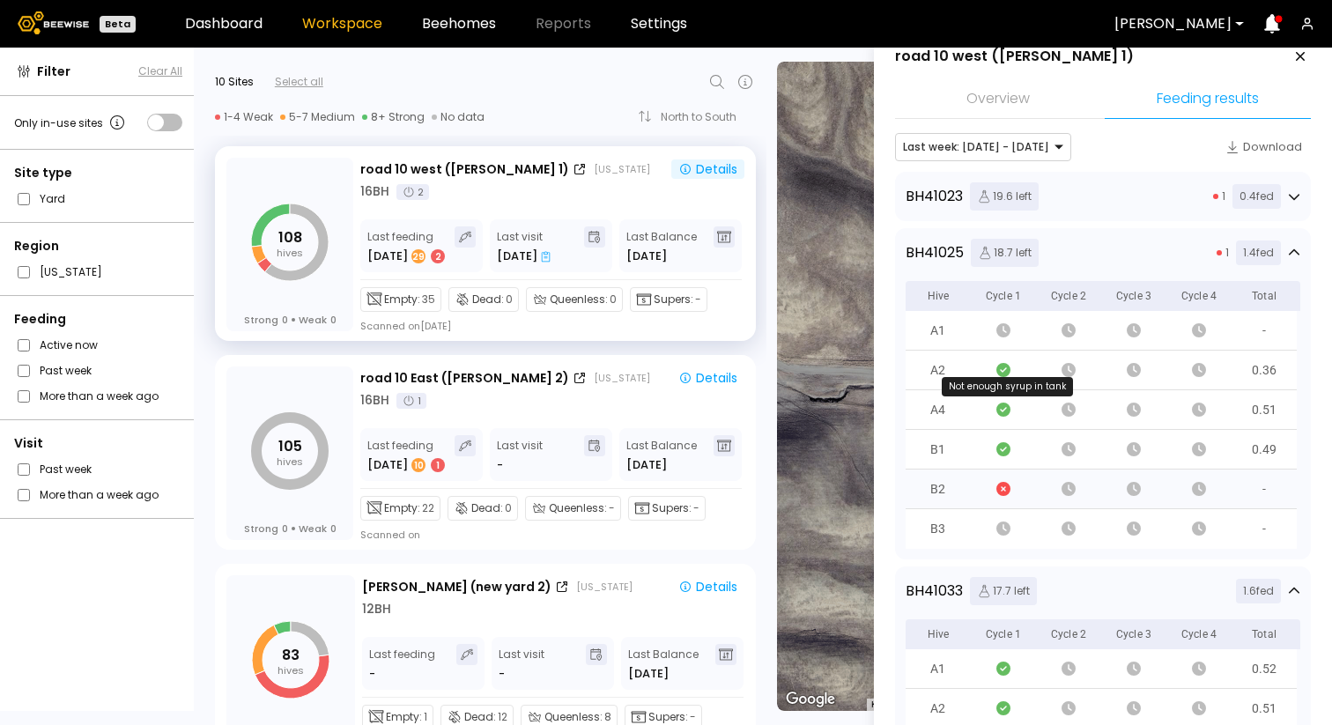
scroll to position [0, 0]
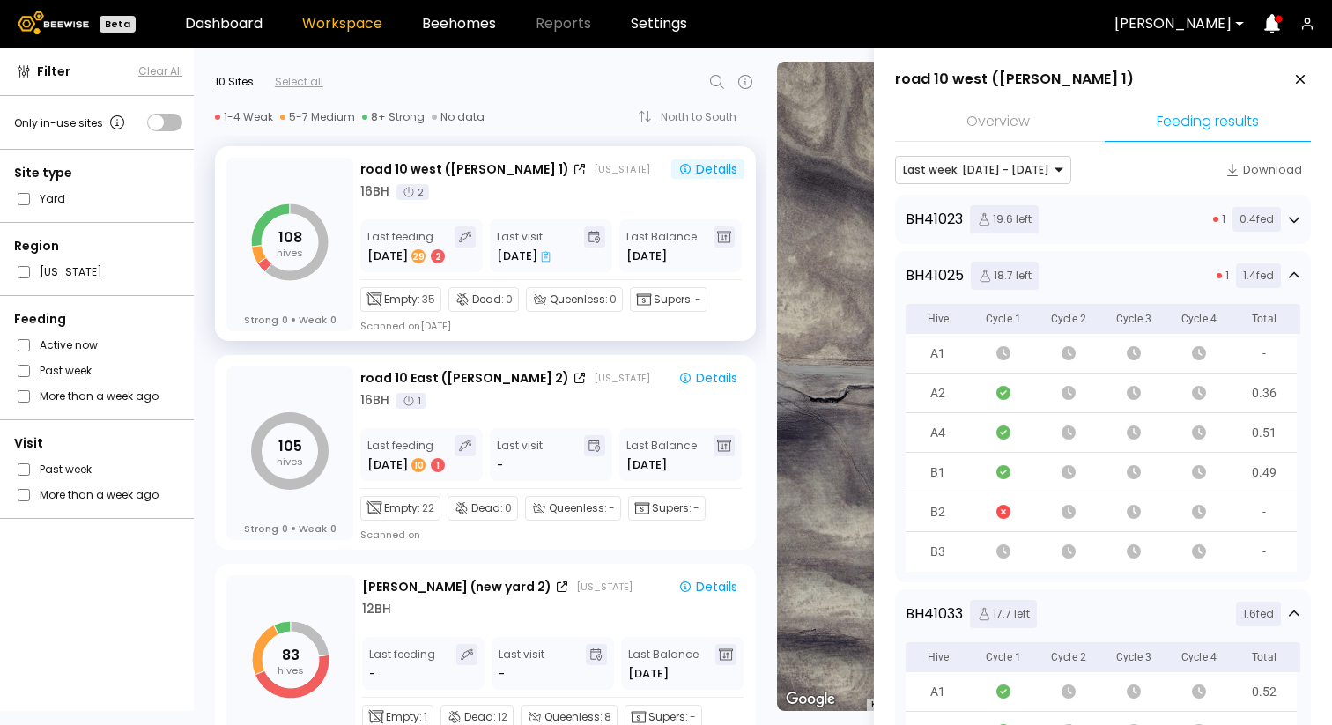
click at [1146, 226] on div "BH 41023 19.6 left 1 0.4 fed" at bounding box center [1103, 219] width 395 height 28
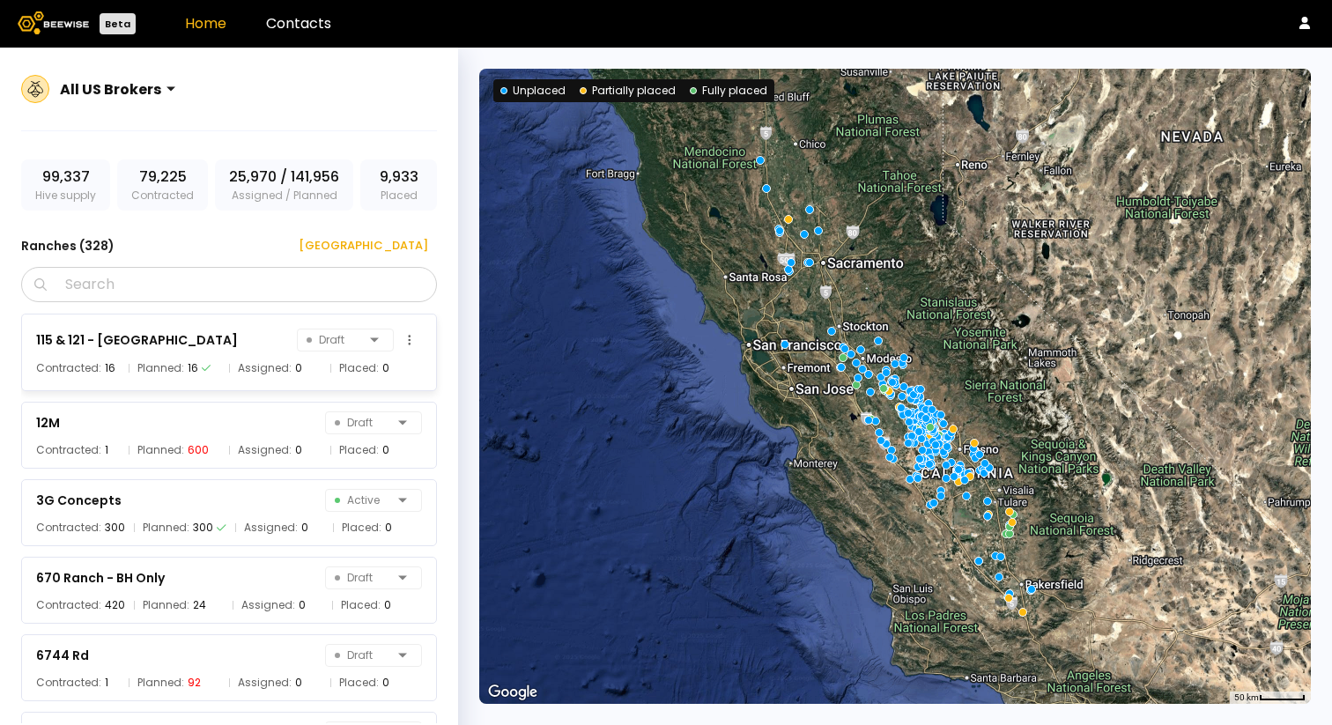
click at [205, 348] on div "115 & 121 - Agriland Draft" at bounding box center [229, 340] width 386 height 25
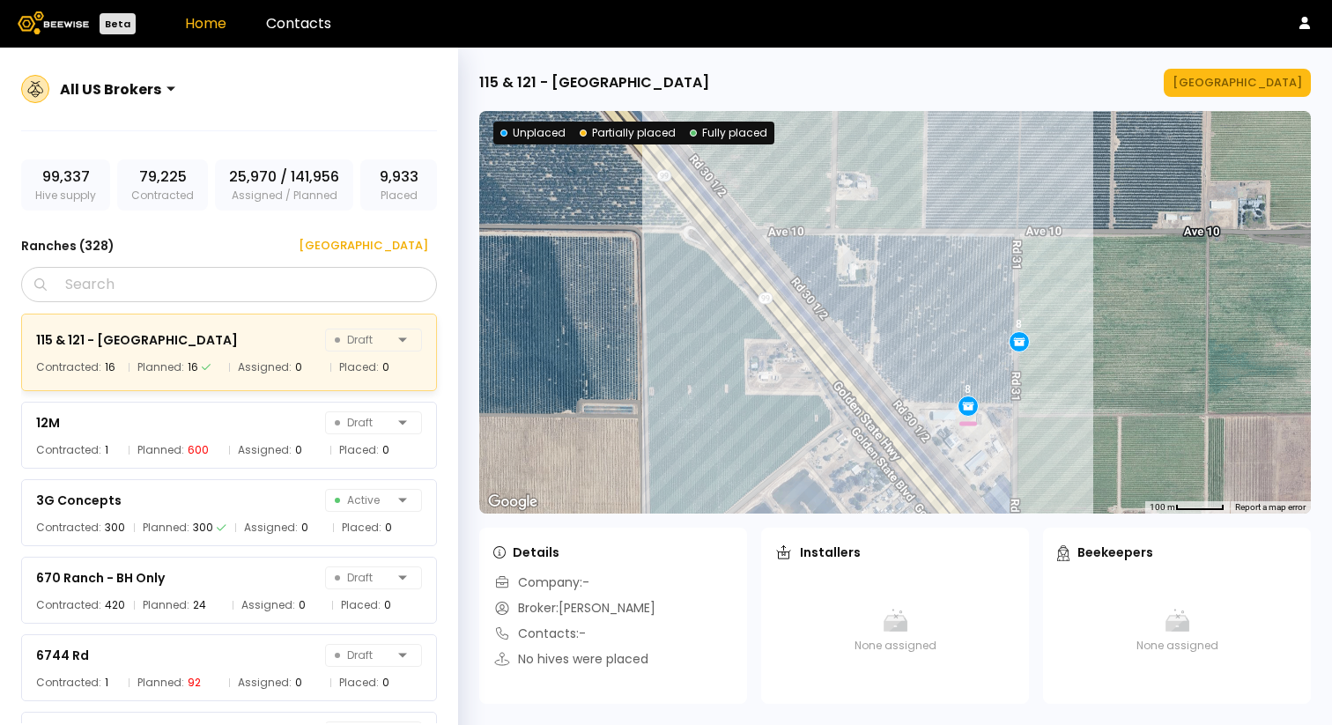
drag, startPoint x: 801, startPoint y: 547, endPoint x: 939, endPoint y: 546, distance: 137.5
click at [939, 546] on div "Installers" at bounding box center [896, 552] width 240 height 21
drag, startPoint x: 1082, startPoint y: 552, endPoint x: 1176, endPoint y: 569, distance: 95.9
click at [1175, 568] on div "Beekeepers None assigned" at bounding box center [1177, 616] width 268 height 176
